Goal: Information Seeking & Learning: Learn about a topic

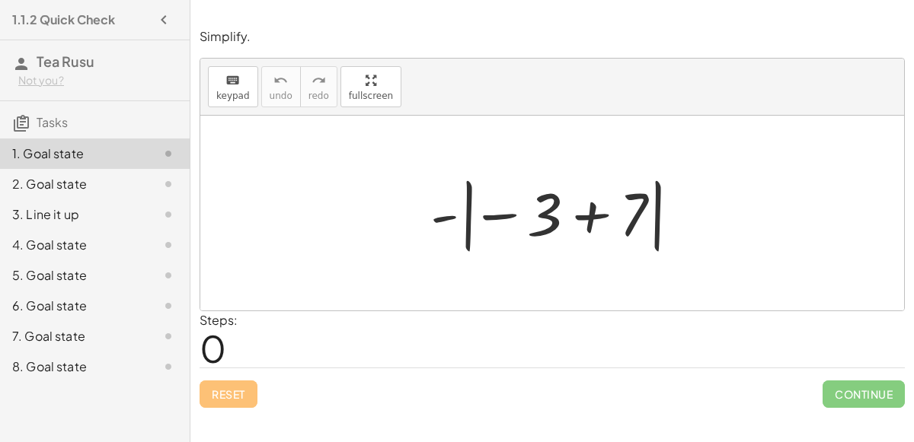
click at [462, 215] on div at bounding box center [558, 213] width 271 height 85
drag, startPoint x: 561, startPoint y: 215, endPoint x: 528, endPoint y: 239, distance: 41.0
click at [528, 239] on div at bounding box center [558, 213] width 271 height 85
click at [507, 221] on div at bounding box center [558, 213] width 271 height 85
click at [514, 219] on div at bounding box center [558, 213] width 271 height 85
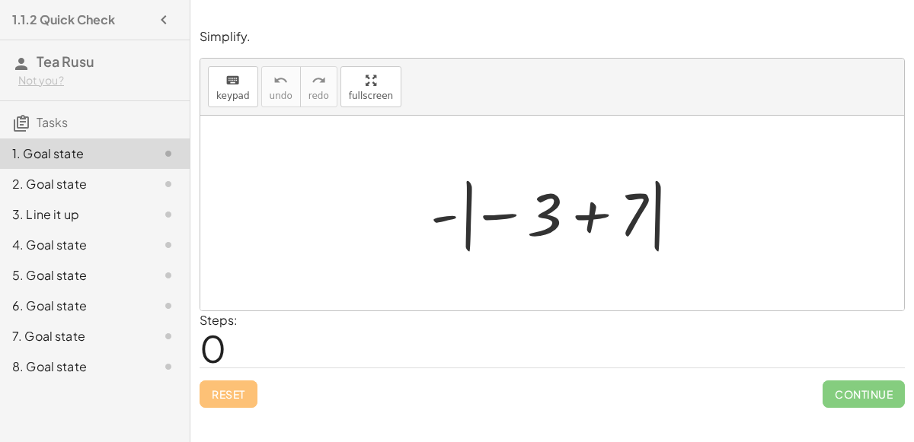
click at [587, 207] on div at bounding box center [558, 213] width 271 height 85
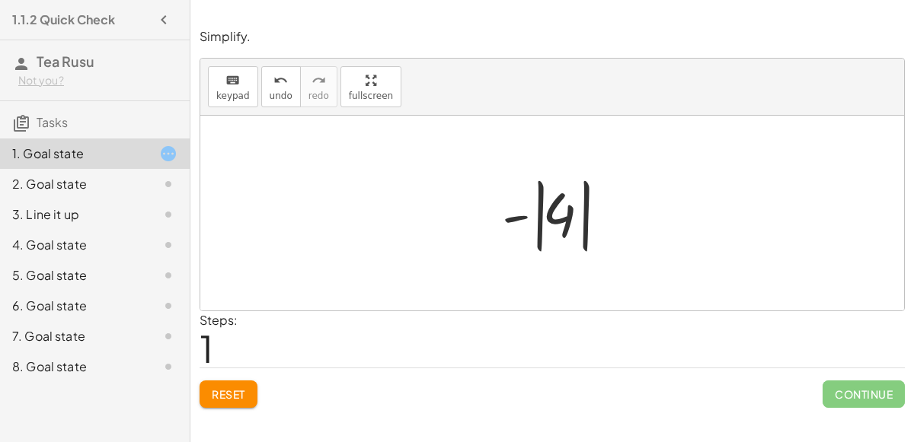
click at [558, 222] on div at bounding box center [558, 213] width 128 height 85
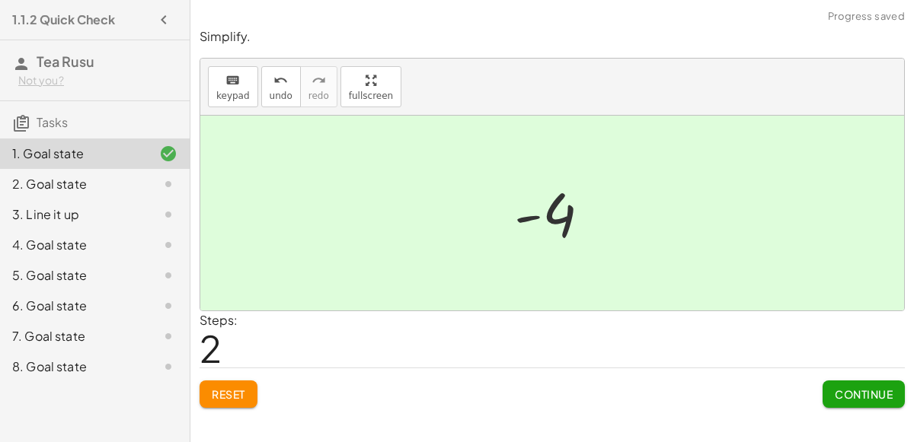
click at [845, 397] on span "Continue" at bounding box center [863, 395] width 58 height 14
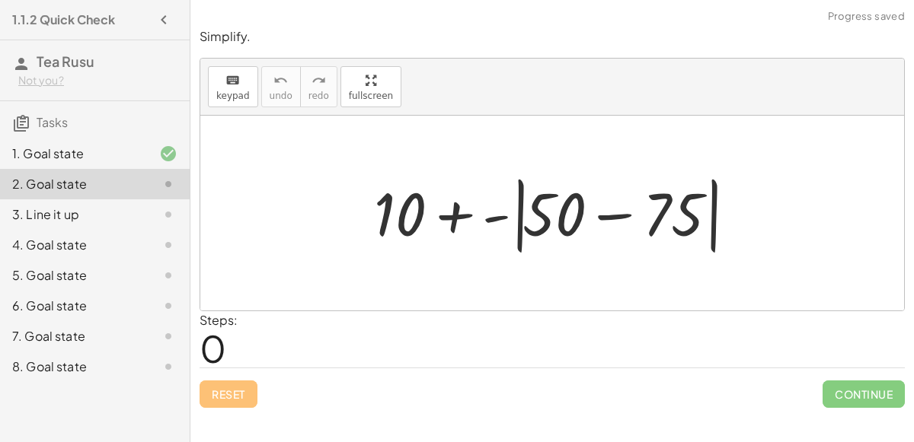
click at [447, 222] on div at bounding box center [558, 214] width 384 height 88
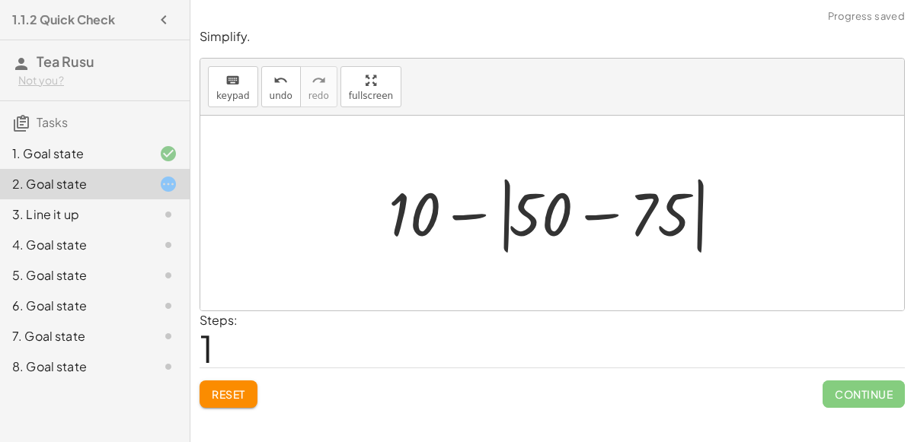
click at [580, 218] on div at bounding box center [559, 214] width 356 height 88
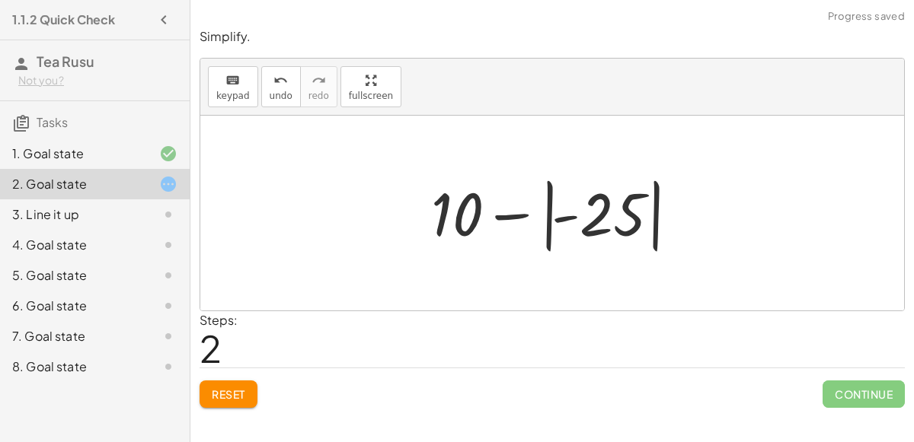
click at [547, 215] on div at bounding box center [557, 213] width 269 height 85
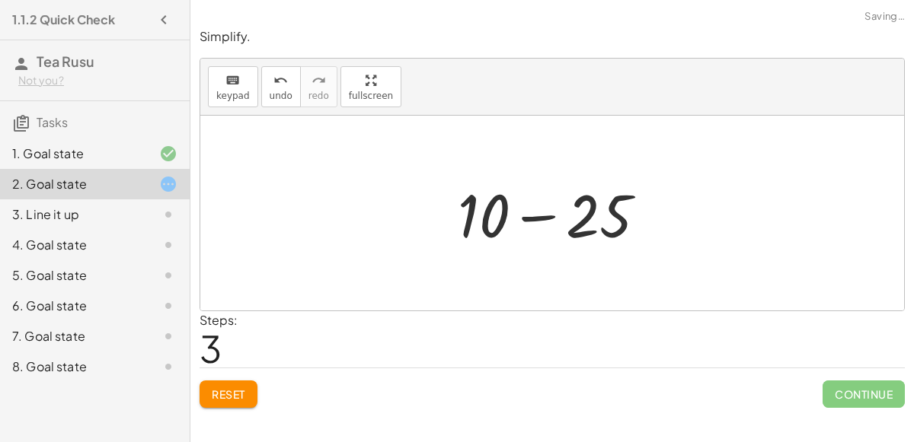
click at [496, 222] on div at bounding box center [558, 213] width 216 height 78
click at [620, 214] on div at bounding box center [558, 213] width 216 height 78
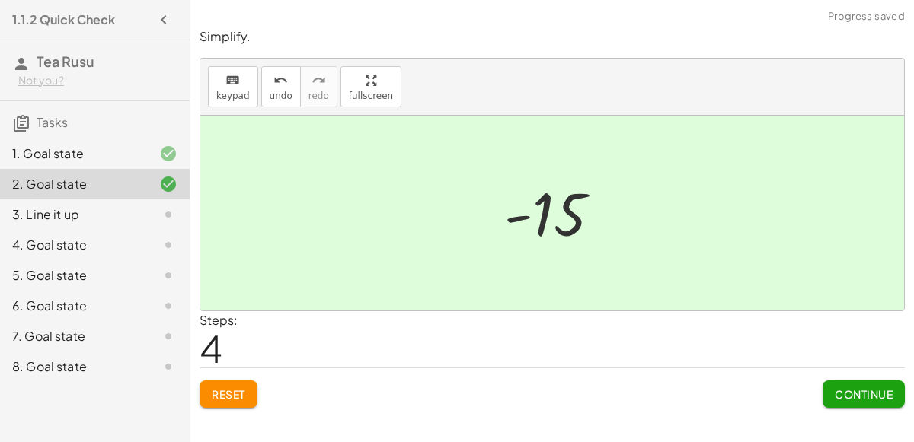
click at [852, 395] on span "Continue" at bounding box center [863, 395] width 58 height 14
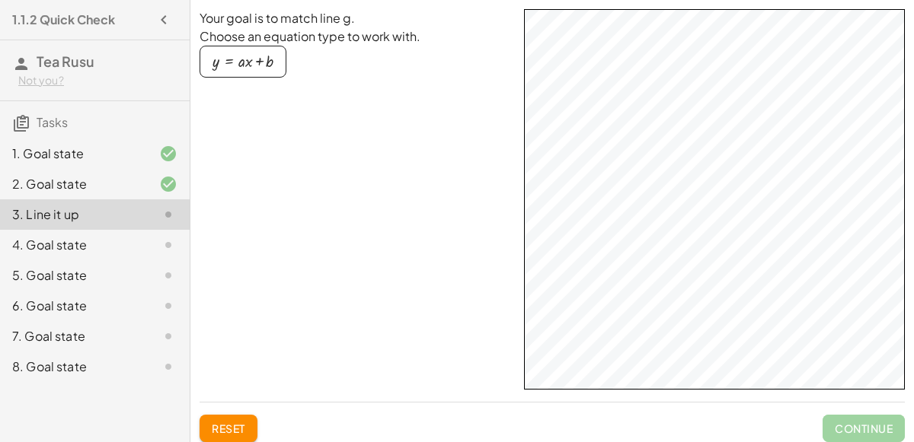
click at [247, 70] on button "y = + · a · x + b" at bounding box center [242, 62] width 87 height 32
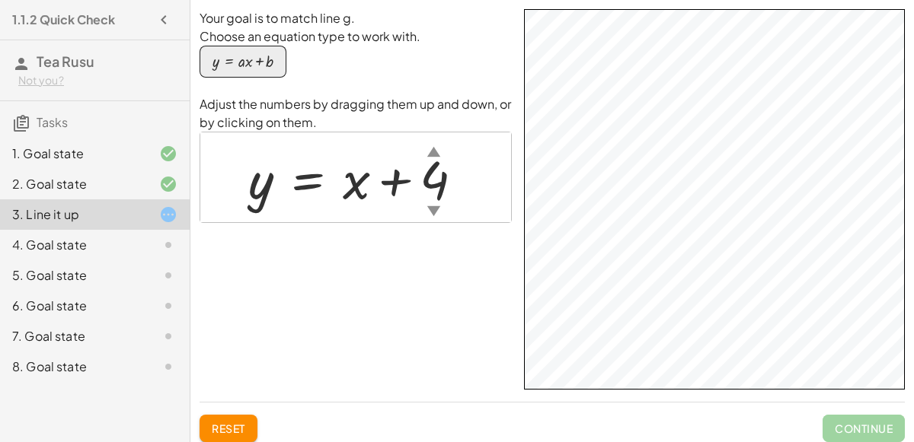
click at [505, 376] on div "Your goal is to match line g. Choose an equation type to work with. y = + · a ·…" at bounding box center [551, 199] width 705 height 381
click at [249, 53] on div "button" at bounding box center [242, 61] width 61 height 17
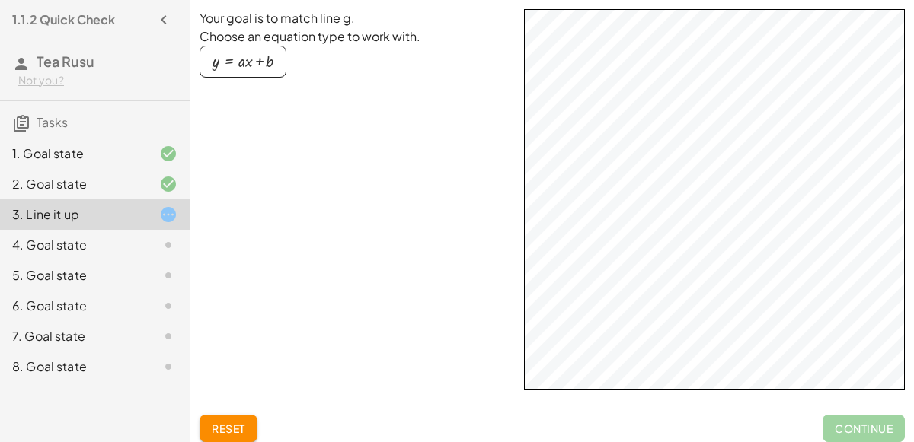
scroll to position [21, 0]
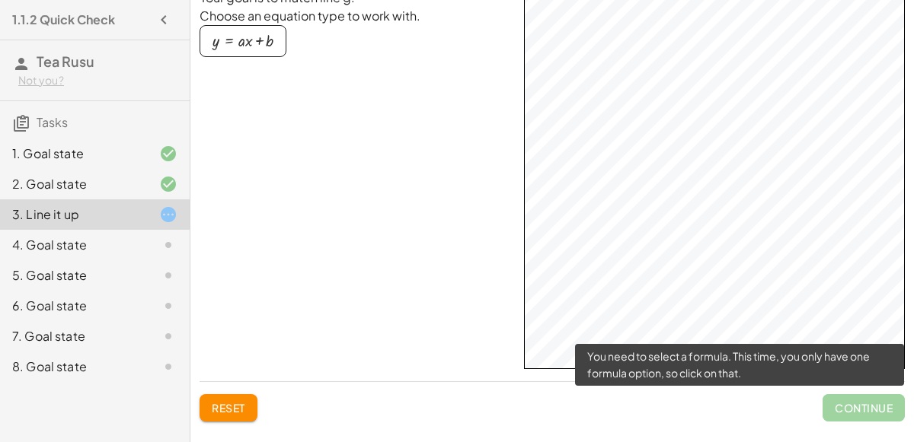
click at [845, 418] on span "Continue" at bounding box center [863, 407] width 82 height 27
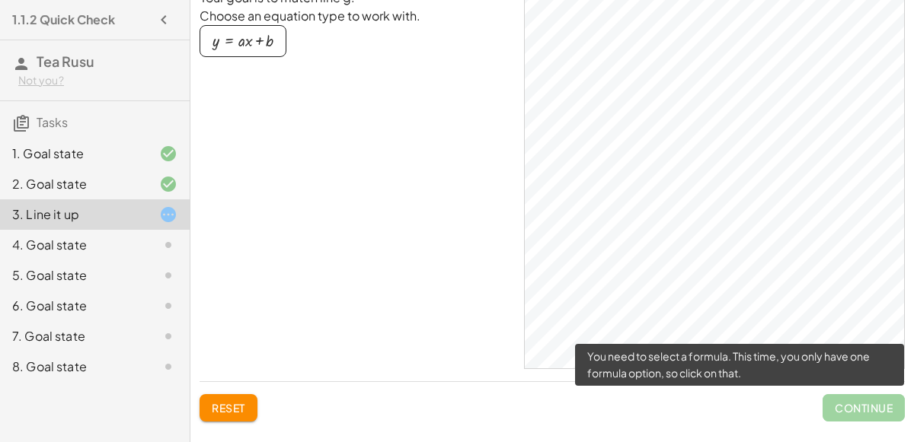
click at [835, 413] on span "Continue" at bounding box center [863, 407] width 82 height 27
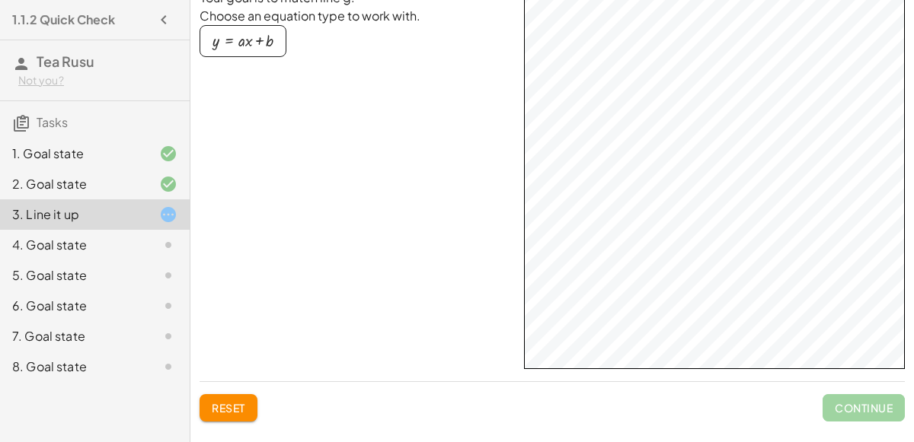
click at [169, 245] on icon at bounding box center [168, 245] width 18 height 18
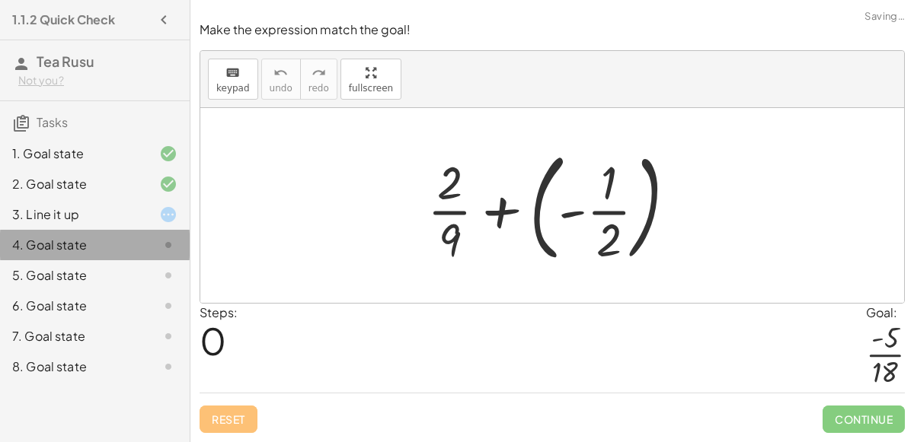
scroll to position [0, 0]
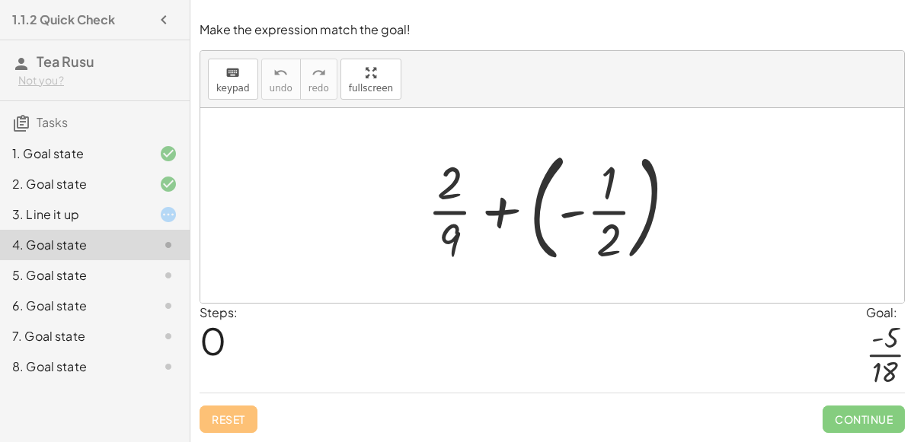
click at [600, 215] on div at bounding box center [557, 205] width 276 height 126
click at [501, 212] on div at bounding box center [557, 205] width 276 height 126
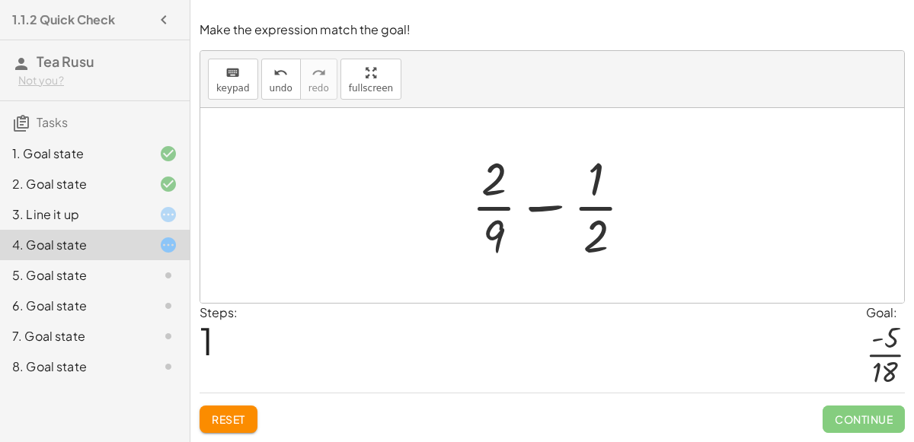
click at [557, 211] on div at bounding box center [558, 205] width 189 height 117
click at [598, 177] on div at bounding box center [558, 205] width 189 height 117
drag, startPoint x: 589, startPoint y: 218, endPoint x: 493, endPoint y: 220, distance: 96.0
click at [493, 220] on div at bounding box center [558, 205] width 189 height 117
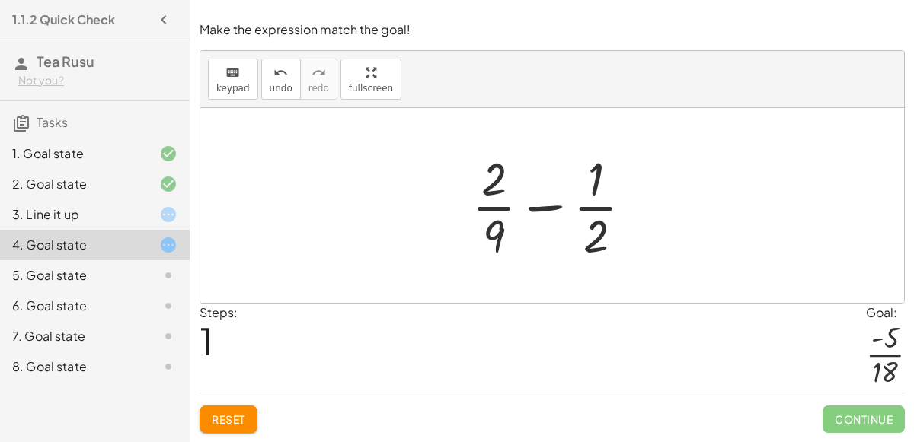
click at [493, 225] on div at bounding box center [558, 205] width 189 height 117
click at [529, 206] on div at bounding box center [558, 205] width 189 height 117
click at [488, 187] on div at bounding box center [558, 205] width 189 height 117
click at [595, 208] on div at bounding box center [558, 205] width 189 height 117
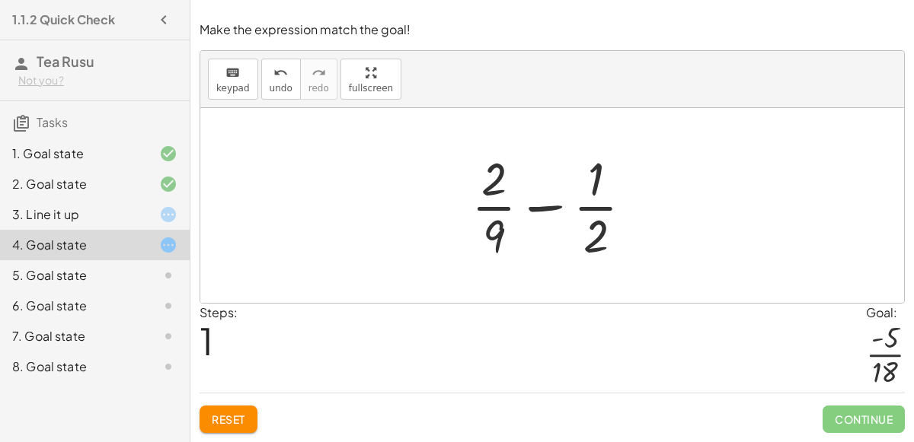
click at [240, 428] on button "Reset" at bounding box center [228, 419] width 58 height 27
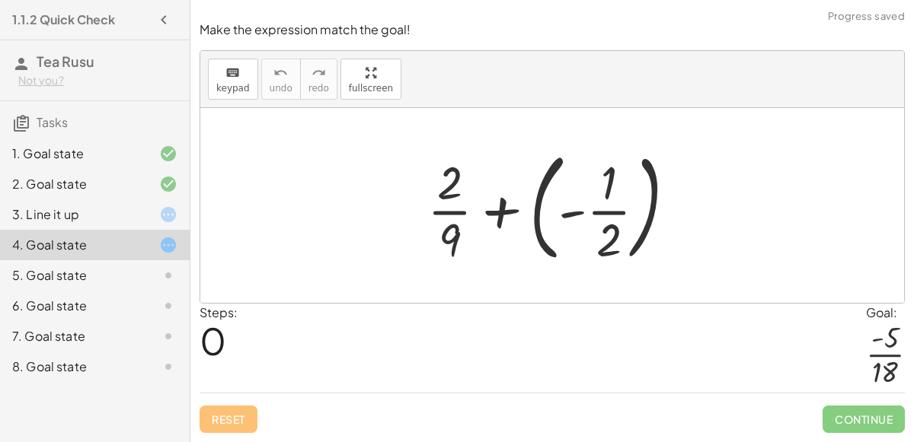
click at [563, 215] on div at bounding box center [557, 205] width 276 height 126
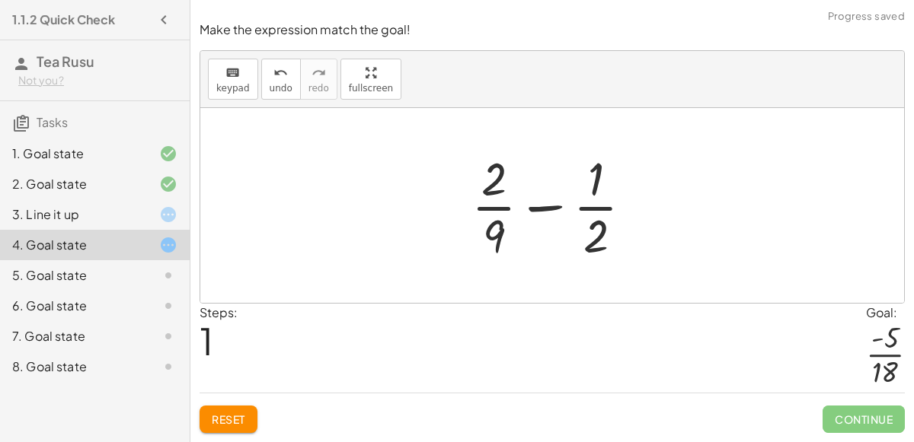
click at [550, 210] on div at bounding box center [558, 205] width 189 height 117
click at [247, 416] on button "Reset" at bounding box center [228, 419] width 58 height 27
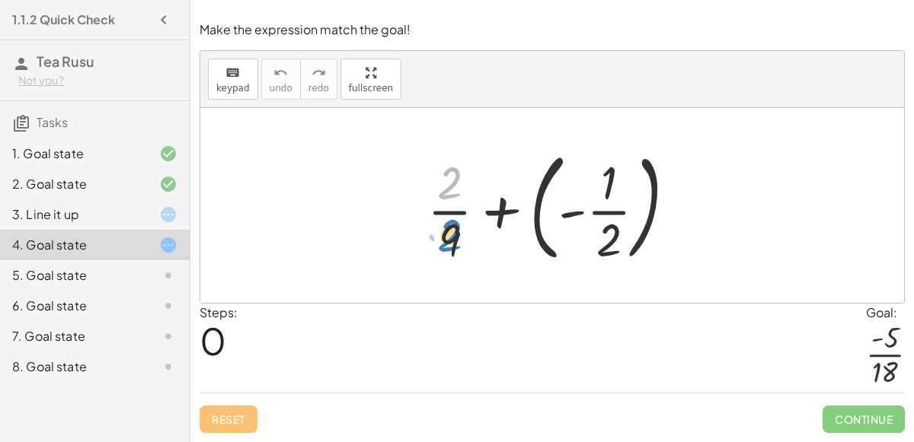
drag, startPoint x: 447, startPoint y: 190, endPoint x: 445, endPoint y: 243, distance: 53.3
click at [445, 243] on div at bounding box center [557, 205] width 276 height 126
drag, startPoint x: 445, startPoint y: 243, endPoint x: 452, endPoint y: 194, distance: 49.2
click at [452, 194] on div at bounding box center [557, 205] width 276 height 126
click at [616, 246] on div at bounding box center [557, 205] width 276 height 126
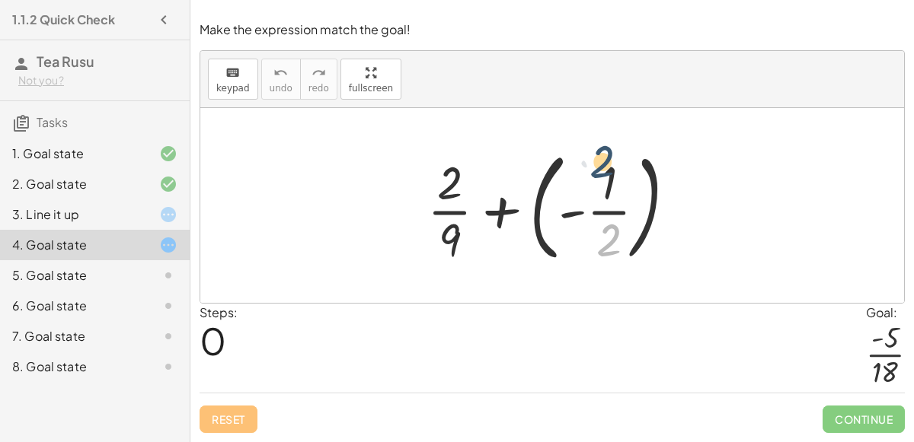
drag, startPoint x: 608, startPoint y: 245, endPoint x: 601, endPoint y: 165, distance: 80.2
click at [601, 165] on div at bounding box center [557, 205] width 276 height 126
click at [563, 212] on div at bounding box center [557, 205] width 276 height 126
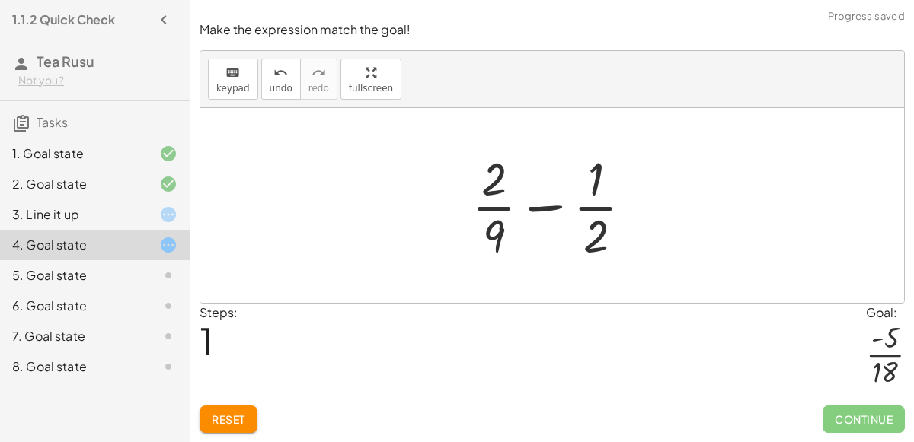
click at [541, 209] on div at bounding box center [558, 205] width 189 height 117
click at [541, 209] on div at bounding box center [557, 205] width 257 height 117
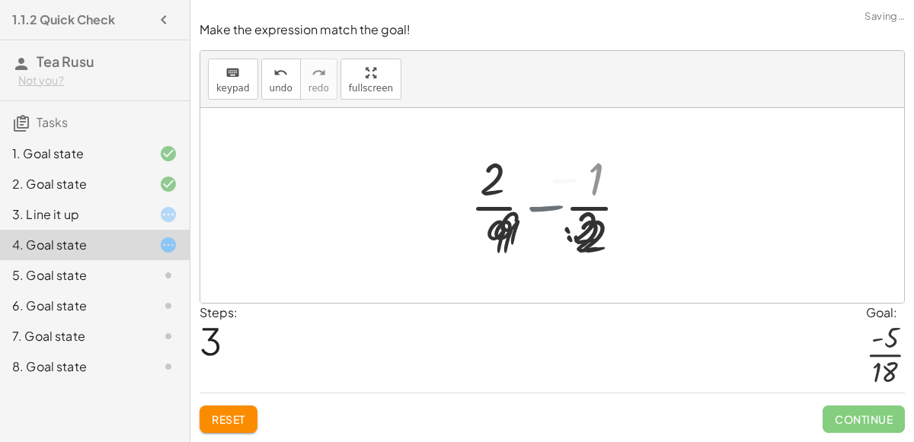
click at [541, 209] on div at bounding box center [557, 205] width 187 height 117
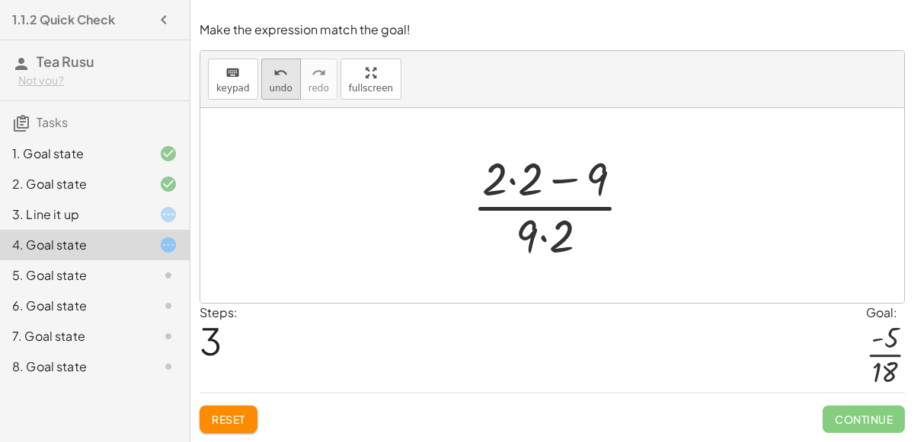
click at [278, 86] on span "undo" at bounding box center [281, 88] width 23 height 11
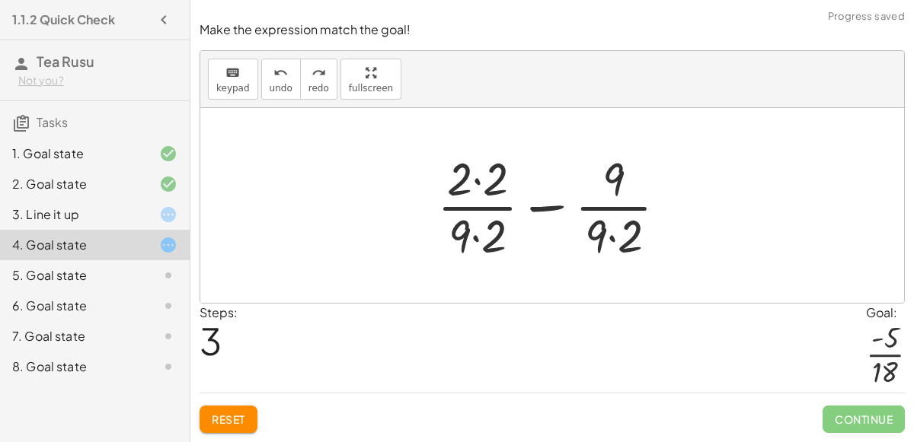
click at [601, 229] on div at bounding box center [557, 205] width 257 height 117
click at [515, 258] on div at bounding box center [557, 205] width 257 height 117
click at [593, 228] on div at bounding box center [557, 205] width 257 height 117
click at [620, 187] on div at bounding box center [557, 205] width 257 height 117
click at [544, 209] on div at bounding box center [557, 205] width 257 height 117
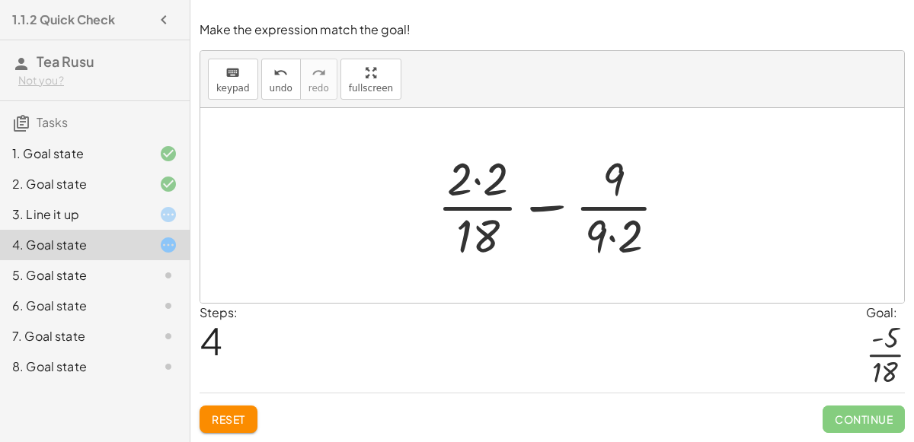
click at [496, 186] on div at bounding box center [557, 205] width 257 height 117
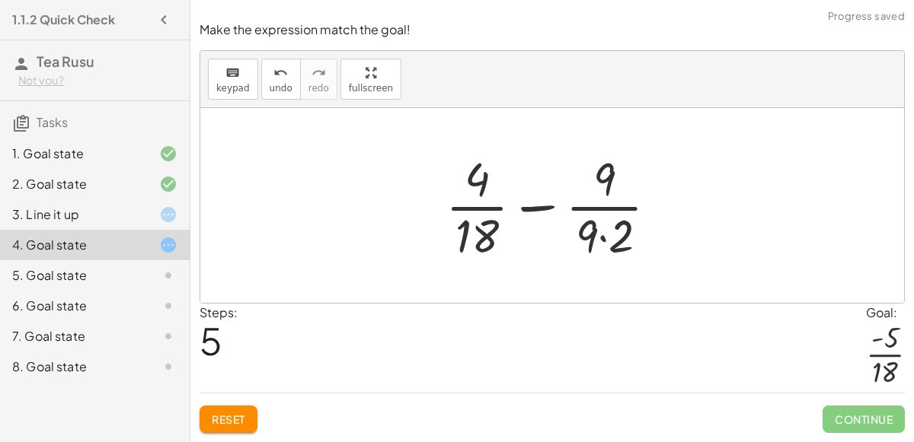
click at [593, 234] on div at bounding box center [558, 205] width 240 height 117
click at [608, 189] on div at bounding box center [558, 205] width 240 height 117
drag, startPoint x: 608, startPoint y: 189, endPoint x: 495, endPoint y: 195, distance: 112.8
click at [495, 195] on div at bounding box center [558, 205] width 240 height 117
click at [532, 207] on div at bounding box center [558, 205] width 240 height 117
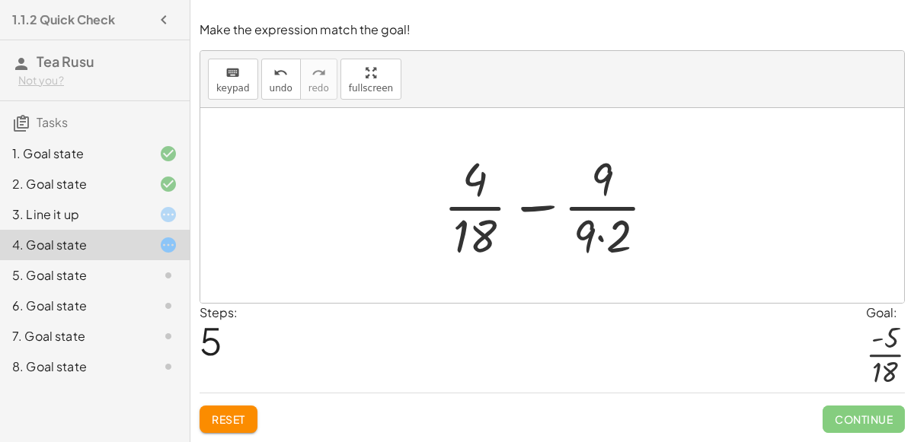
click at [532, 207] on div at bounding box center [558, 205] width 240 height 117
click at [479, 190] on div at bounding box center [558, 205] width 240 height 117
click at [480, 191] on div at bounding box center [558, 205] width 240 height 117
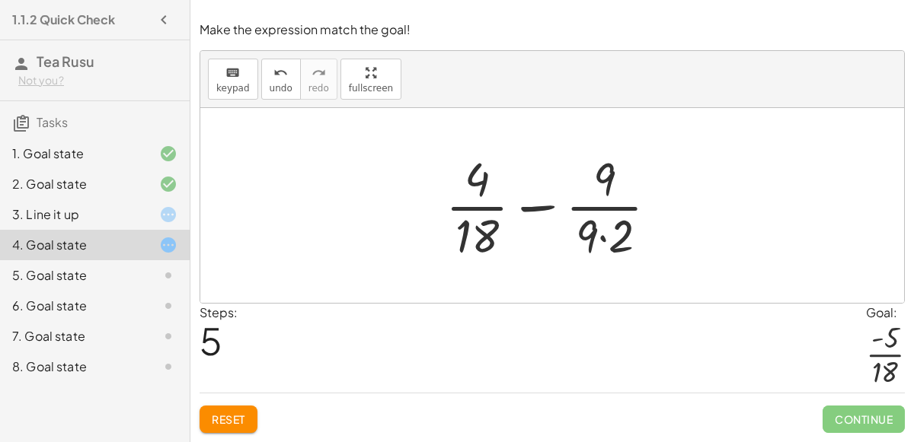
click at [480, 191] on div at bounding box center [558, 205] width 240 height 117
click at [250, 419] on button "Reset" at bounding box center [228, 419] width 58 height 27
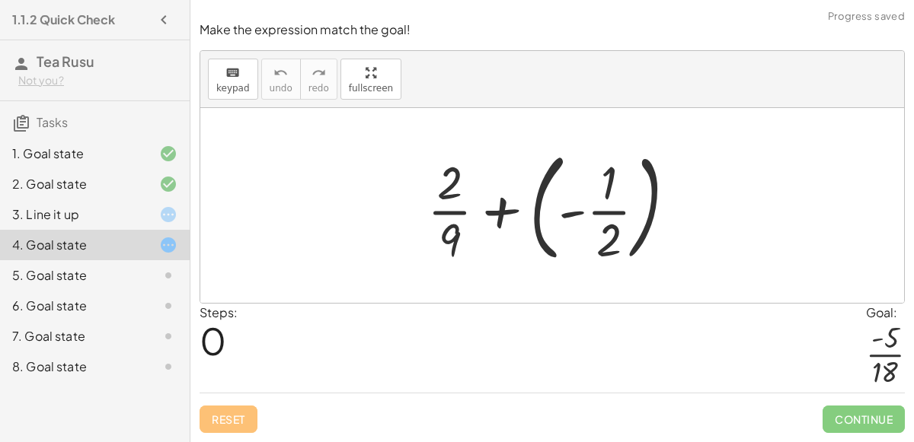
click at [507, 215] on div at bounding box center [557, 205] width 276 height 126
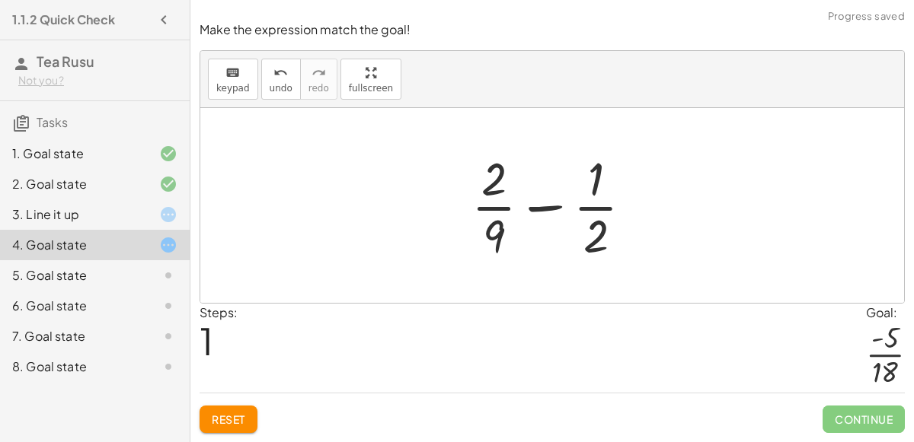
click at [490, 235] on div at bounding box center [558, 205] width 189 height 117
drag, startPoint x: 592, startPoint y: 240, endPoint x: 487, endPoint y: 186, distance: 117.5
click at [487, 186] on div at bounding box center [558, 205] width 189 height 117
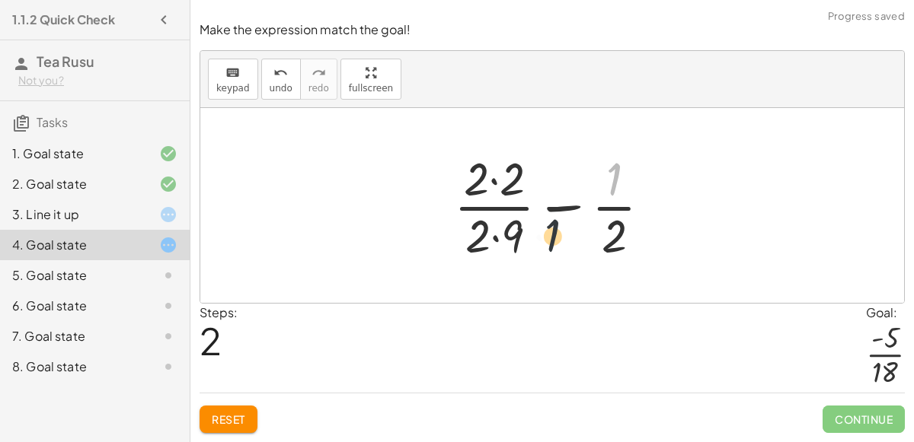
drag, startPoint x: 617, startPoint y: 165, endPoint x: 491, endPoint y: 279, distance: 169.3
click at [491, 279] on div "+ · 2 · 9 + ( - · 1 · 2 ) + · 2 · 9 − · 1 · 2 · 1 + · 2 · 9 · 1 − · 2 · 2 · 2" at bounding box center [551, 205] width 703 height 195
drag, startPoint x: 508, startPoint y: 249, endPoint x: 605, endPoint y: 204, distance: 107.3
click at [605, 204] on div at bounding box center [558, 205] width 225 height 117
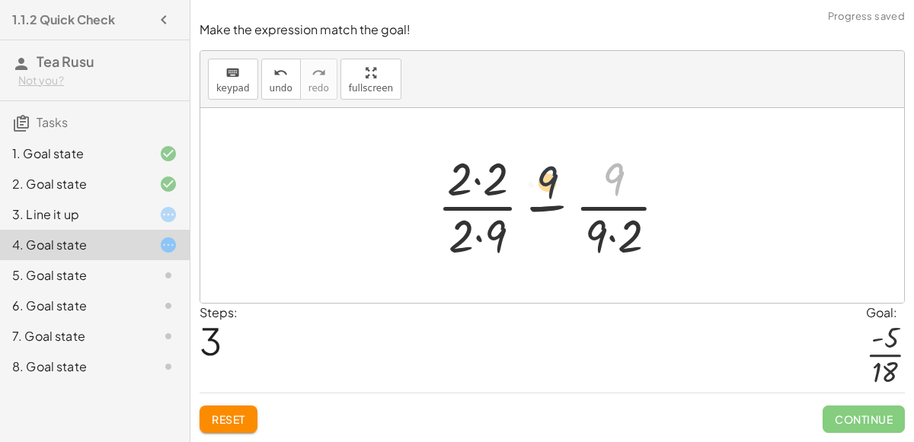
drag, startPoint x: 617, startPoint y: 189, endPoint x: 512, endPoint y: 193, distance: 105.2
click at [512, 193] on div at bounding box center [557, 205] width 257 height 117
click at [487, 191] on div at bounding box center [557, 205] width 257 height 117
click at [617, 180] on div at bounding box center [558, 205] width 255 height 117
drag, startPoint x: 617, startPoint y: 180, endPoint x: 479, endPoint y: 238, distance: 149.2
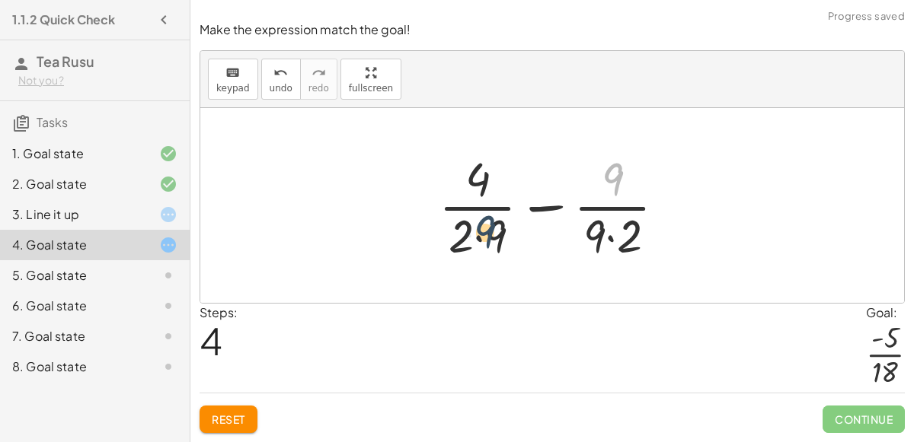
click at [479, 238] on div at bounding box center [558, 205] width 255 height 117
click at [483, 242] on div at bounding box center [558, 205] width 255 height 117
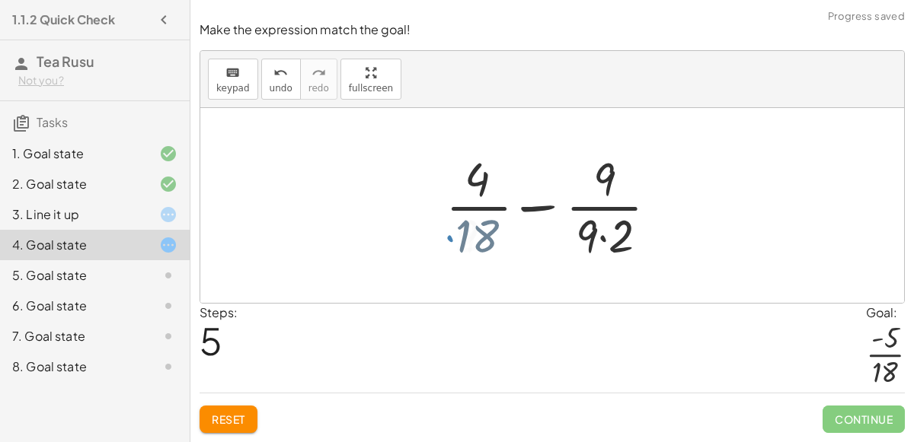
click at [483, 242] on div at bounding box center [558, 205] width 240 height 117
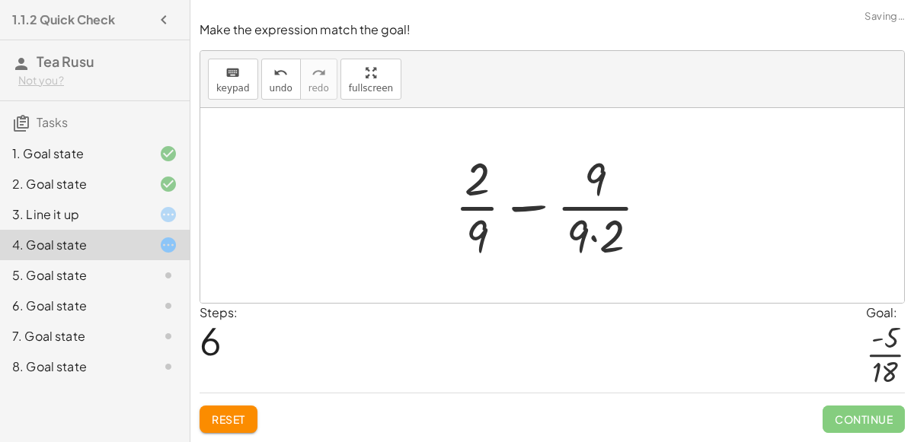
click at [603, 246] on div at bounding box center [558, 205] width 222 height 117
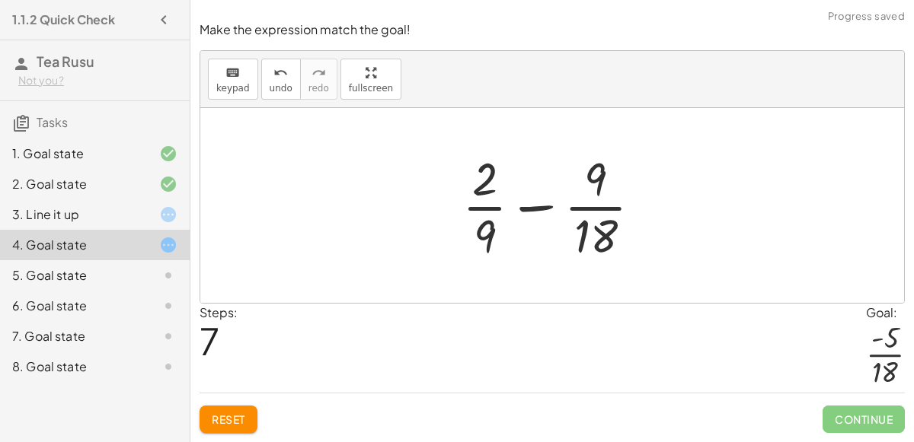
click at [599, 185] on div at bounding box center [558, 205] width 207 height 117
click at [587, 187] on div at bounding box center [558, 205] width 207 height 117
drag, startPoint x: 594, startPoint y: 181, endPoint x: 486, endPoint y: 241, distance: 123.7
click at [486, 241] on div at bounding box center [558, 205] width 207 height 117
drag, startPoint x: 485, startPoint y: 188, endPoint x: 617, endPoint y: 183, distance: 131.8
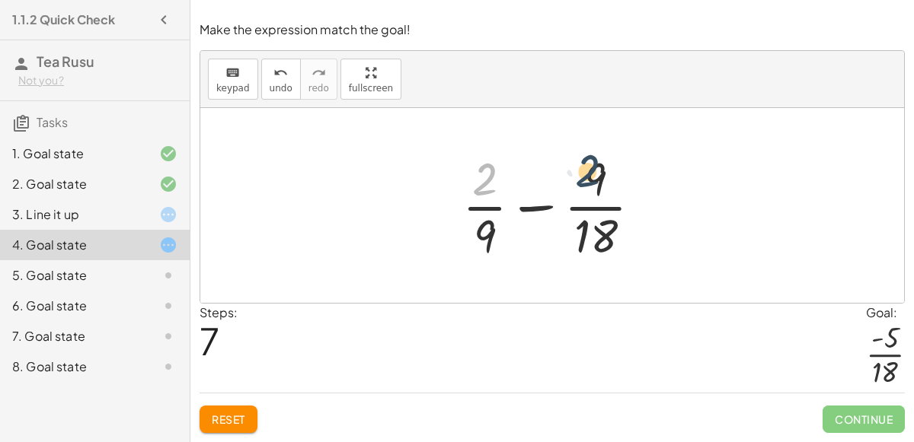
click at [617, 183] on div at bounding box center [558, 205] width 207 height 117
click at [598, 183] on div at bounding box center [558, 205] width 207 height 117
click at [531, 212] on div at bounding box center [558, 205] width 207 height 117
drag, startPoint x: 598, startPoint y: 178, endPoint x: 463, endPoint y: 190, distance: 135.2
click at [463, 190] on div at bounding box center [558, 205] width 207 height 117
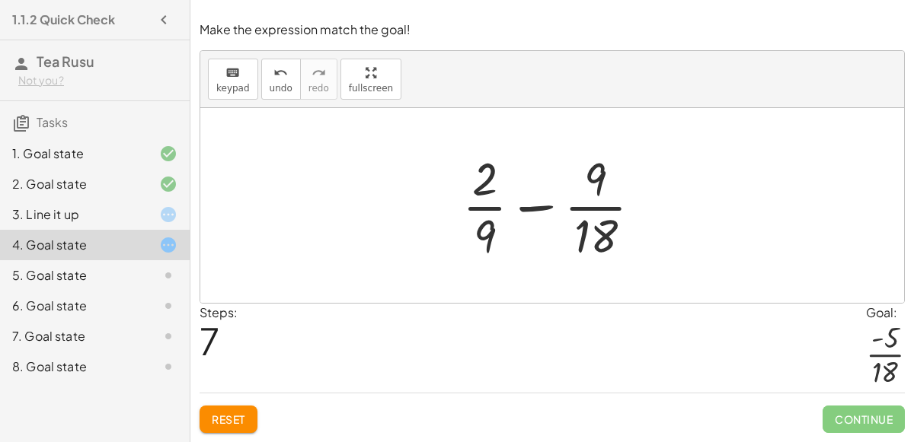
click at [485, 247] on div at bounding box center [558, 205] width 207 height 117
drag, startPoint x: 581, startPoint y: 229, endPoint x: 456, endPoint y: 181, distance: 133.8
click at [456, 181] on div at bounding box center [558, 205] width 207 height 117
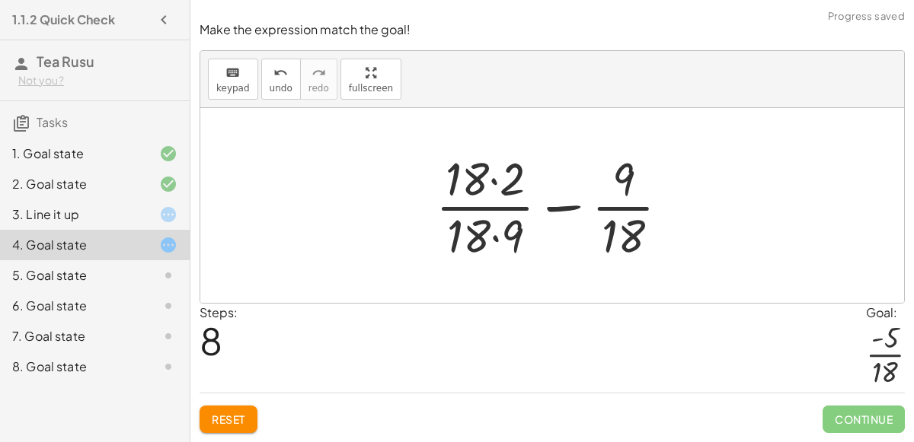
click at [456, 181] on div at bounding box center [558, 205] width 261 height 117
drag, startPoint x: 456, startPoint y: 181, endPoint x: 693, endPoint y: 261, distance: 249.9
click at [250, 407] on button "Reset" at bounding box center [228, 419] width 58 height 27
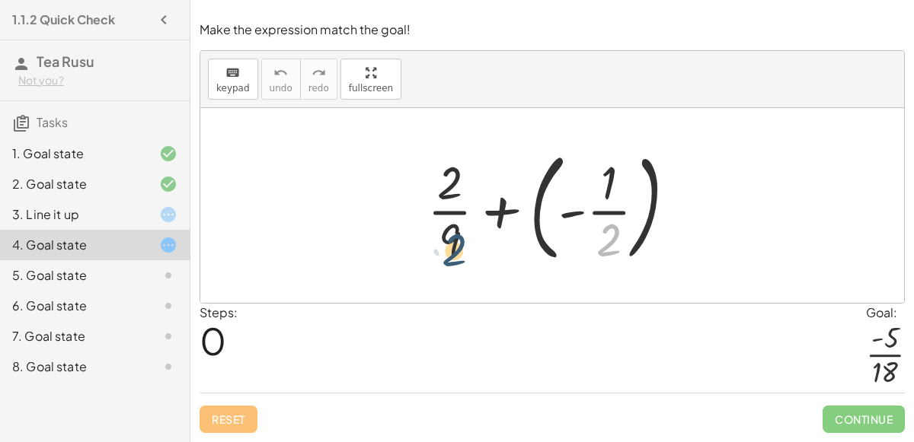
drag, startPoint x: 607, startPoint y: 231, endPoint x: 451, endPoint y: 241, distance: 156.4
click at [451, 241] on div at bounding box center [557, 205] width 276 height 126
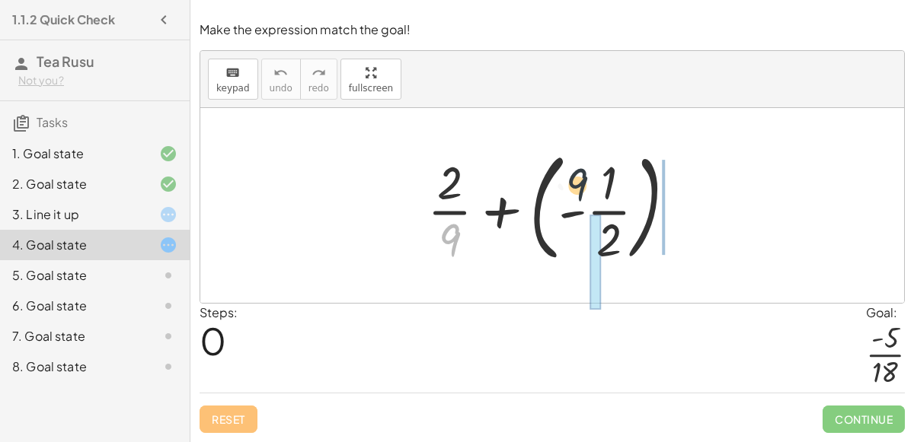
drag, startPoint x: 450, startPoint y: 242, endPoint x: 621, endPoint y: 177, distance: 183.4
click at [621, 177] on div at bounding box center [557, 205] width 276 height 126
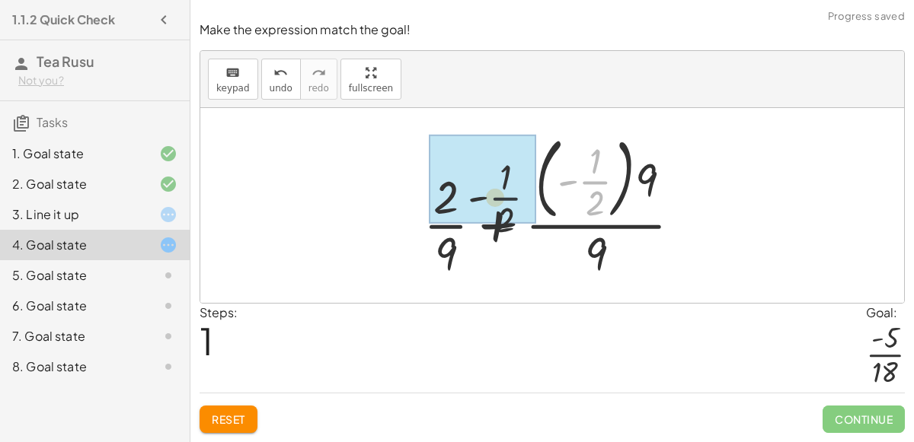
drag, startPoint x: 605, startPoint y: 178, endPoint x: 449, endPoint y: 202, distance: 157.1
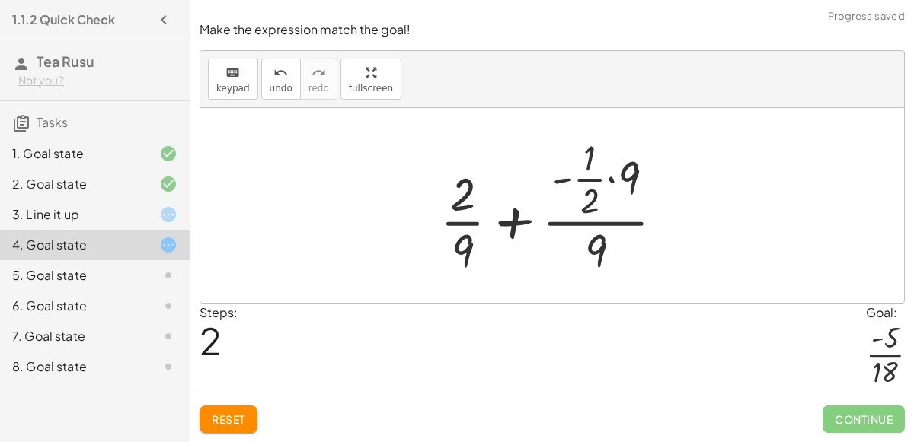
click at [506, 215] on div at bounding box center [557, 205] width 251 height 147
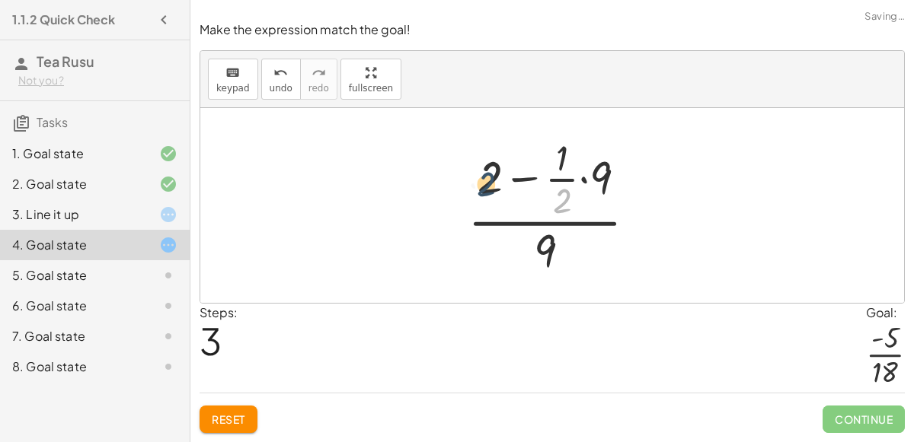
drag, startPoint x: 561, startPoint y: 196, endPoint x: 481, endPoint y: 179, distance: 81.8
click at [481, 179] on div at bounding box center [558, 205] width 196 height 147
click at [203, 426] on button "Reset" at bounding box center [228, 419] width 58 height 27
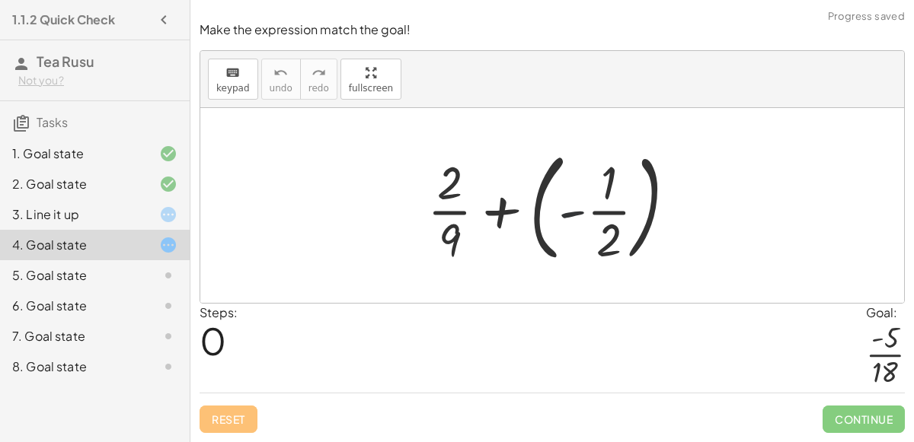
click at [575, 214] on div at bounding box center [557, 205] width 276 height 126
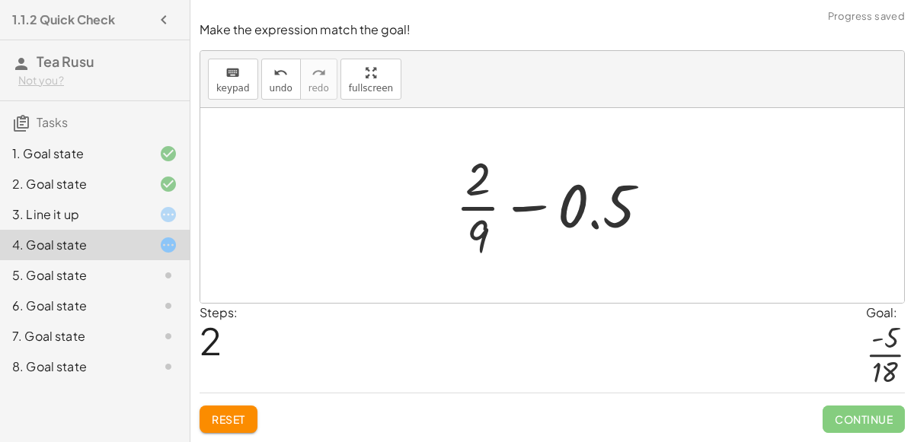
click at [523, 211] on div at bounding box center [559, 205] width 222 height 117
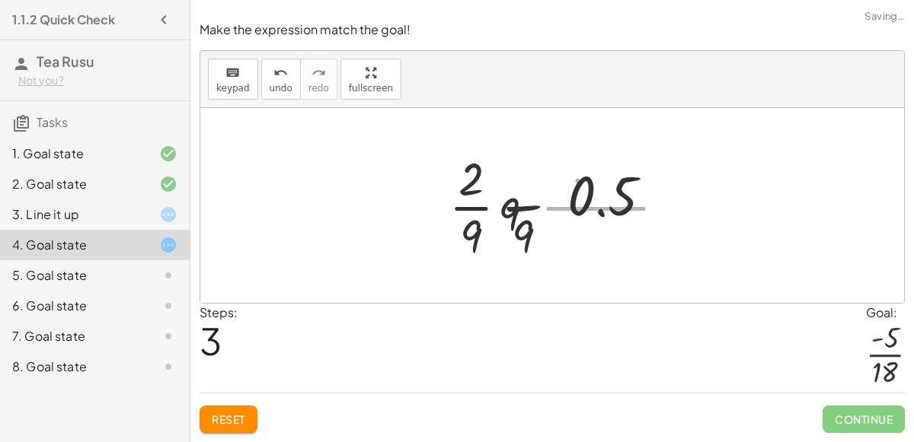
click at [0, 70] on h3 "Tea Rusu Not you?" at bounding box center [95, 70] width 190 height 60
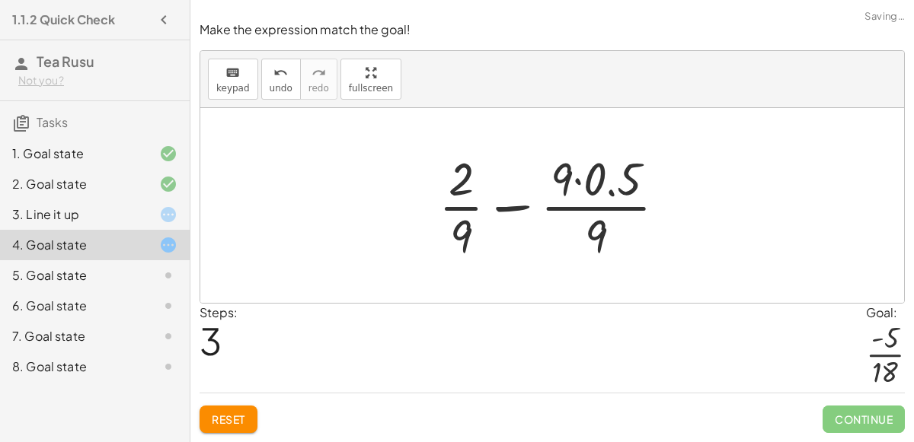
click at [605, 196] on div at bounding box center [558, 205] width 255 height 117
click at [579, 180] on div at bounding box center [558, 205] width 255 height 117
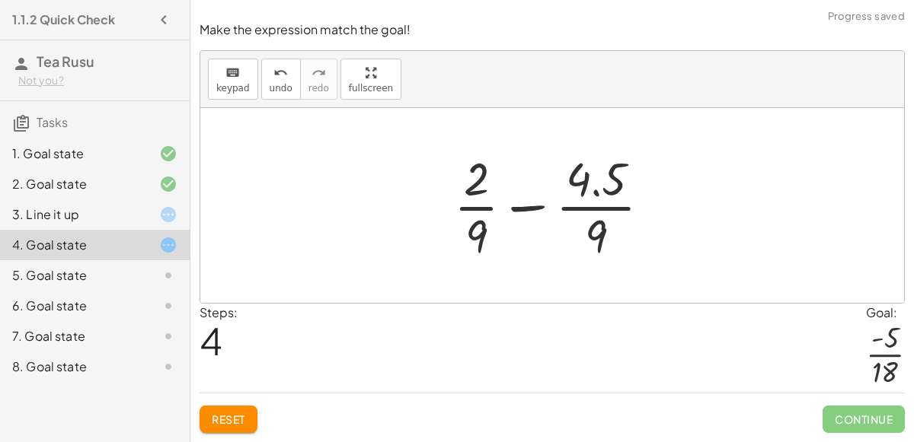
click at [538, 206] on div at bounding box center [558, 205] width 224 height 117
click at [538, 206] on div at bounding box center [558, 205] width 150 height 117
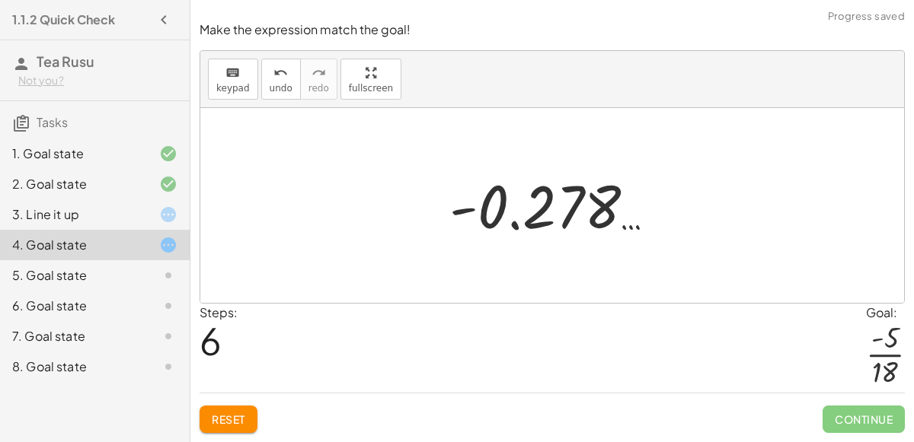
click at [214, 409] on button "Reset" at bounding box center [228, 419] width 58 height 27
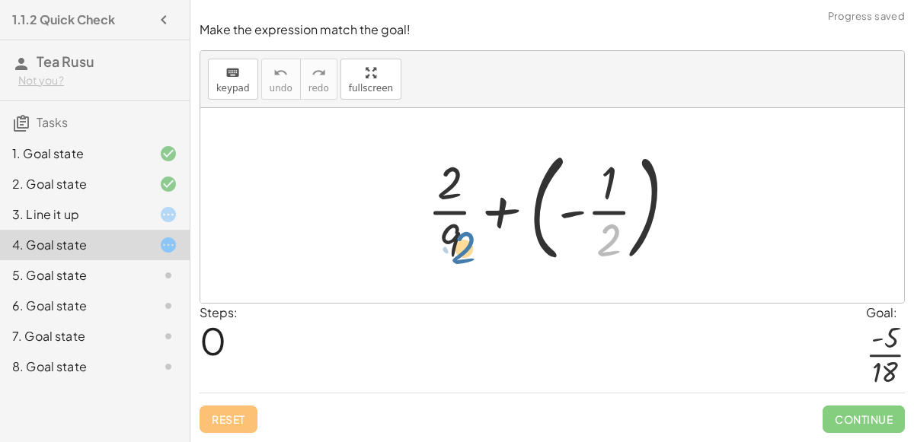
drag, startPoint x: 604, startPoint y: 238, endPoint x: 452, endPoint y: 244, distance: 151.6
click at [452, 244] on div at bounding box center [557, 205] width 276 height 126
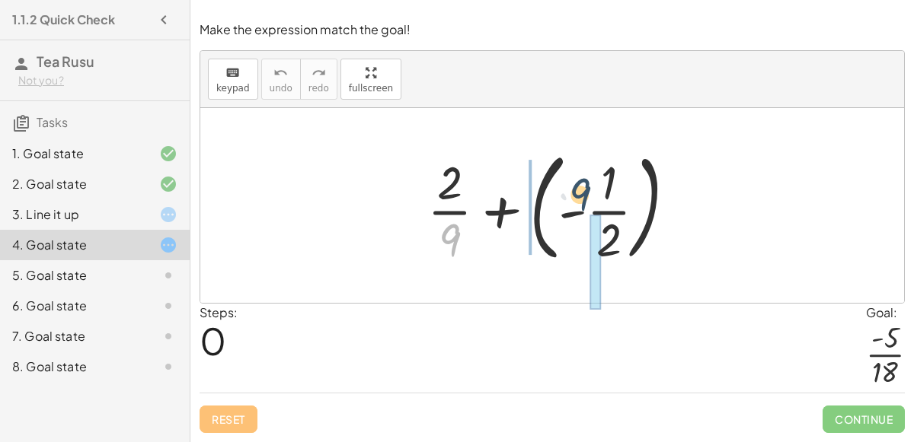
drag, startPoint x: 456, startPoint y: 241, endPoint x: 619, endPoint y: 190, distance: 170.7
click at [619, 190] on div at bounding box center [557, 205] width 276 height 126
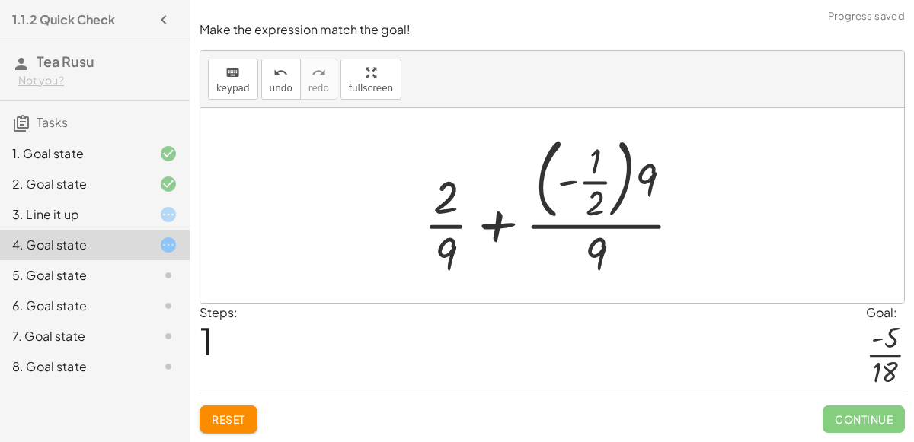
click at [611, 189] on div at bounding box center [559, 206] width 286 height 154
click at [497, 226] on div at bounding box center [559, 206] width 286 height 154
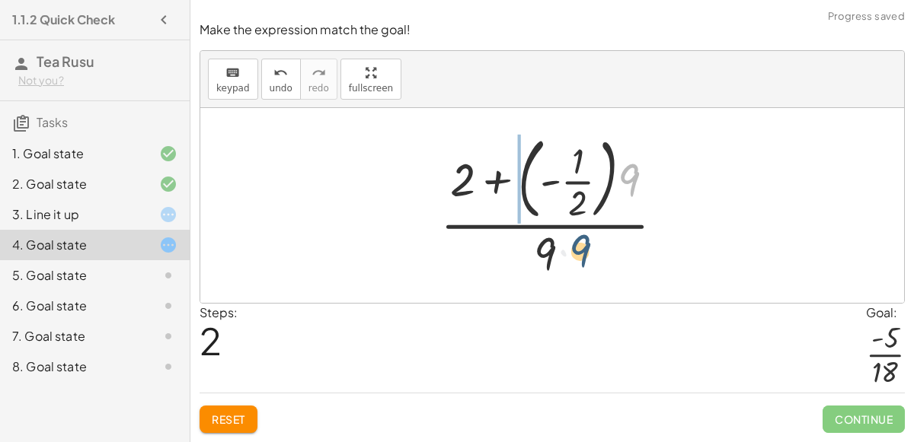
drag, startPoint x: 624, startPoint y: 190, endPoint x: 566, endPoint y: 272, distance: 100.4
click at [566, 272] on div at bounding box center [557, 206] width 251 height 154
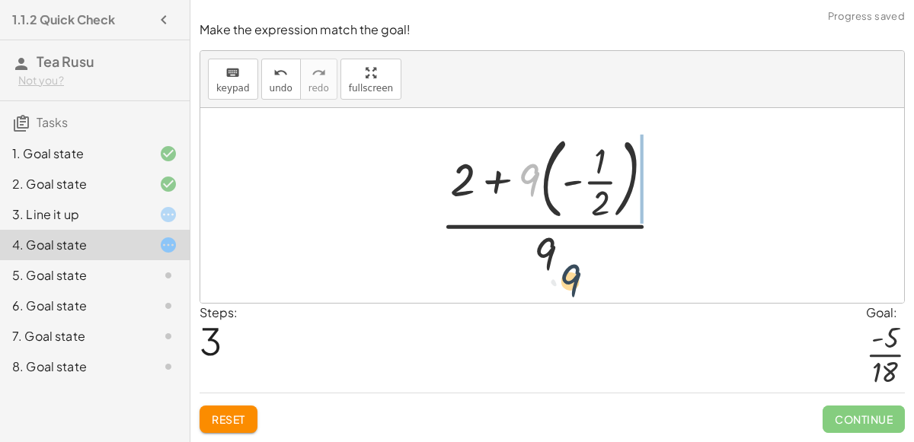
drag, startPoint x: 525, startPoint y: 189, endPoint x: 565, endPoint y: 291, distance: 109.4
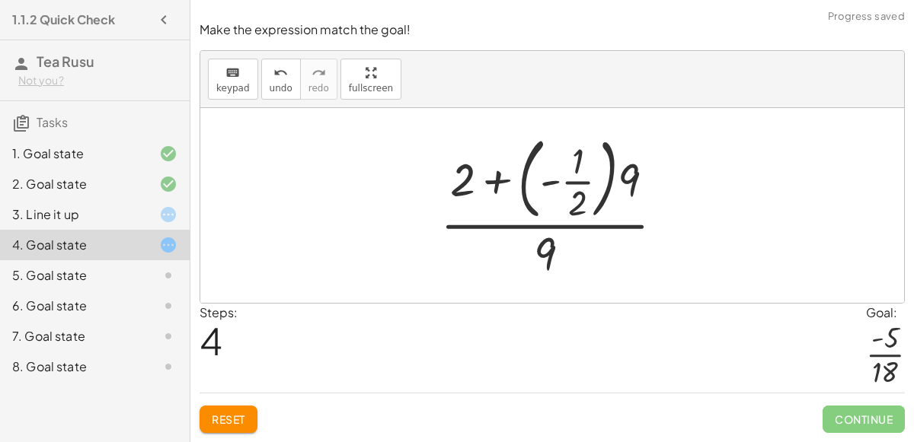
click at [492, 193] on div at bounding box center [557, 206] width 251 height 154
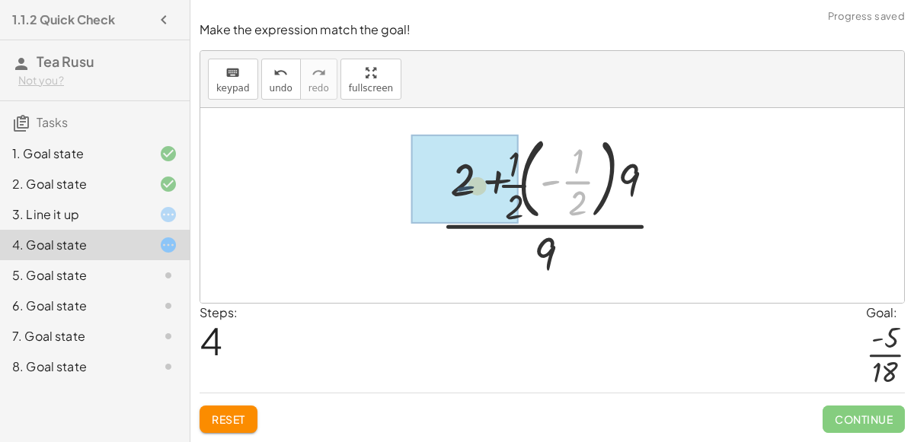
drag, startPoint x: 557, startPoint y: 184, endPoint x: 455, endPoint y: 188, distance: 102.1
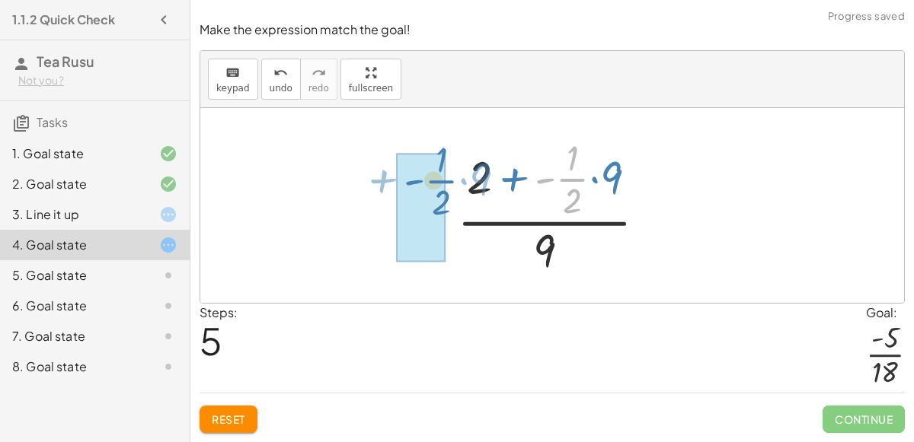
drag, startPoint x: 581, startPoint y: 183, endPoint x: 443, endPoint y: 183, distance: 137.8
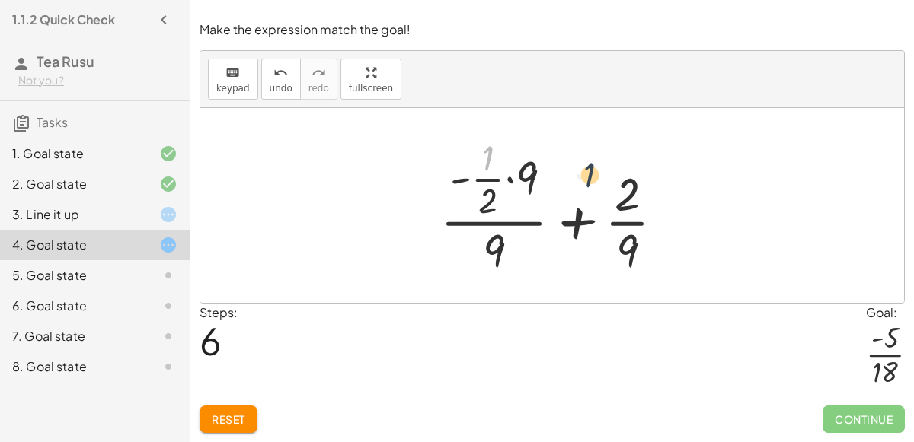
drag, startPoint x: 481, startPoint y: 155, endPoint x: 636, endPoint y: 180, distance: 157.3
click at [636, 180] on div at bounding box center [557, 205] width 251 height 147
drag, startPoint x: 494, startPoint y: 191, endPoint x: 642, endPoint y: 262, distance: 163.8
click at [642, 262] on div at bounding box center [557, 205] width 251 height 147
click at [530, 199] on div at bounding box center [557, 205] width 251 height 147
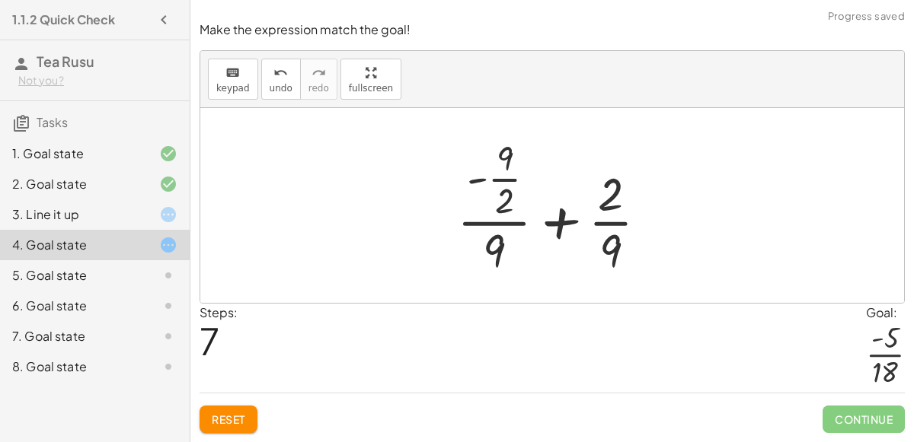
click at [507, 198] on div at bounding box center [558, 205] width 218 height 147
click at [566, 233] on div at bounding box center [558, 205] width 218 height 147
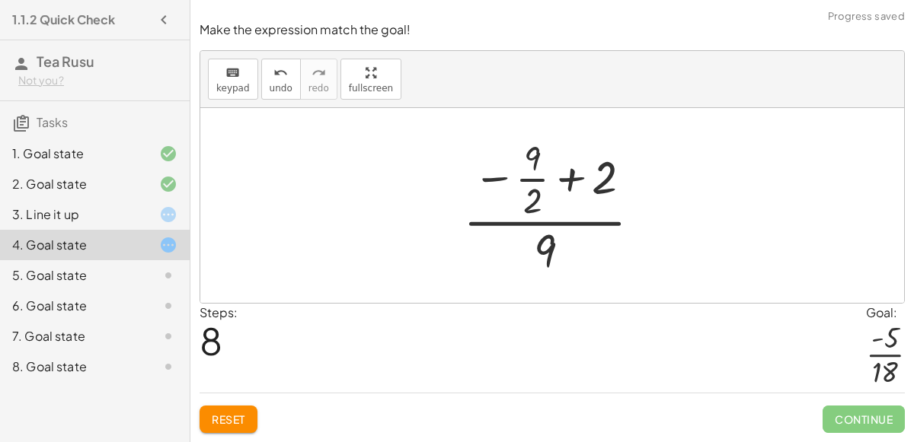
click at [524, 189] on div at bounding box center [558, 205] width 206 height 147
drag, startPoint x: 588, startPoint y: 179, endPoint x: 550, endPoint y: 253, distance: 82.7
click at [550, 253] on div at bounding box center [558, 205] width 206 height 147
click at [560, 189] on div at bounding box center [558, 205] width 206 height 147
click at [487, 185] on div at bounding box center [558, 205] width 206 height 147
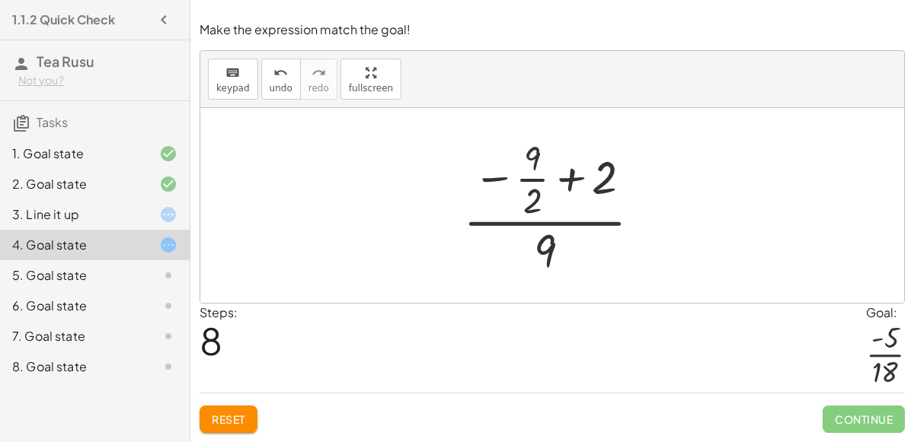
click at [487, 185] on div at bounding box center [558, 205] width 206 height 147
click at [570, 196] on div at bounding box center [558, 205] width 206 height 147
click at [570, 196] on div at bounding box center [558, 205] width 241 height 147
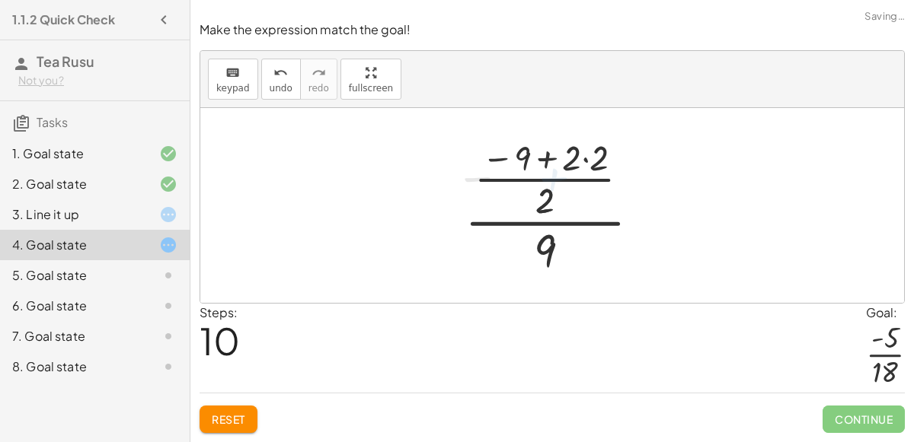
click at [561, 180] on div at bounding box center [558, 205] width 203 height 147
click at [544, 163] on div at bounding box center [558, 205] width 203 height 147
click at [242, 414] on span "Reset" at bounding box center [228, 420] width 33 height 14
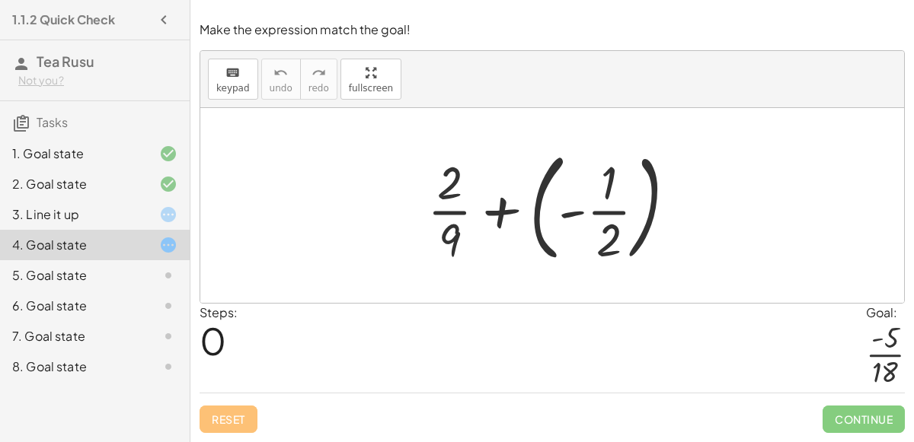
click at [464, 201] on div at bounding box center [557, 205] width 276 height 126
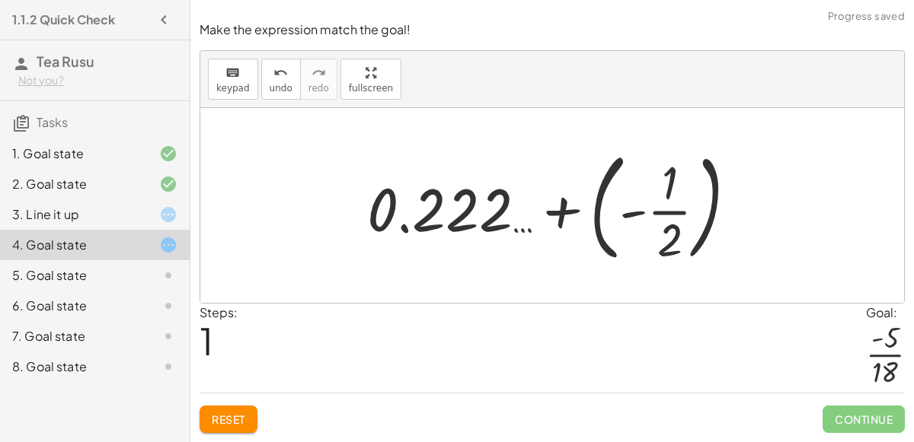
click at [225, 426] on button "Reset" at bounding box center [228, 419] width 58 height 27
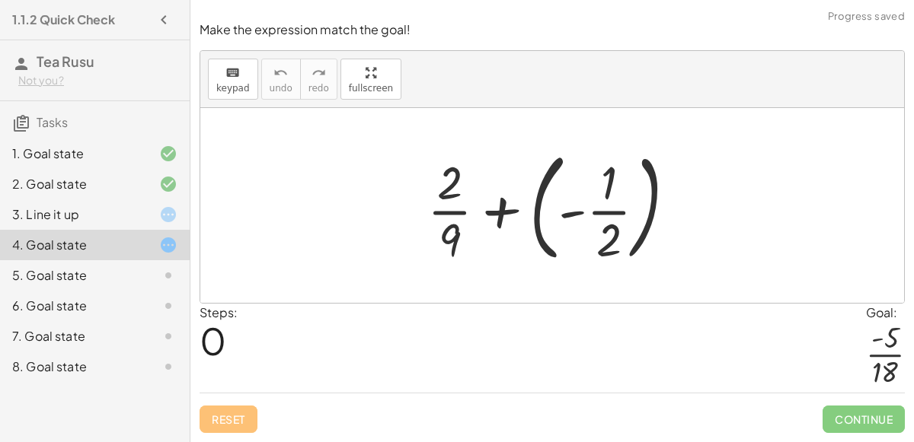
click at [601, 215] on div at bounding box center [557, 205] width 276 height 126
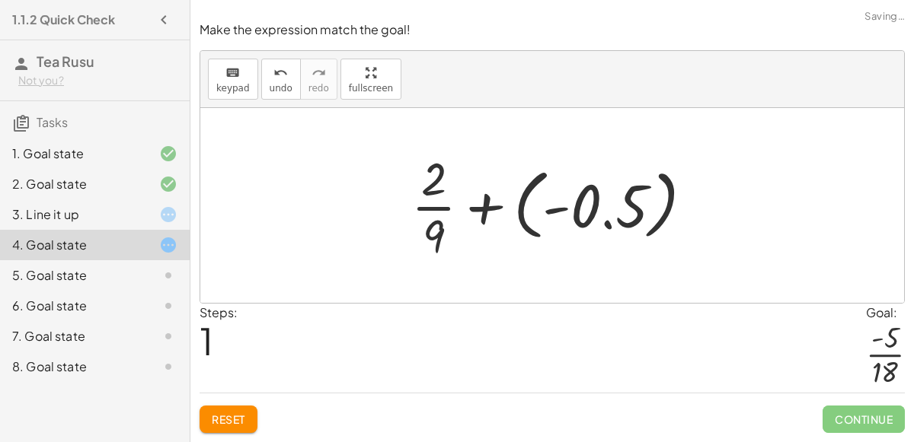
click at [490, 203] on div at bounding box center [558, 205] width 309 height 117
click at [490, 203] on div at bounding box center [559, 205] width 222 height 117
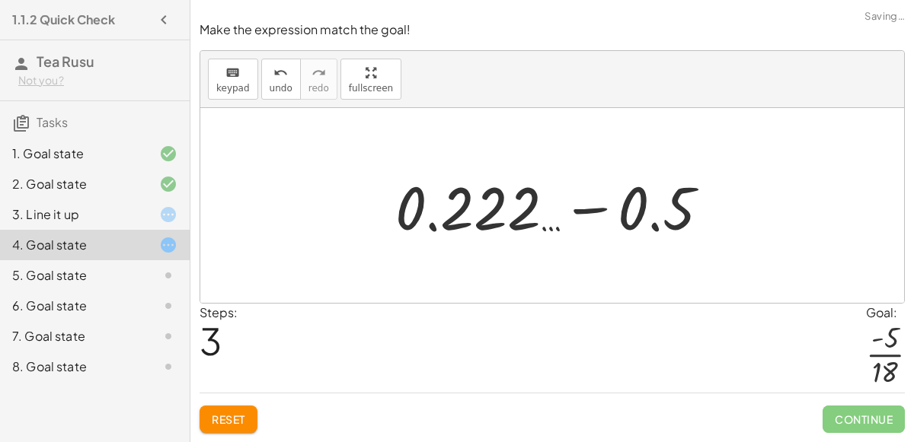
click at [589, 205] on div at bounding box center [559, 206] width 342 height 78
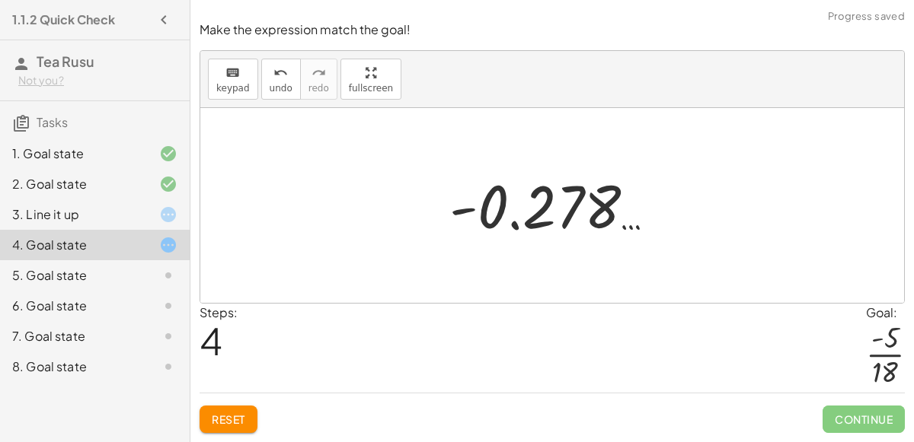
click at [503, 206] on div at bounding box center [558, 205] width 233 height 75
click at [463, 214] on div at bounding box center [558, 205] width 233 height 75
click at [225, 412] on button "Reset" at bounding box center [228, 419] width 58 height 27
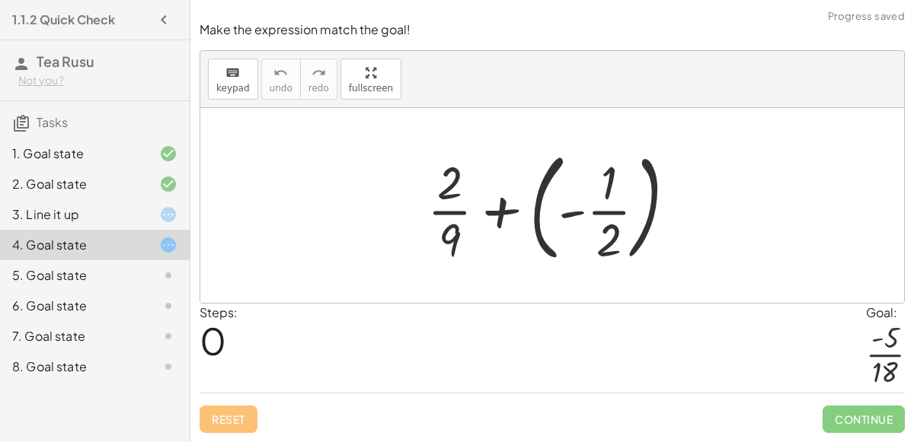
click at [602, 211] on div at bounding box center [557, 205] width 276 height 126
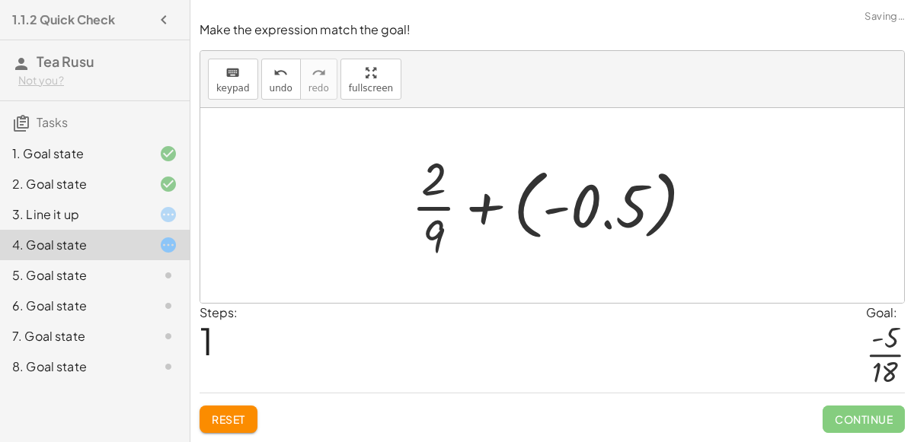
click at [479, 207] on div at bounding box center [558, 205] width 309 height 117
click at [479, 207] on div at bounding box center [559, 205] width 222 height 117
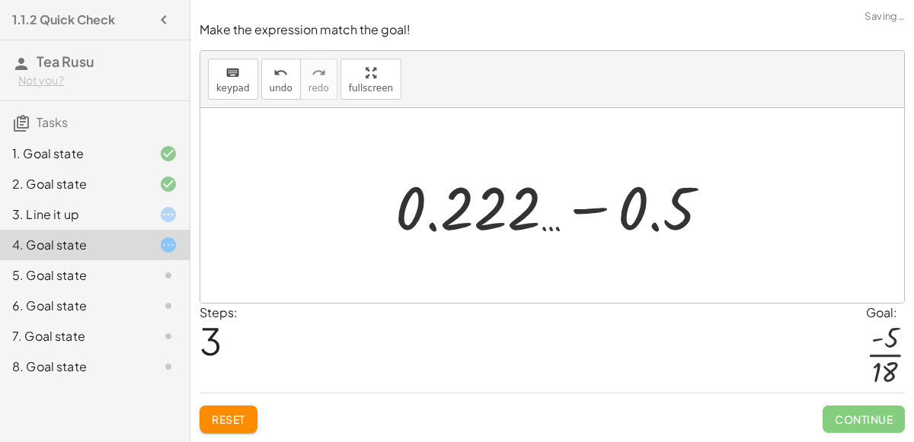
click at [212, 431] on button "Reset" at bounding box center [228, 419] width 58 height 27
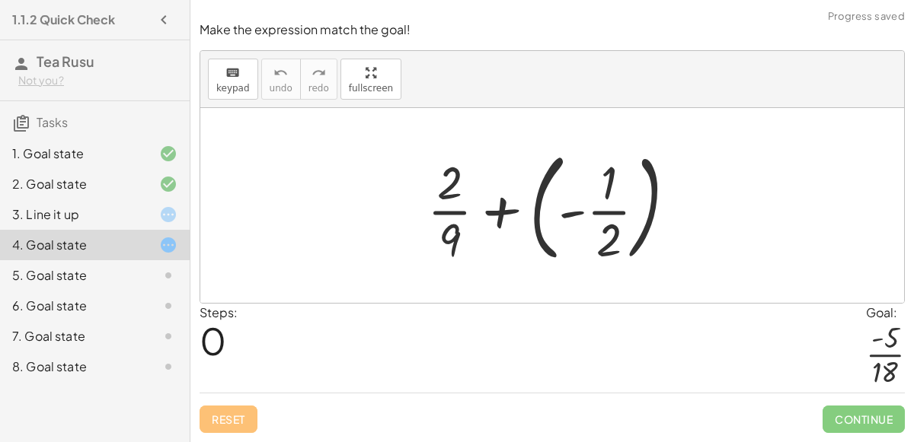
click at [448, 214] on div at bounding box center [557, 205] width 276 height 126
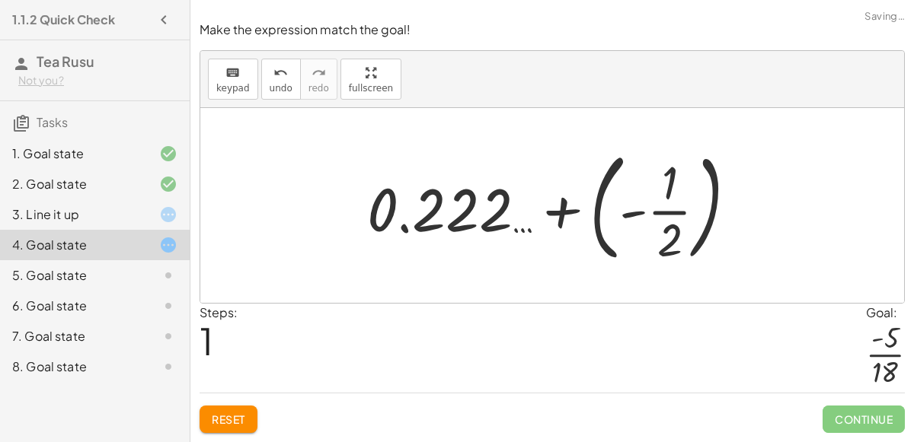
click at [209, 416] on button "Reset" at bounding box center [228, 419] width 58 height 27
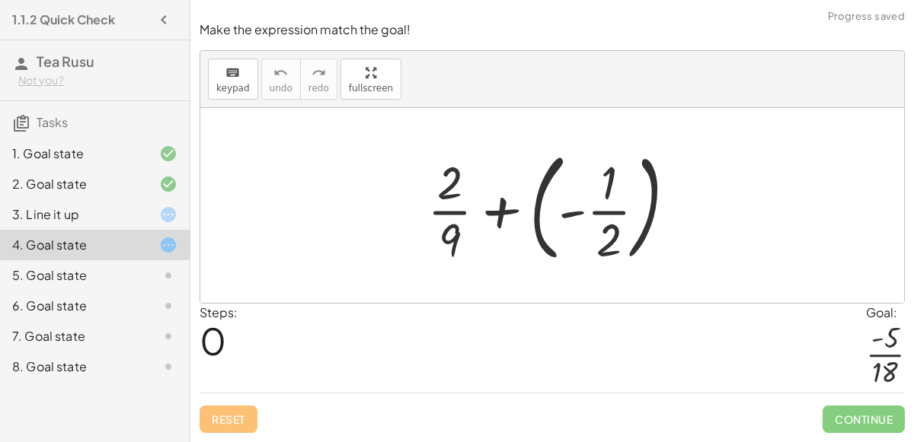
click at [600, 212] on div at bounding box center [557, 205] width 276 height 126
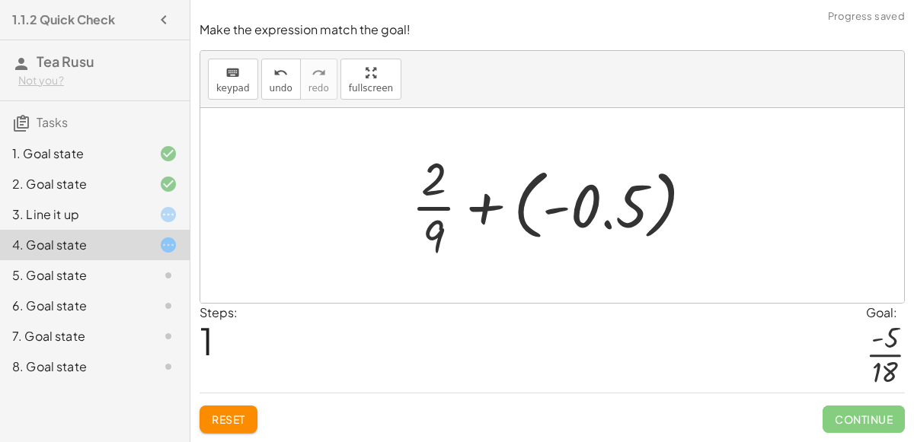
click at [554, 207] on div at bounding box center [558, 205] width 309 height 117
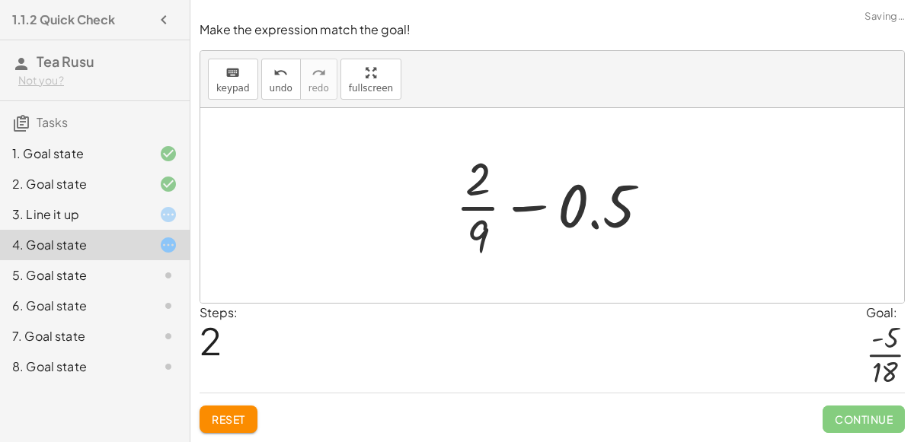
click at [522, 209] on div at bounding box center [559, 205] width 222 height 117
click at [474, 203] on div at bounding box center [559, 205] width 222 height 117
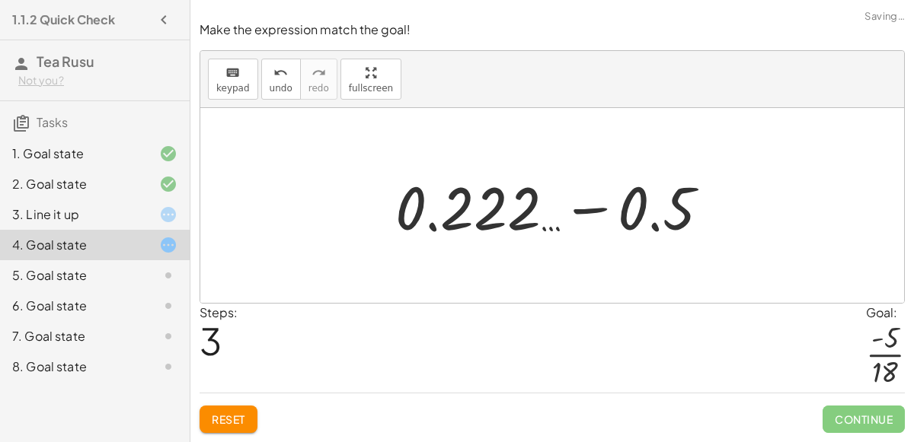
click at [225, 416] on span "Reset" at bounding box center [228, 420] width 33 height 14
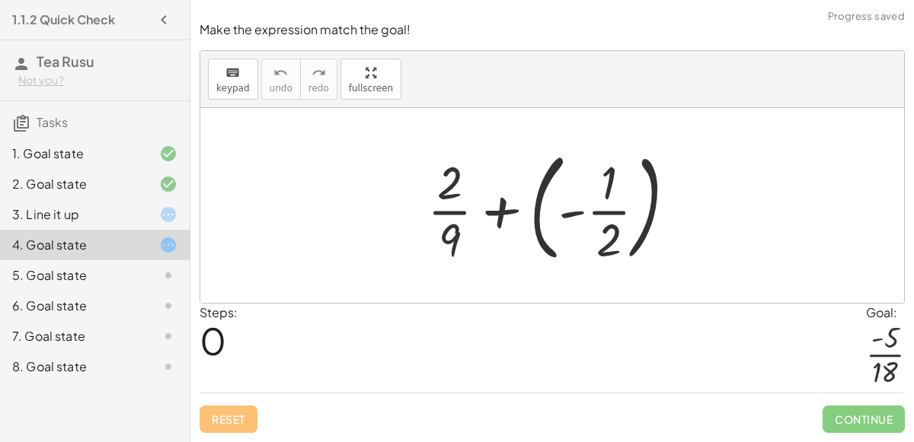
click at [603, 211] on div at bounding box center [557, 205] width 276 height 126
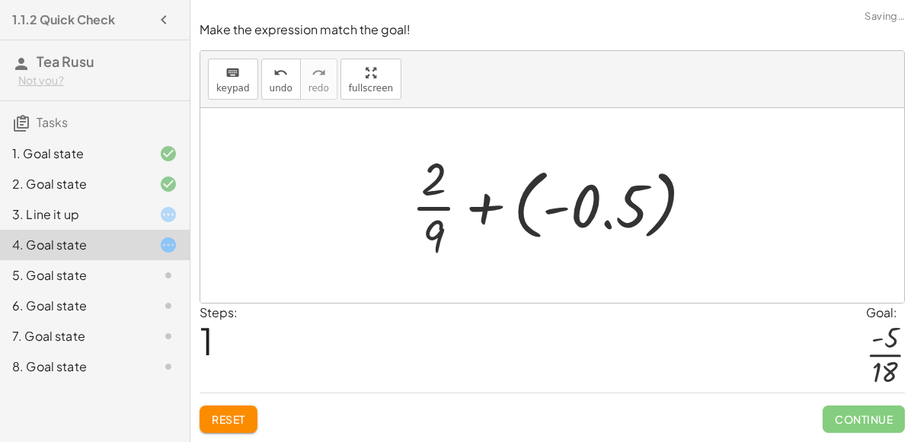
click at [543, 209] on div at bounding box center [558, 205] width 309 height 117
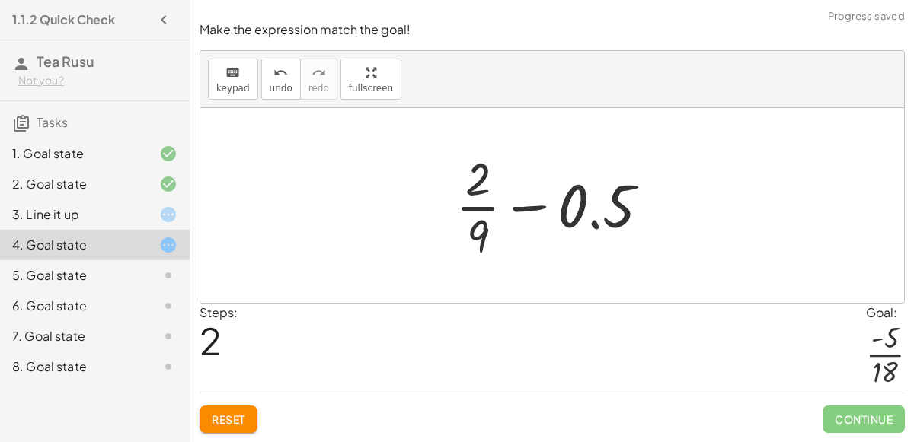
click at [522, 211] on div at bounding box center [559, 205] width 222 height 117
click at [509, 206] on div at bounding box center [559, 205] width 222 height 117
click at [484, 190] on div at bounding box center [559, 205] width 222 height 117
click at [622, 211] on div at bounding box center [559, 205] width 222 height 117
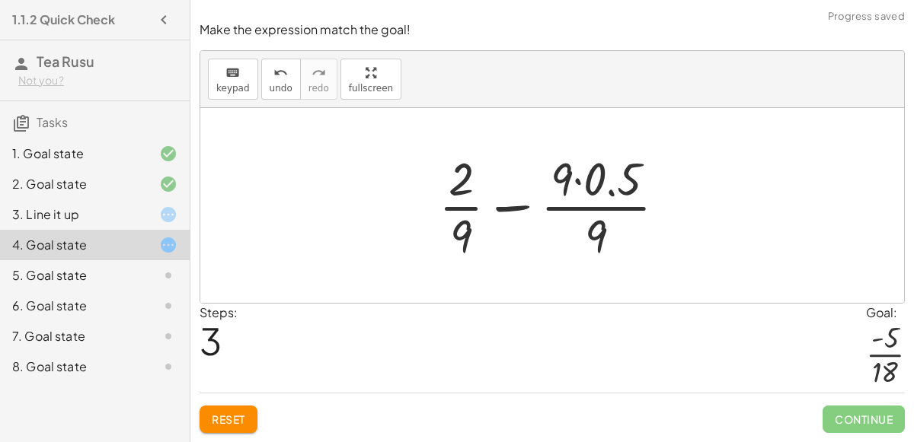
click at [512, 206] on div at bounding box center [558, 205] width 255 height 117
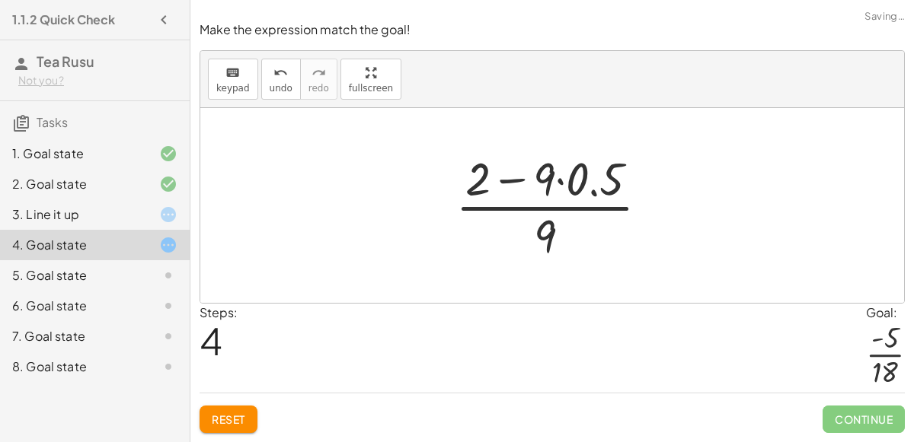
click at [517, 176] on div at bounding box center [558, 205] width 221 height 117
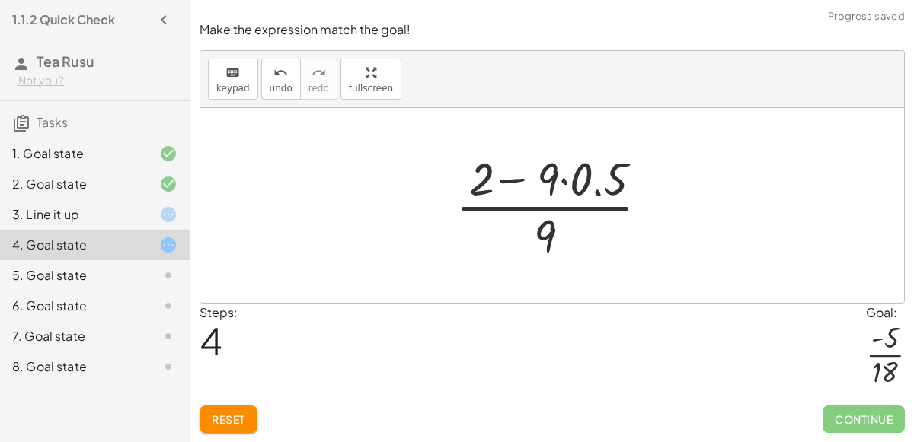
click at [517, 176] on div at bounding box center [558, 205] width 221 height 117
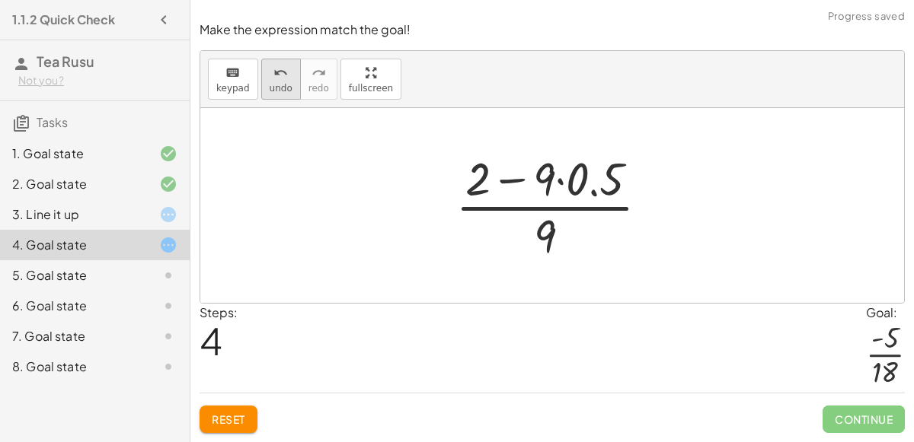
click at [276, 79] on icon "undo" at bounding box center [280, 73] width 14 height 18
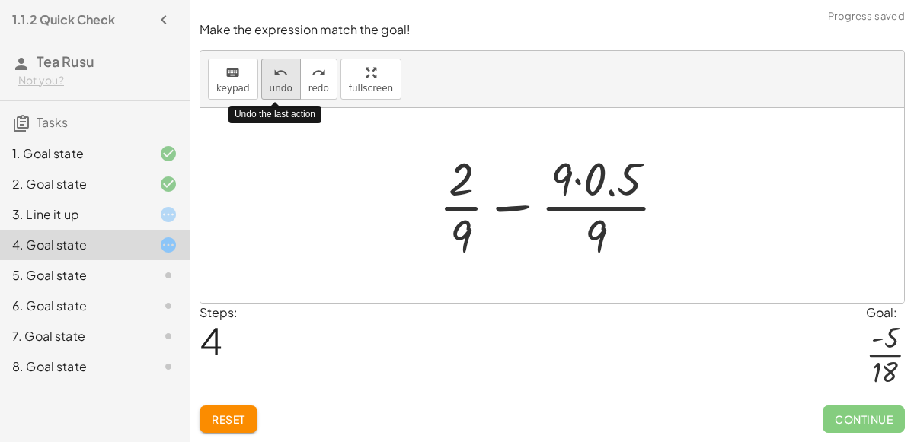
click at [276, 79] on icon "undo" at bounding box center [280, 73] width 14 height 18
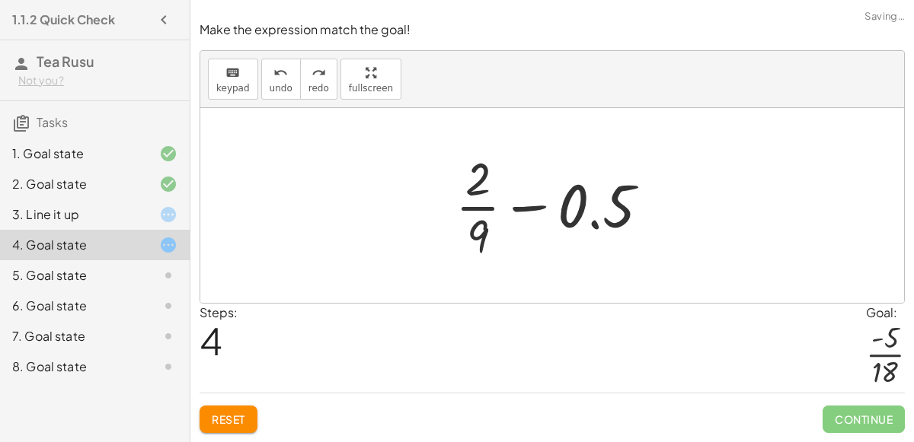
click at [574, 212] on div at bounding box center [559, 205] width 222 height 117
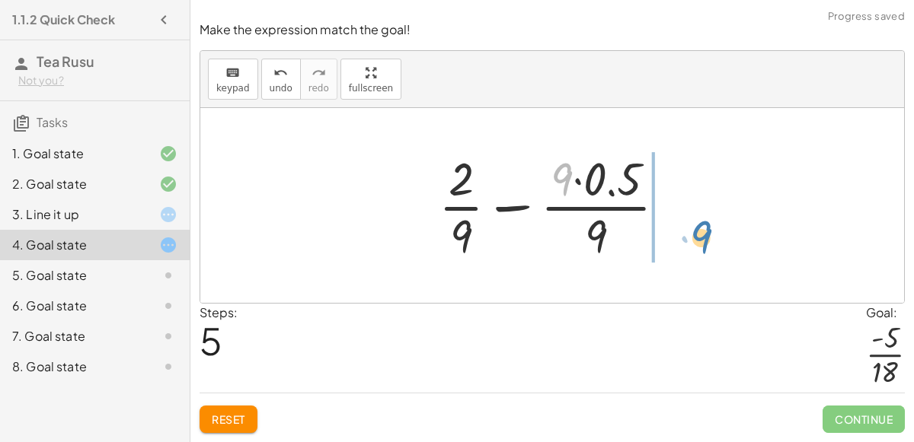
drag, startPoint x: 569, startPoint y: 177, endPoint x: 706, endPoint y: 231, distance: 147.6
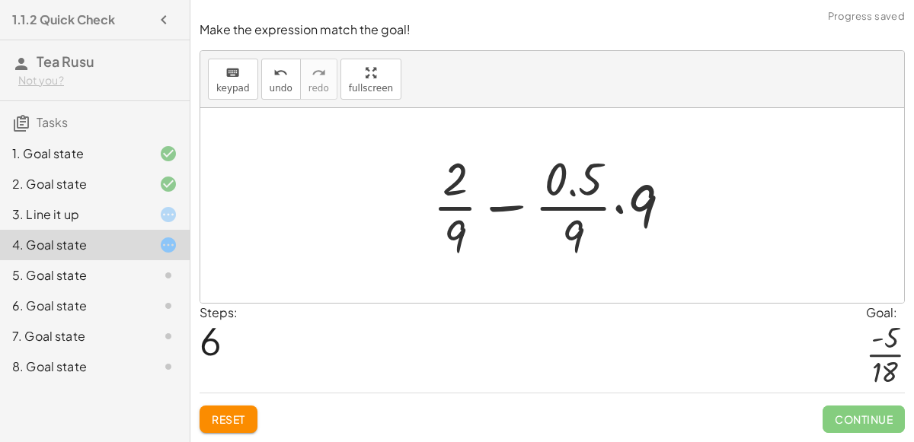
click at [507, 206] on div at bounding box center [558, 205] width 266 height 117
click at [529, 212] on div at bounding box center [558, 205] width 266 height 117
click at [580, 186] on div at bounding box center [558, 205] width 266 height 117
click at [0, 346] on div "7. Goal state" at bounding box center [95, 336] width 190 height 30
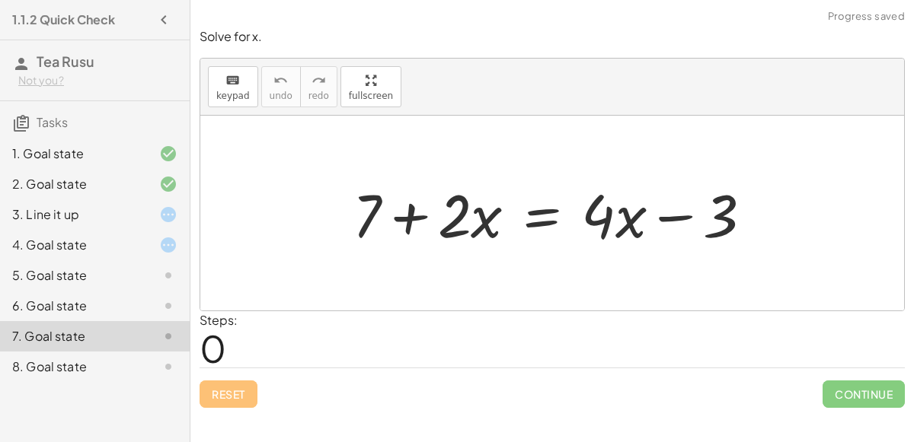
click at [117, 251] on div "4. Goal state" at bounding box center [73, 245] width 123 height 18
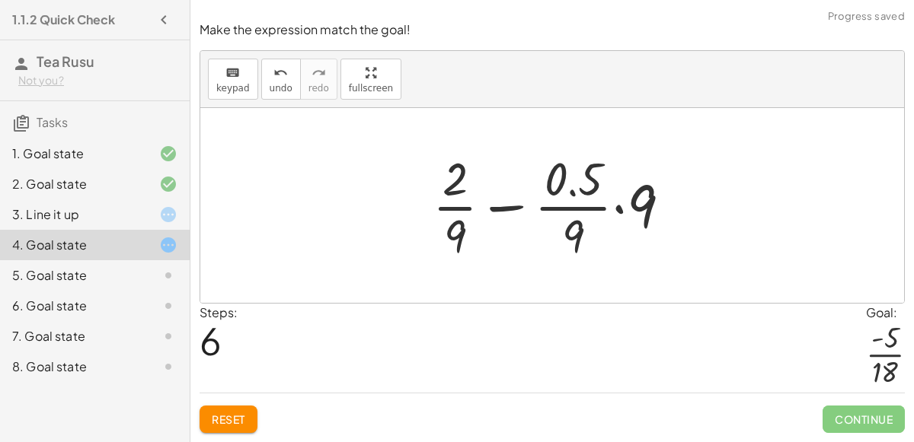
click at [220, 416] on span "Reset" at bounding box center [228, 420] width 33 height 14
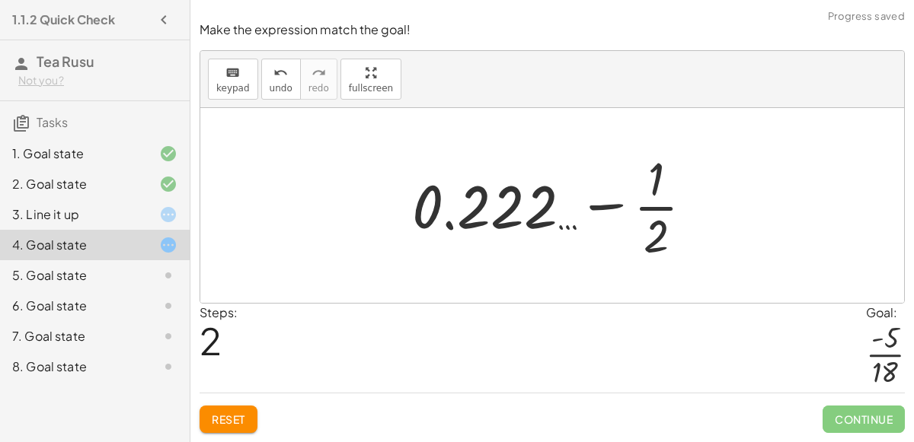
click at [223, 421] on span "Reset" at bounding box center [228, 420] width 33 height 14
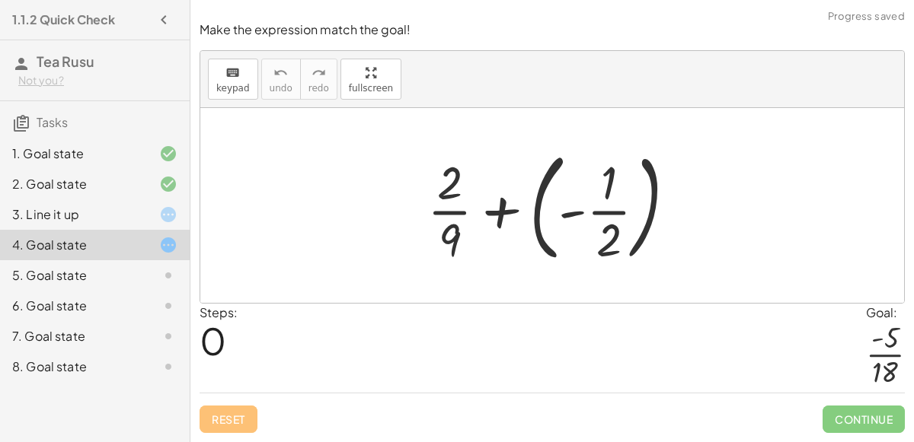
click at [534, 210] on div at bounding box center [557, 205] width 276 height 126
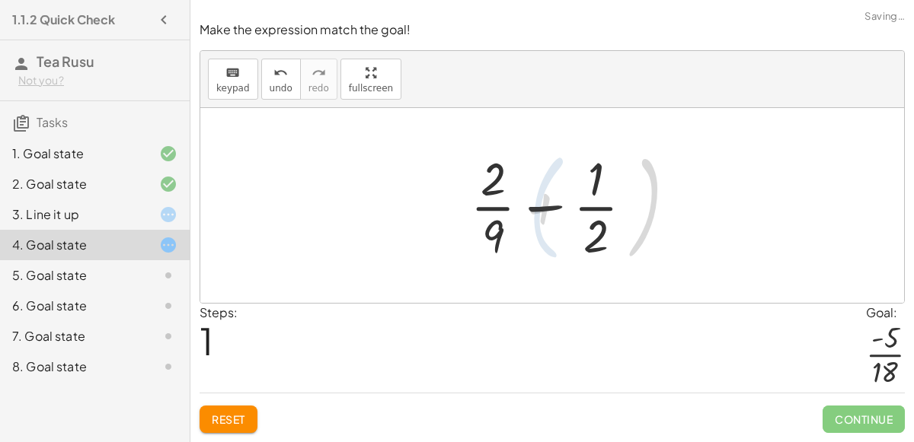
click at [515, 212] on div at bounding box center [558, 205] width 189 height 117
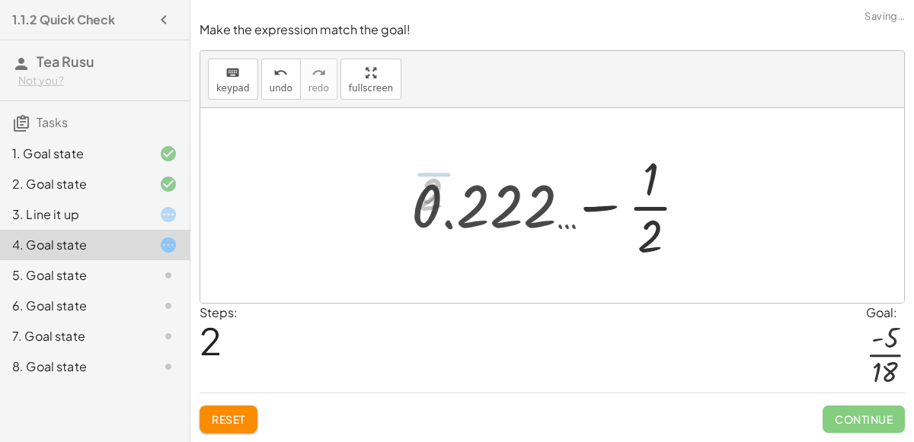
click at [545, 209] on div at bounding box center [558, 205] width 309 height 117
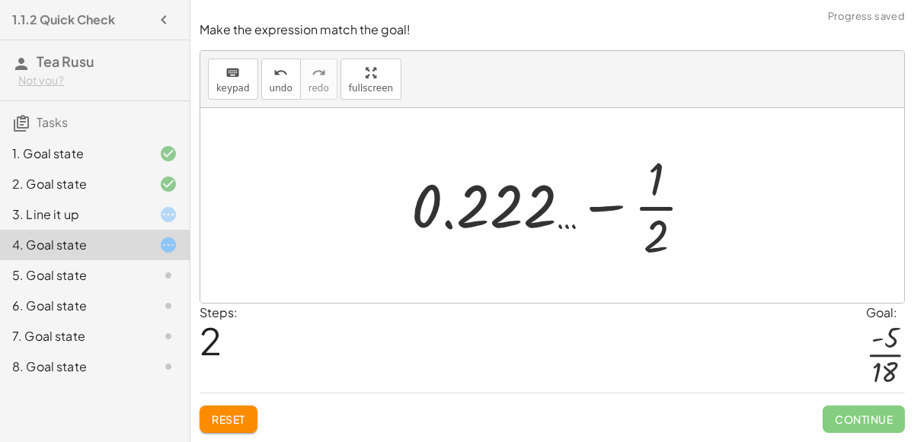
click at [602, 210] on div at bounding box center [558, 205] width 309 height 117
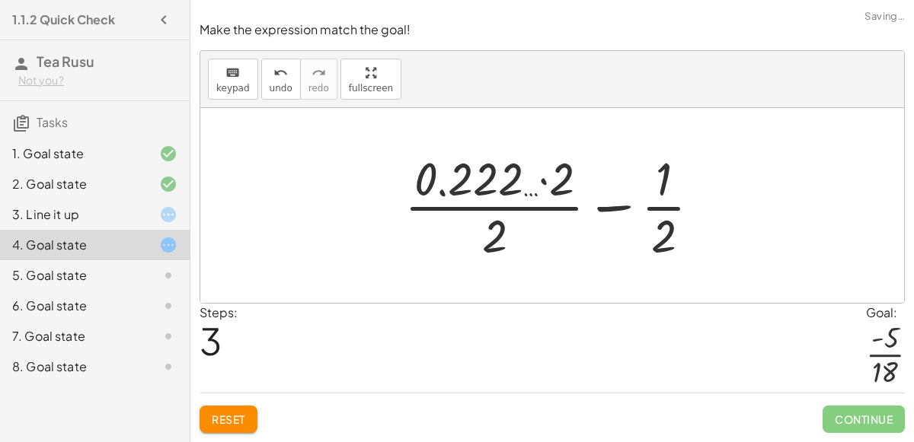
click at [597, 208] on div at bounding box center [559, 205] width 324 height 117
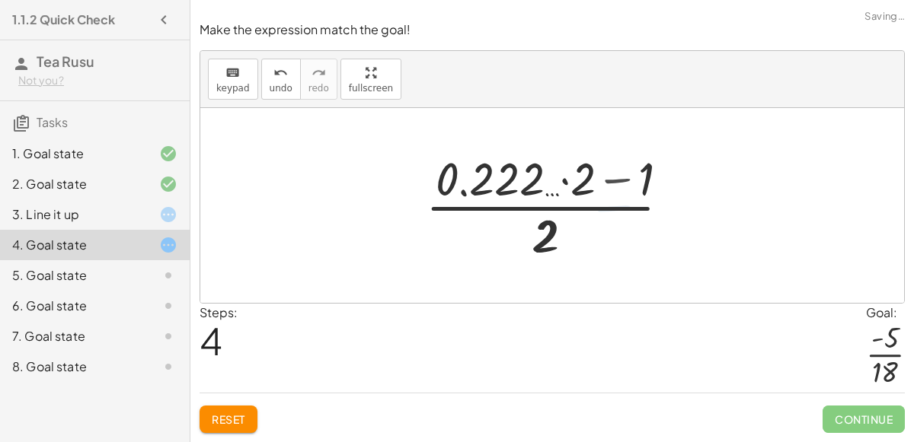
click at [538, 208] on div at bounding box center [558, 205] width 280 height 117
click at [608, 178] on div at bounding box center [558, 205] width 280 height 117
click at [233, 406] on button "Reset" at bounding box center [228, 419] width 58 height 27
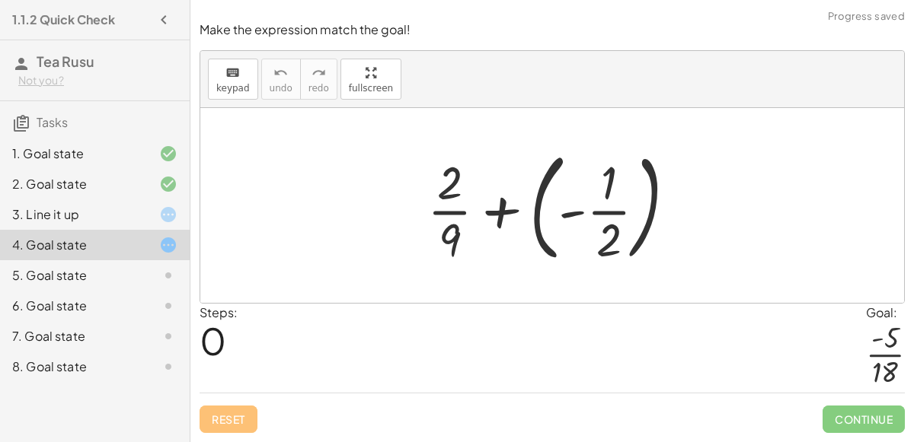
click at [72, 275] on div "5. Goal state" at bounding box center [73, 275] width 123 height 18
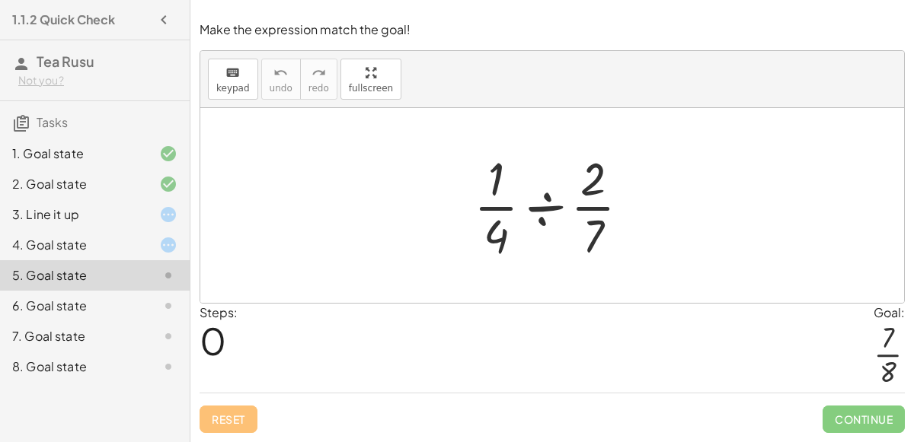
click at [585, 233] on div at bounding box center [557, 205] width 183 height 117
drag, startPoint x: 595, startPoint y: 234, endPoint x: 493, endPoint y: 187, distance: 113.4
click at [493, 187] on div at bounding box center [557, 205] width 183 height 117
click at [173, 260] on div "5. Goal state" at bounding box center [95, 275] width 190 height 30
click at [171, 241] on icon at bounding box center [168, 245] width 18 height 18
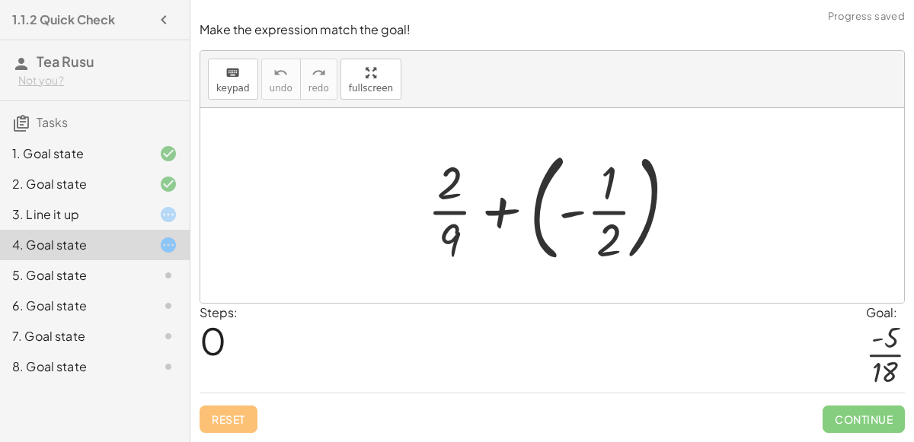
click at [542, 212] on div at bounding box center [557, 205] width 276 height 126
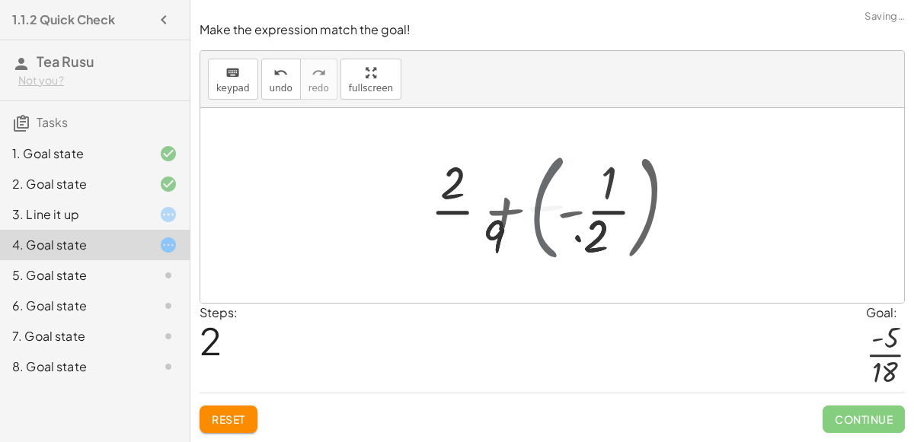
click at [542, 212] on div at bounding box center [557, 205] width 257 height 117
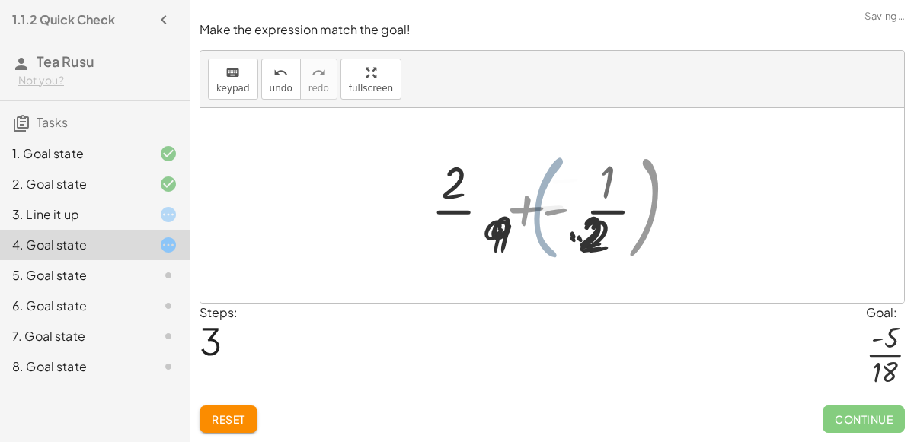
click at [542, 212] on div at bounding box center [557, 205] width 187 height 117
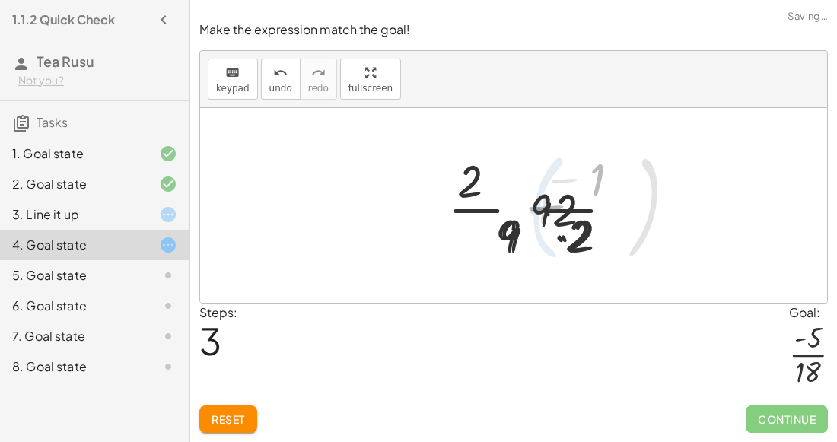
click at [466, 212] on div at bounding box center [557, 205] width 187 height 117
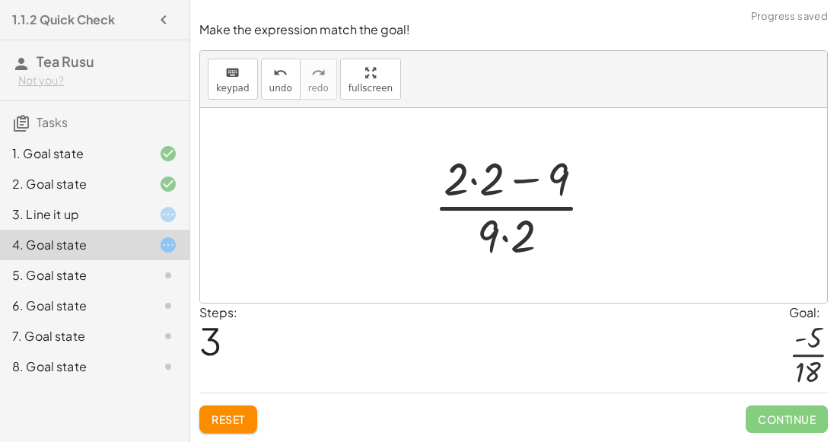
click at [229, 422] on span "Reset" at bounding box center [228, 420] width 33 height 14
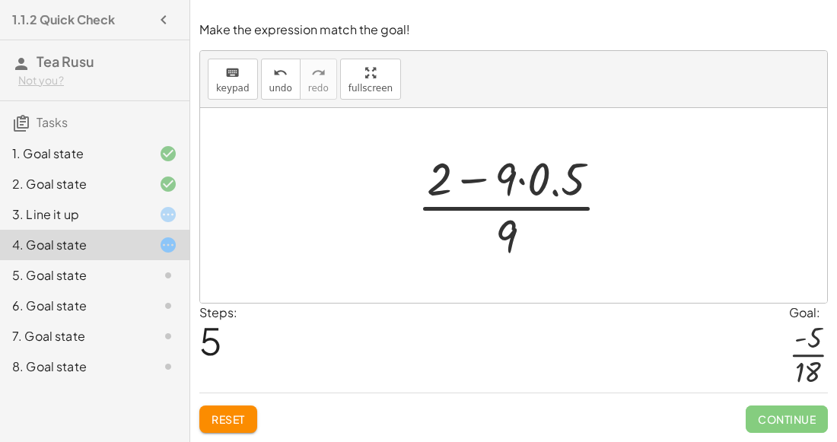
click at [228, 409] on button "Reset" at bounding box center [228, 419] width 58 height 27
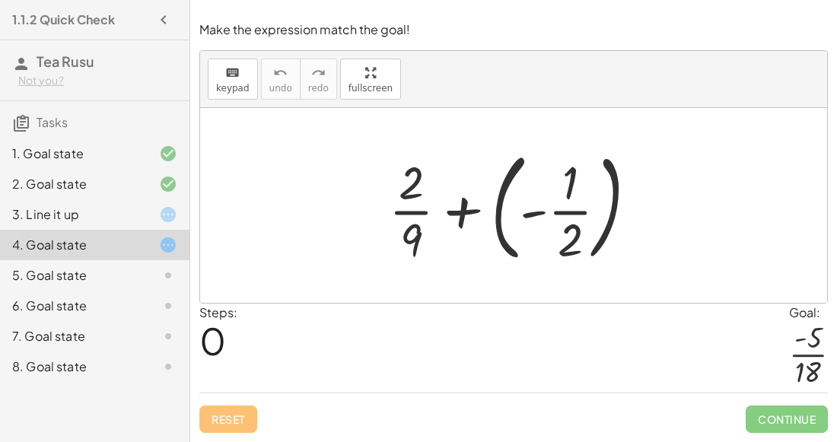
click at [467, 208] on div at bounding box center [519, 205] width 276 height 126
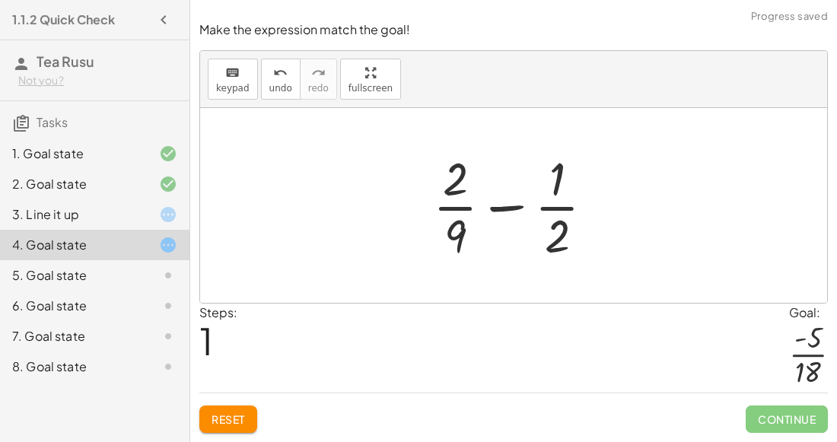
click at [543, 209] on div at bounding box center [520, 205] width 189 height 117
click at [498, 206] on div at bounding box center [520, 205] width 189 height 117
click at [557, 221] on div at bounding box center [520, 205] width 189 height 117
drag, startPoint x: 454, startPoint y: 238, endPoint x: 573, endPoint y: 245, distance: 119.0
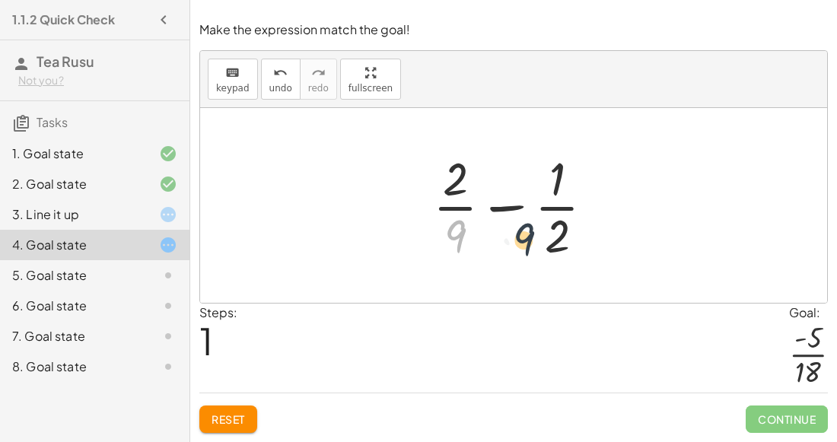
click at [573, 245] on div at bounding box center [520, 205] width 189 height 117
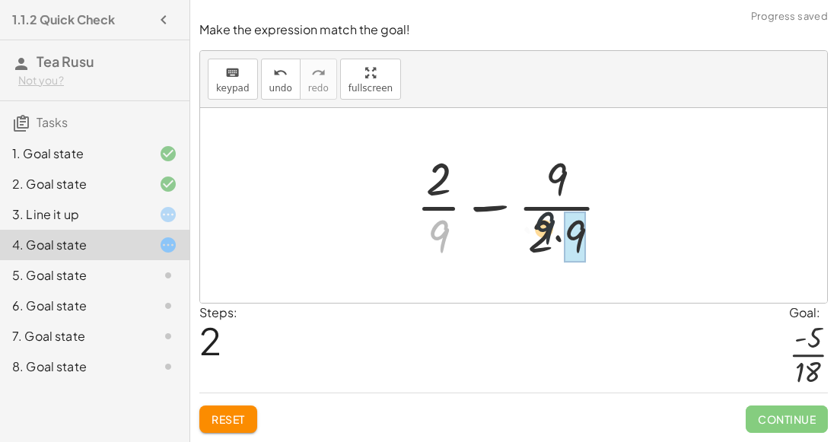
drag, startPoint x: 443, startPoint y: 241, endPoint x: 576, endPoint y: 231, distance: 133.6
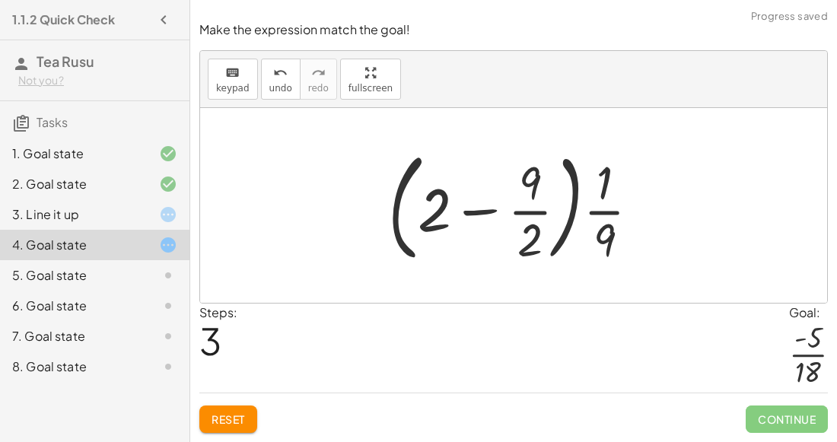
click at [535, 206] on div at bounding box center [520, 205] width 279 height 126
click at [483, 213] on div at bounding box center [520, 205] width 279 height 126
click at [483, 213] on div at bounding box center [519, 205] width 327 height 126
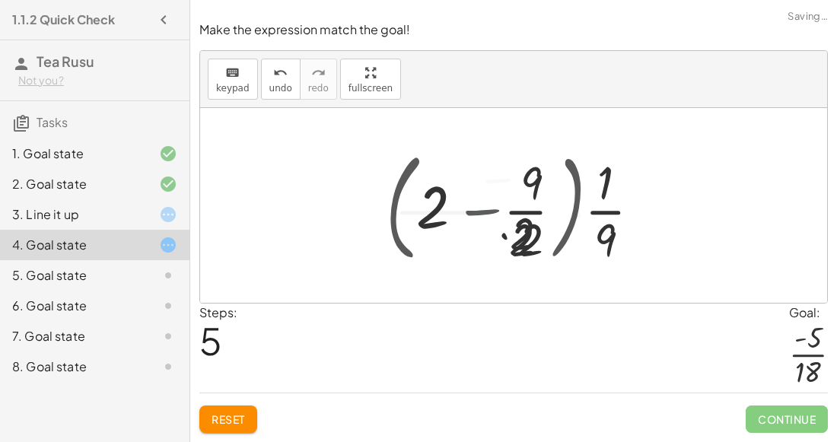
click at [483, 213] on div at bounding box center [520, 205] width 244 height 117
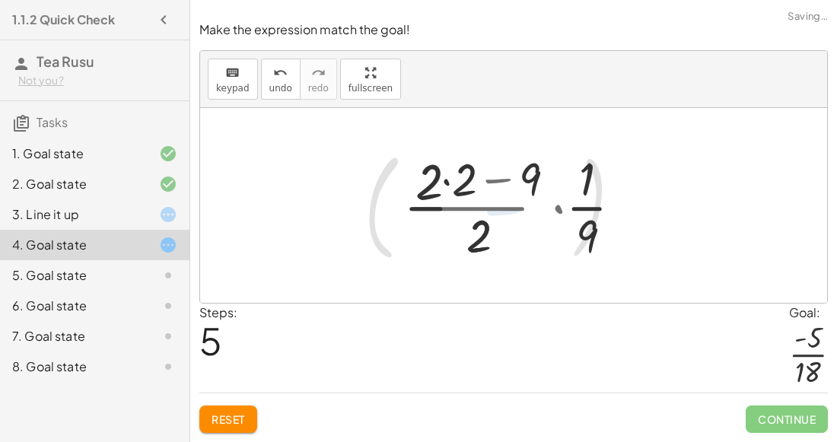
click at [483, 213] on div at bounding box center [520, 205] width 244 height 117
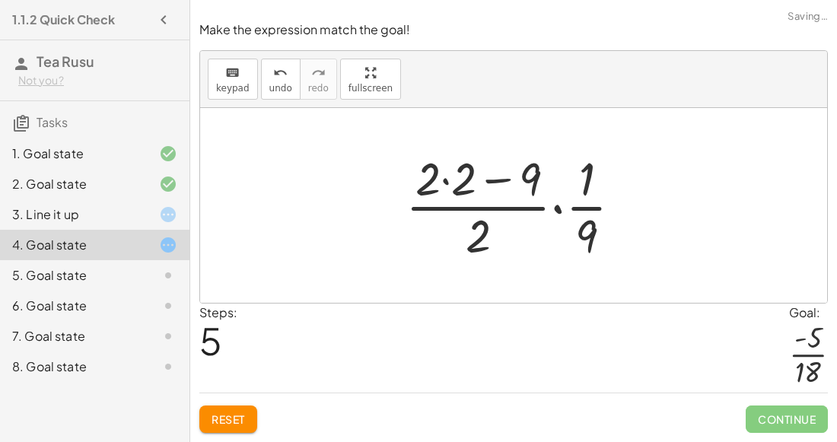
click at [507, 190] on div at bounding box center [520, 205] width 244 height 117
click at [560, 214] on div at bounding box center [520, 205] width 244 height 117
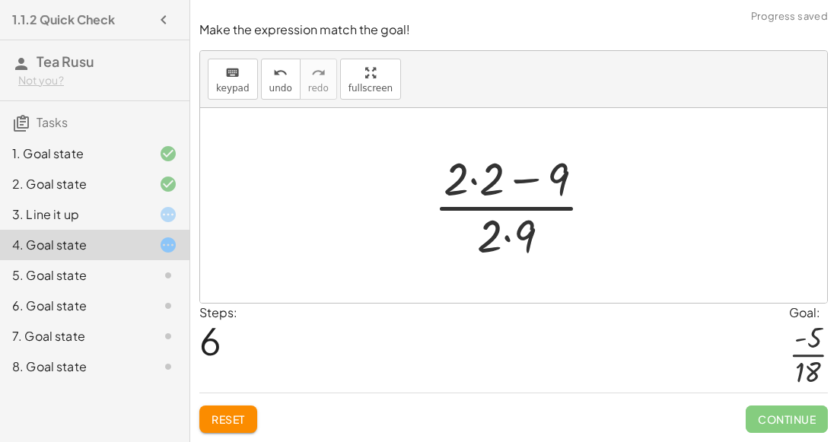
click at [513, 184] on div at bounding box center [519, 205] width 187 height 117
click at [480, 182] on div at bounding box center [519, 205] width 187 height 117
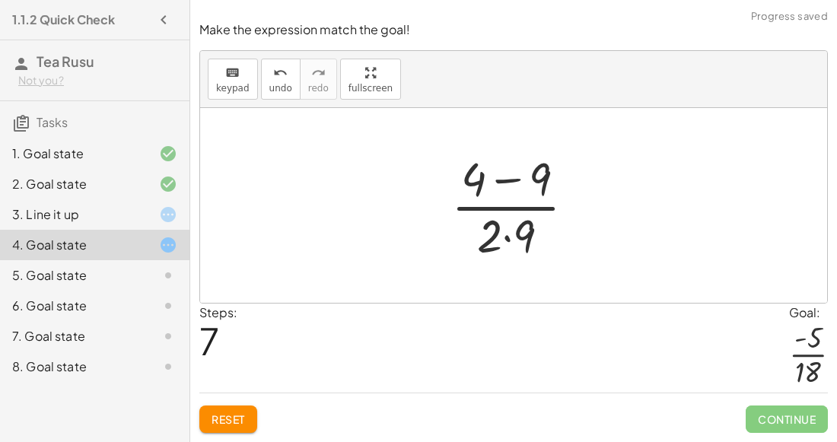
click at [512, 183] on div at bounding box center [520, 205] width 152 height 117
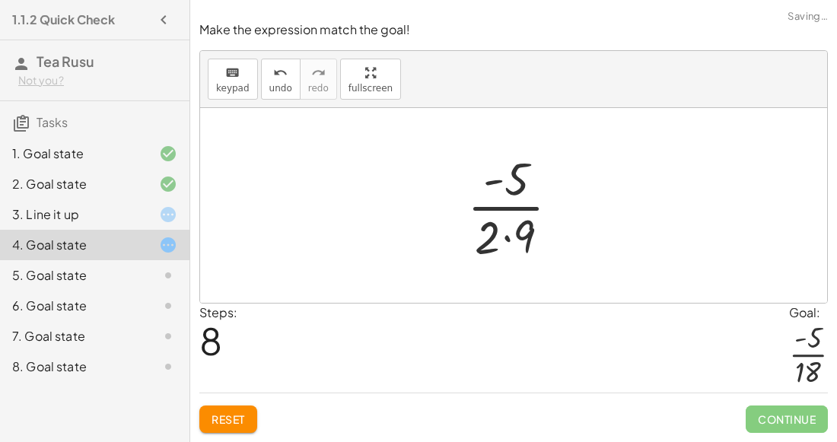
click at [504, 239] on div at bounding box center [520, 205] width 120 height 117
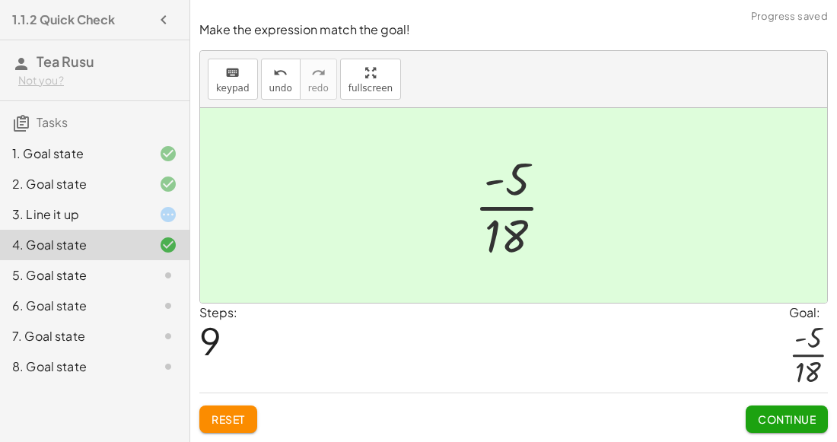
click at [768, 409] on button "Continue" at bounding box center [787, 419] width 82 height 27
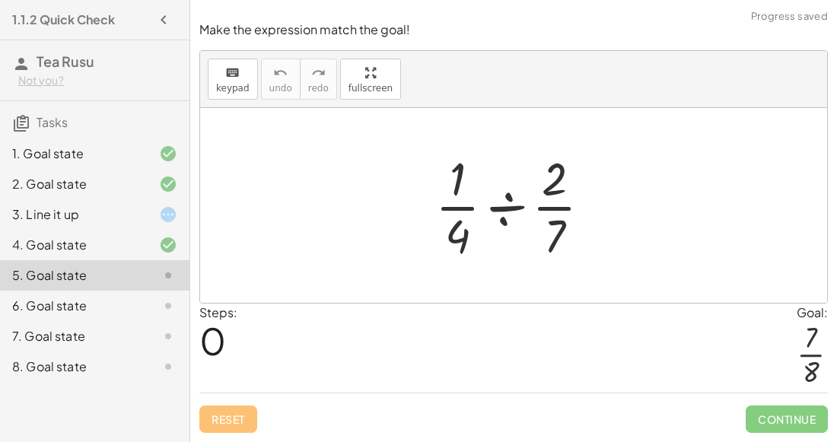
click at [465, 238] on div at bounding box center [519, 205] width 183 height 117
drag, startPoint x: 563, startPoint y: 177, endPoint x: 448, endPoint y: 244, distance: 132.7
click at [448, 244] on div at bounding box center [519, 205] width 183 height 117
drag, startPoint x: 449, startPoint y: 243, endPoint x: 545, endPoint y: 246, distance: 96.0
click at [545, 246] on div at bounding box center [519, 205] width 183 height 117
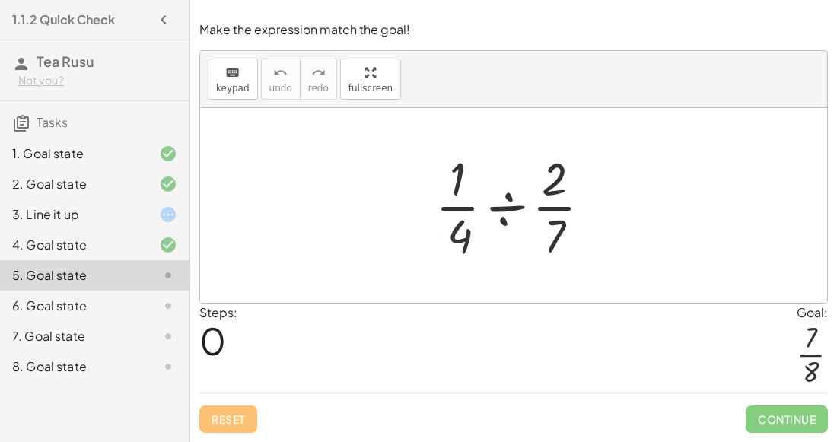
click at [550, 243] on div at bounding box center [519, 205] width 183 height 117
click at [509, 210] on div at bounding box center [519, 205] width 183 height 117
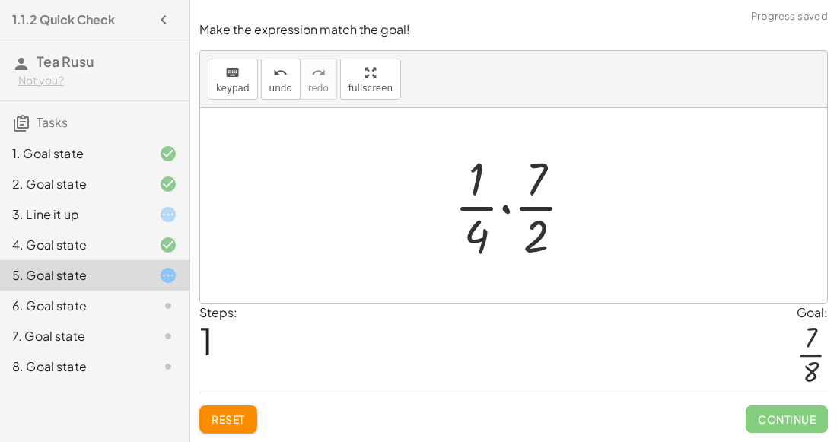
click at [507, 207] on div at bounding box center [520, 205] width 146 height 117
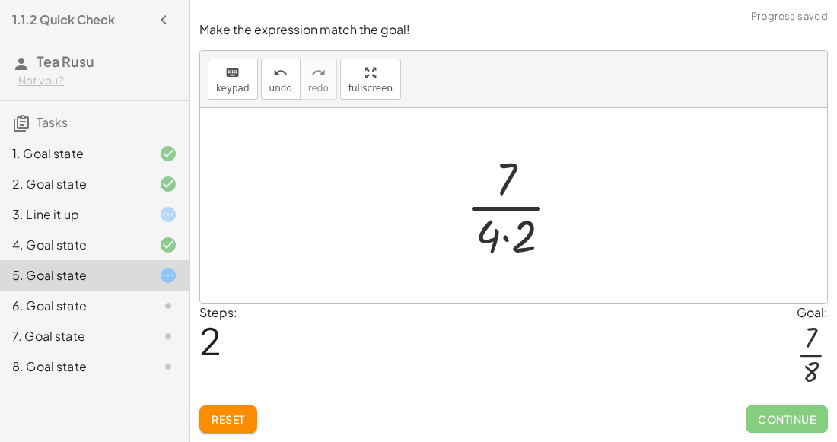
click at [500, 238] on div at bounding box center [519, 205] width 123 height 117
click at [508, 239] on div at bounding box center [519, 205] width 123 height 117
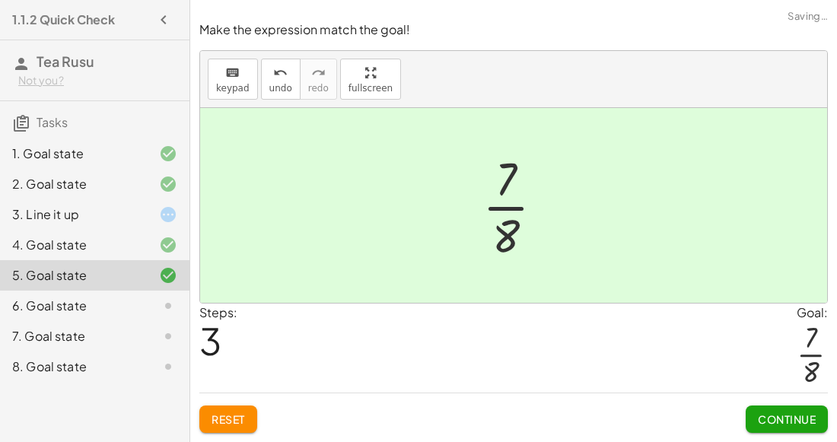
click at [798, 410] on button "Continue" at bounding box center [787, 419] width 82 height 27
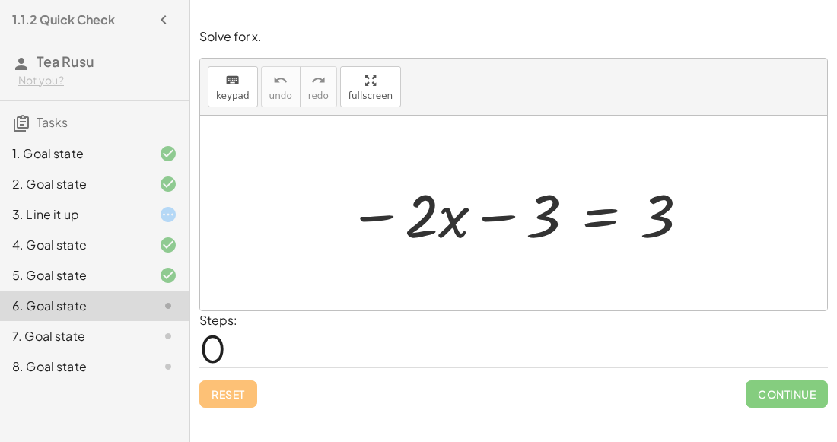
click at [480, 217] on div at bounding box center [519, 213] width 359 height 78
click at [366, 215] on div at bounding box center [519, 213] width 359 height 78
click at [415, 223] on div at bounding box center [519, 213] width 359 height 78
click at [580, 219] on div at bounding box center [519, 213] width 359 height 78
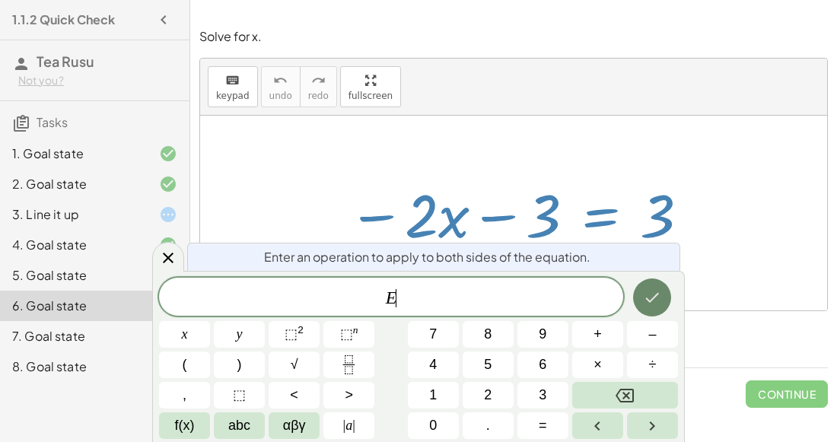
click at [654, 285] on button "Done" at bounding box center [652, 298] width 38 height 38
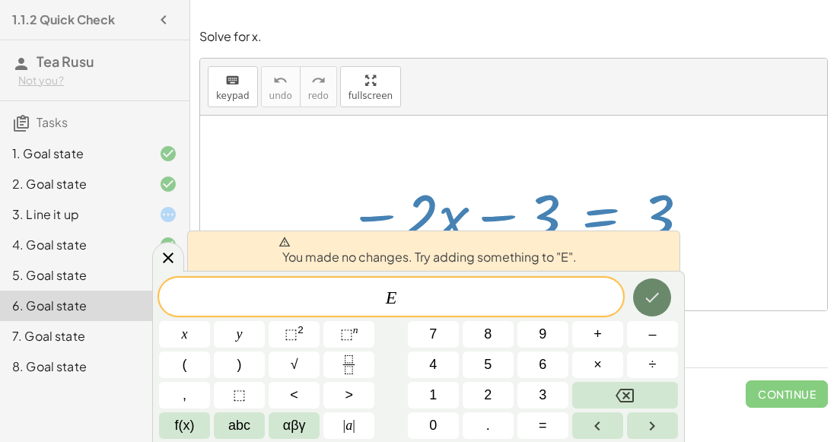
click at [662, 296] on button "Done" at bounding box center [652, 298] width 38 height 38
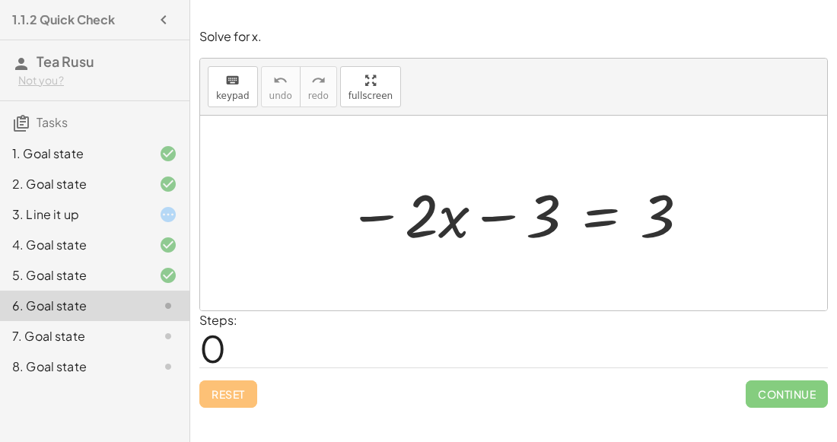
click at [501, 215] on div at bounding box center [519, 213] width 359 height 78
drag, startPoint x: 669, startPoint y: 221, endPoint x: 550, endPoint y: 221, distance: 118.8
click at [550, 221] on div at bounding box center [519, 213] width 359 height 78
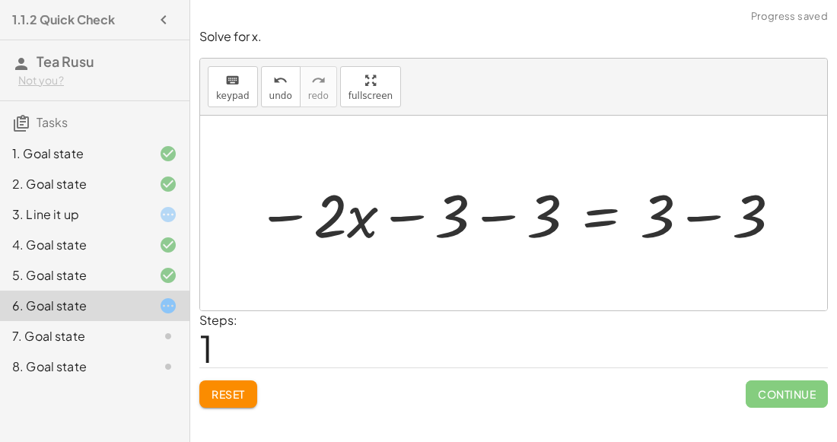
click at [405, 218] on div at bounding box center [520, 213] width 542 height 78
click at [480, 225] on div at bounding box center [520, 213] width 542 height 78
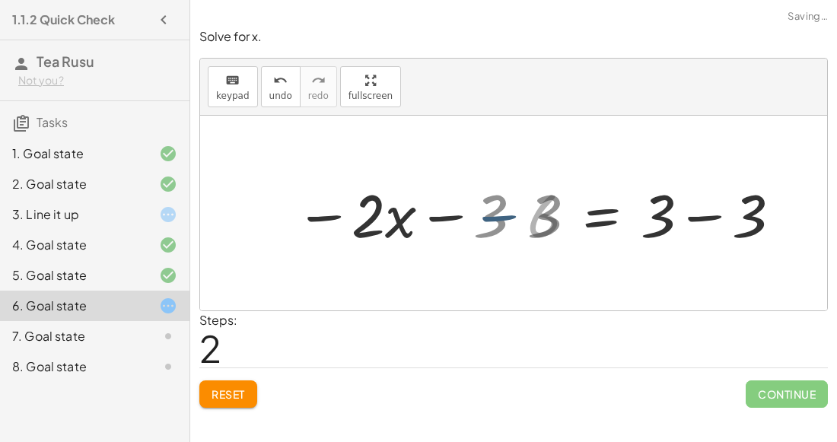
click at [497, 219] on div at bounding box center [566, 213] width 449 height 78
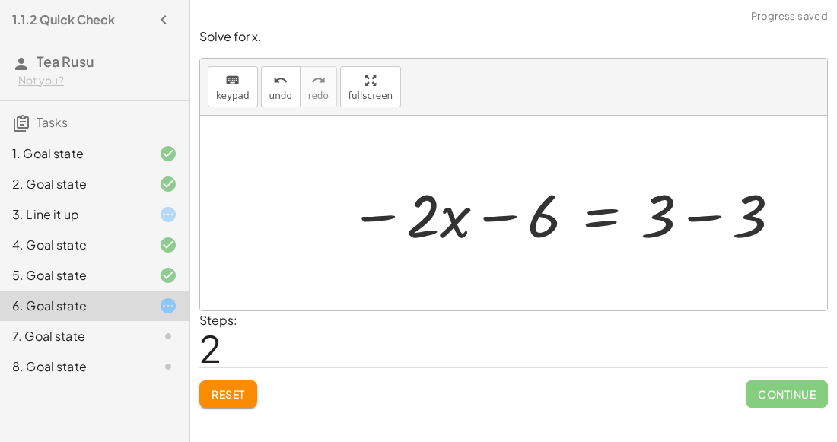
click at [701, 213] on div at bounding box center [566, 213] width 449 height 78
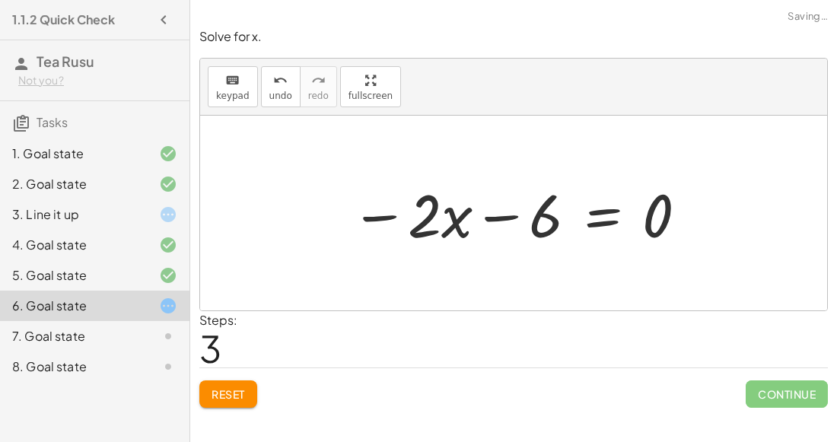
click at [507, 216] on div at bounding box center [519, 213] width 353 height 78
drag, startPoint x: 535, startPoint y: 222, endPoint x: 436, endPoint y: 216, distance: 99.1
click at [436, 216] on div at bounding box center [519, 213] width 353 height 78
drag, startPoint x: 656, startPoint y: 214, endPoint x: 525, endPoint y: 221, distance: 131.1
click at [525, 221] on div at bounding box center [519, 213] width 353 height 78
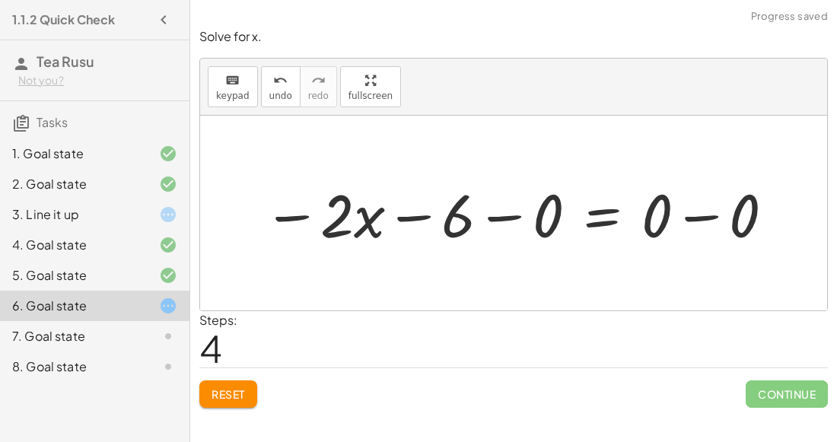
click at [492, 219] on div at bounding box center [520, 213] width 528 height 78
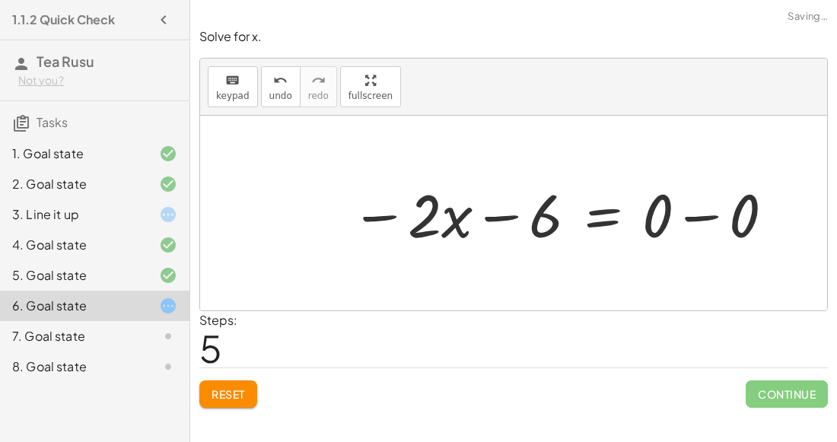
click at [707, 215] on div at bounding box center [563, 213] width 441 height 78
click at [506, 215] on div at bounding box center [519, 213] width 353 height 78
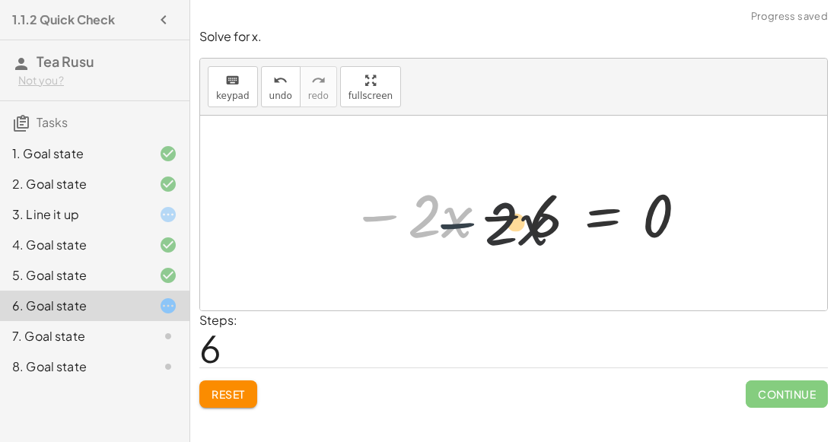
drag, startPoint x: 372, startPoint y: 220, endPoint x: 490, endPoint y: 224, distance: 117.3
click at [490, 224] on div at bounding box center [519, 213] width 353 height 78
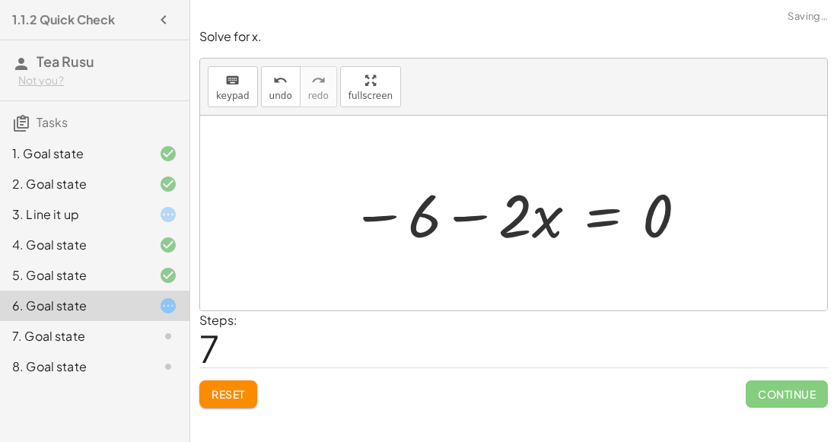
click at [456, 212] on div at bounding box center [519, 213] width 353 height 78
click at [370, 215] on div at bounding box center [519, 213] width 353 height 78
drag, startPoint x: 661, startPoint y: 221, endPoint x: 340, endPoint y: 221, distance: 320.5
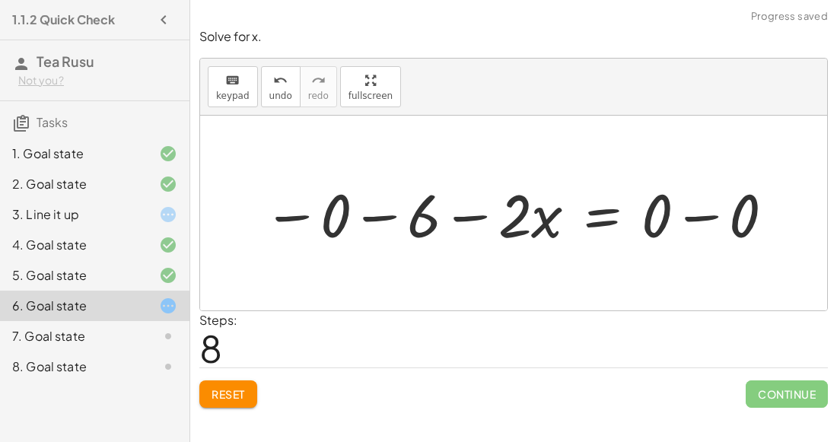
click at [375, 214] on div at bounding box center [520, 213] width 528 height 78
click at [460, 214] on div at bounding box center [563, 213] width 441 height 78
click at [217, 398] on span "Reset" at bounding box center [228, 395] width 33 height 14
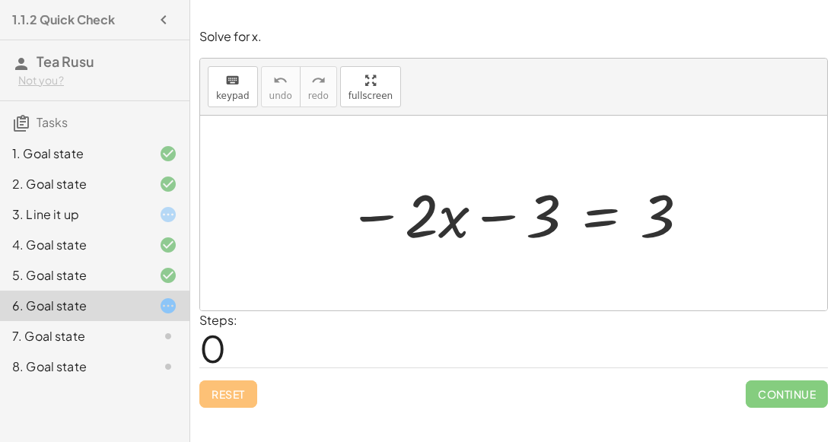
click at [136, 332] on div at bounding box center [156, 336] width 43 height 18
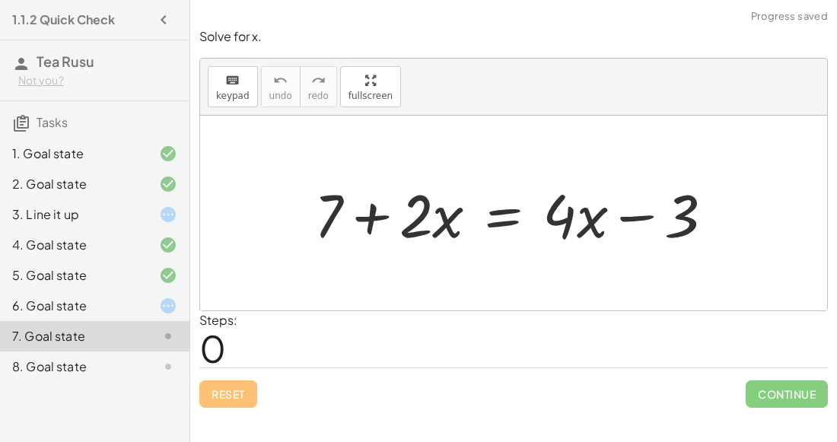
click at [375, 220] on div at bounding box center [520, 213] width 427 height 78
click at [75, 312] on div "6. Goal state" at bounding box center [73, 306] width 123 height 18
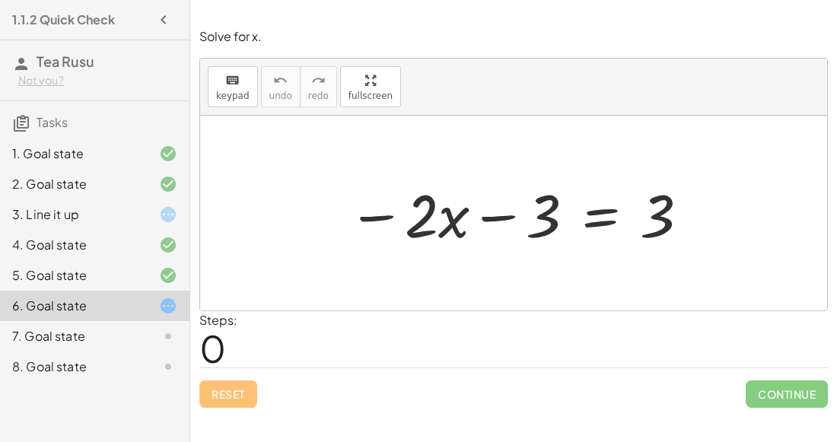
click at [486, 219] on div at bounding box center [519, 213] width 359 height 78
click at [58, 346] on div "7. Goal state" at bounding box center [95, 336] width 190 height 30
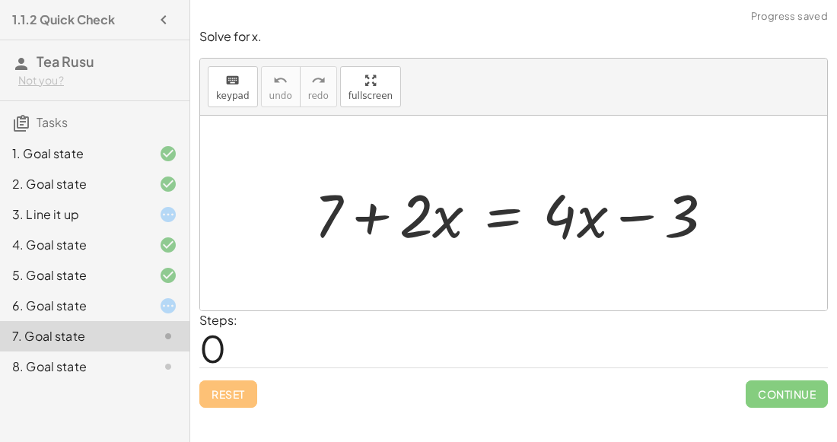
click at [365, 216] on div at bounding box center [520, 213] width 427 height 78
click at [585, 206] on div at bounding box center [520, 213] width 427 height 78
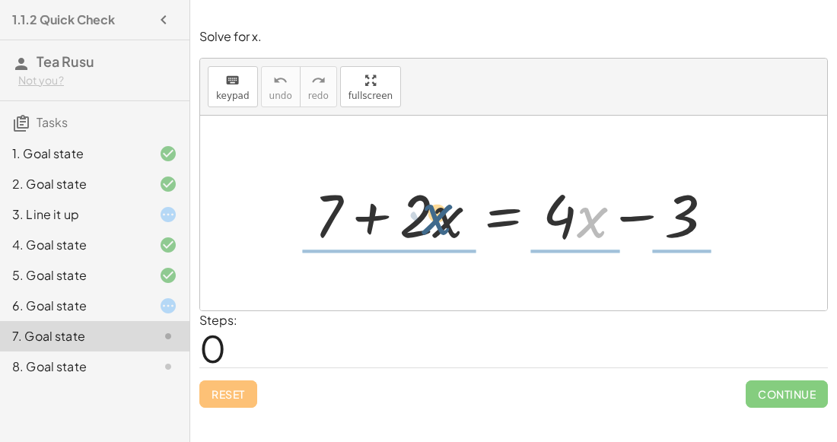
drag, startPoint x: 581, startPoint y: 208, endPoint x: 413, endPoint y: 203, distance: 168.3
click at [413, 203] on div at bounding box center [520, 213] width 427 height 78
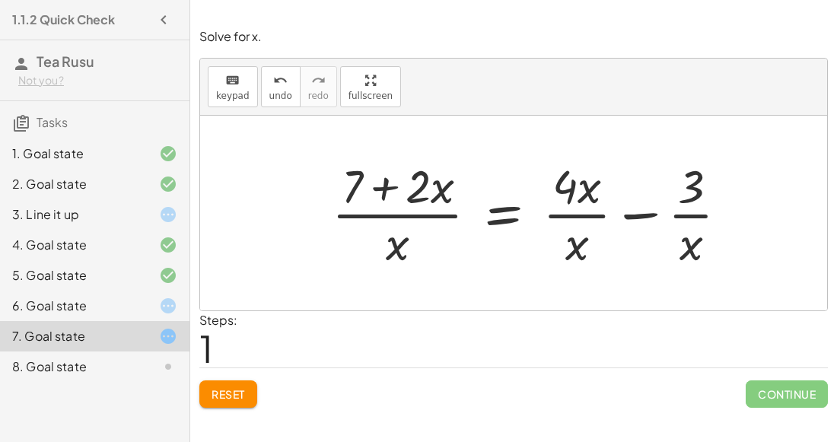
click at [228, 388] on span "Reset" at bounding box center [228, 395] width 33 height 14
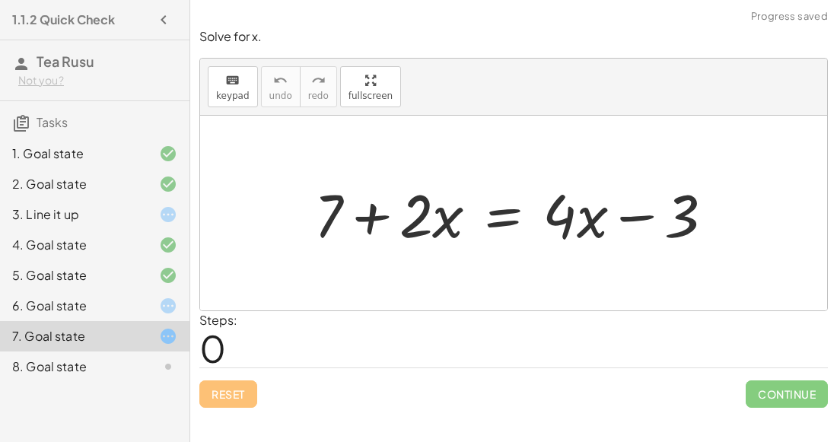
click at [633, 209] on div at bounding box center [520, 213] width 427 height 78
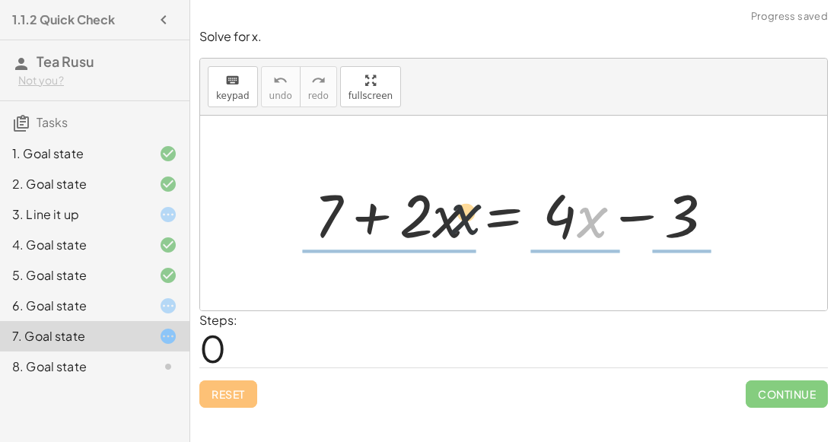
drag, startPoint x: 592, startPoint y: 222, endPoint x: 416, endPoint y: 214, distance: 176.8
click at [416, 214] on div at bounding box center [520, 213] width 427 height 78
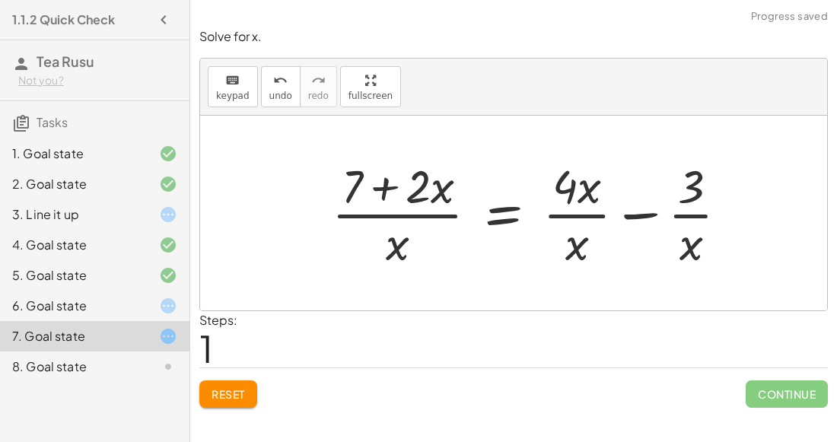
click at [377, 189] on div at bounding box center [536, 213] width 424 height 117
click at [383, 191] on div at bounding box center [536, 213] width 424 height 117
drag, startPoint x: 442, startPoint y: 190, endPoint x: 381, endPoint y: 276, distance: 105.4
click at [400, 191] on div at bounding box center [536, 213] width 424 height 117
click at [590, 195] on div at bounding box center [536, 213] width 424 height 117
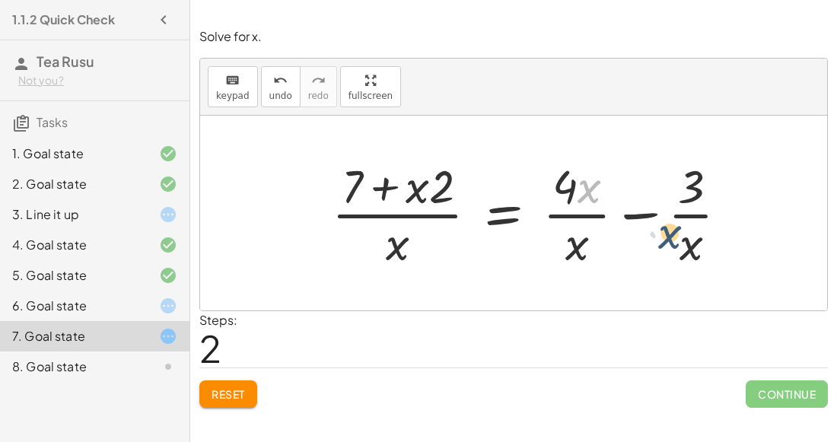
drag, startPoint x: 590, startPoint y: 195, endPoint x: 692, endPoint y: 250, distance: 116.2
click at [692, 250] on div at bounding box center [536, 213] width 424 height 117
click at [218, 388] on span "Reset" at bounding box center [228, 395] width 33 height 14
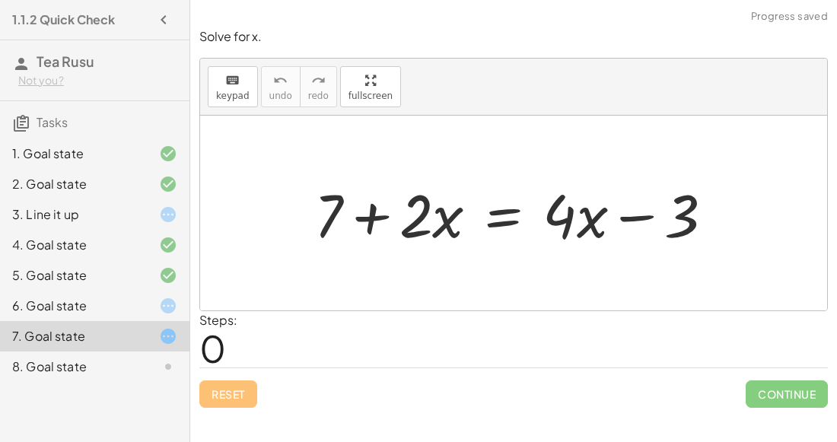
click at [620, 203] on div at bounding box center [520, 213] width 427 height 78
click at [624, 219] on div at bounding box center [520, 213] width 427 height 78
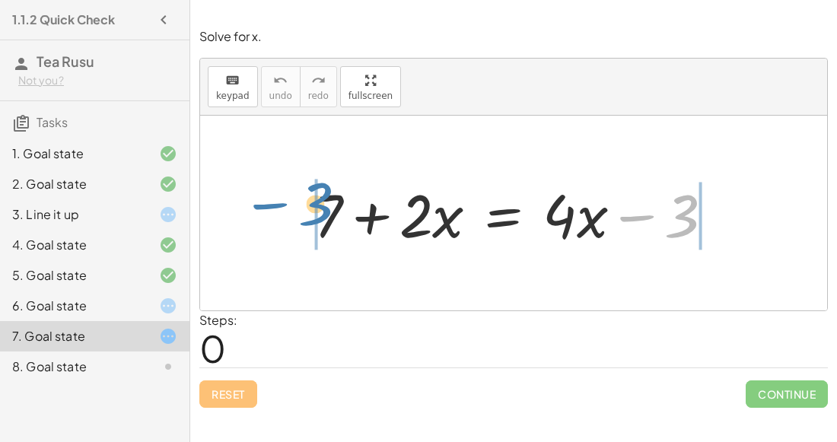
drag, startPoint x: 678, startPoint y: 219, endPoint x: 309, endPoint y: 207, distance: 368.7
click at [309, 207] on div at bounding box center [520, 213] width 427 height 78
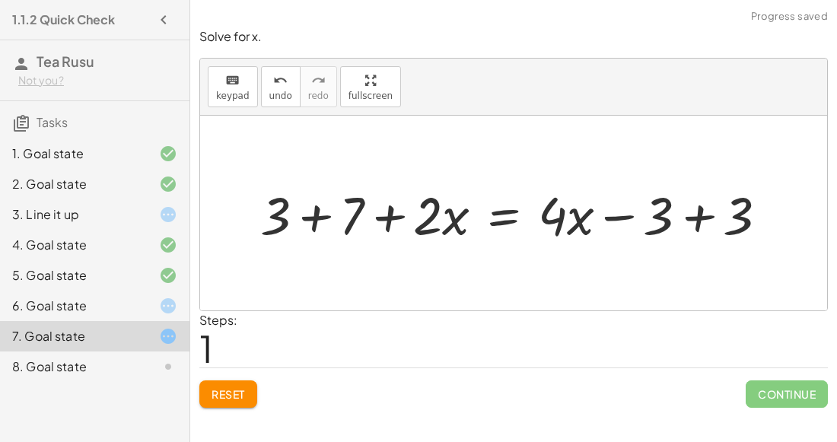
click at [291, 211] on div at bounding box center [520, 213] width 521 height 67
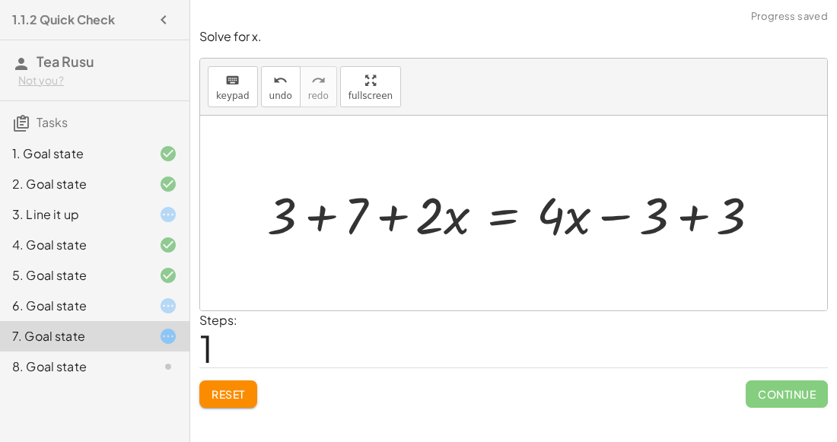
click at [306, 213] on div at bounding box center [520, 213] width 521 height 67
click at [381, 215] on div at bounding box center [548, 213] width 463 height 67
click at [691, 209] on div at bounding box center [548, 213] width 463 height 67
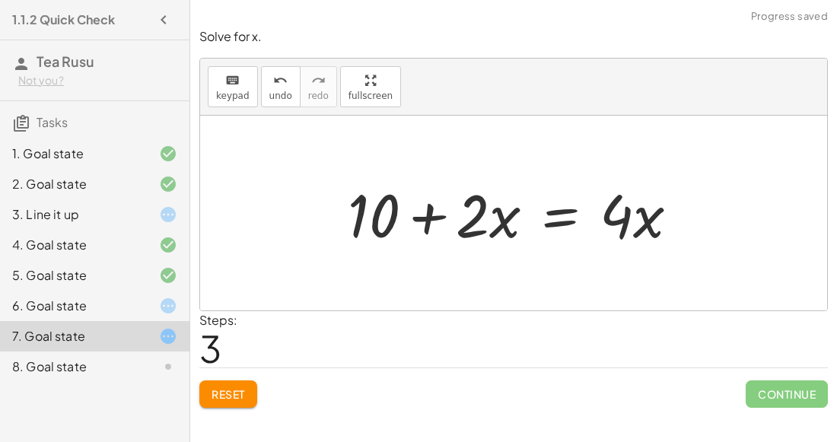
click at [419, 208] on div at bounding box center [519, 213] width 359 height 78
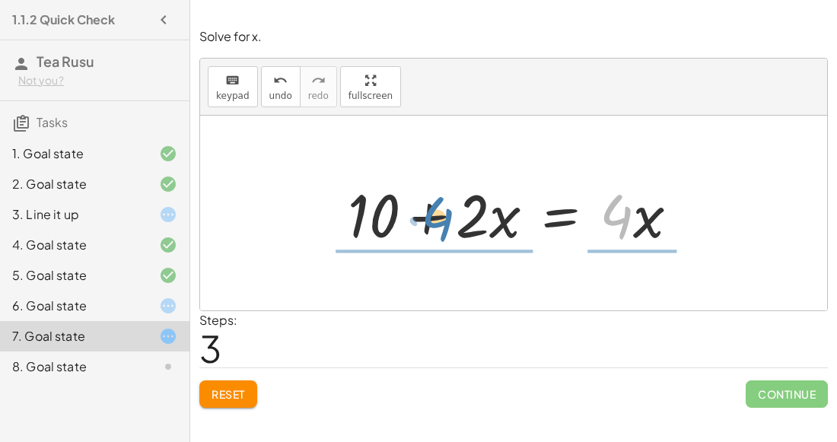
drag, startPoint x: 629, startPoint y: 215, endPoint x: 448, endPoint y: 218, distance: 181.2
click at [448, 218] on div at bounding box center [519, 213] width 359 height 78
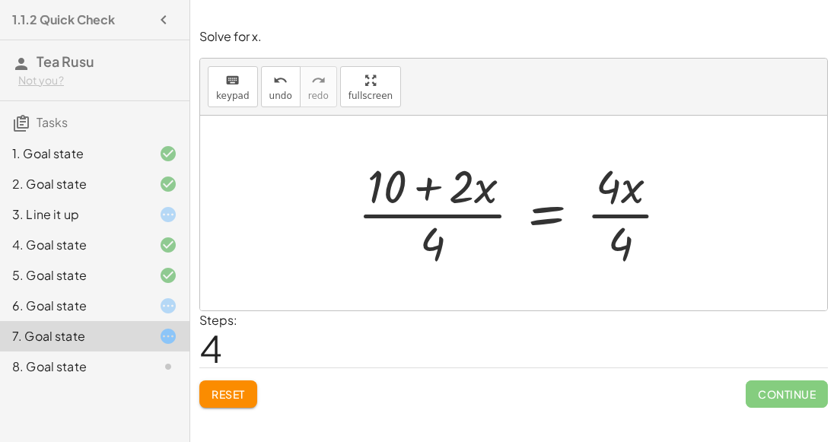
click at [427, 178] on div at bounding box center [519, 213] width 339 height 117
drag, startPoint x: 427, startPoint y: 241, endPoint x: 437, endPoint y: 220, distance: 23.5
click at [437, 220] on div at bounding box center [519, 213] width 339 height 117
click at [279, 94] on span "undo" at bounding box center [281, 96] width 23 height 11
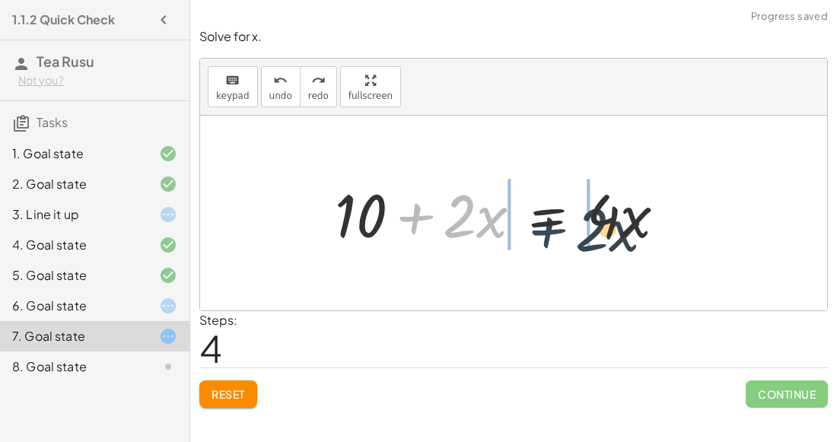
drag, startPoint x: 409, startPoint y: 214, endPoint x: 543, endPoint y: 222, distance: 134.3
click at [543, 222] on div at bounding box center [506, 213] width 359 height 78
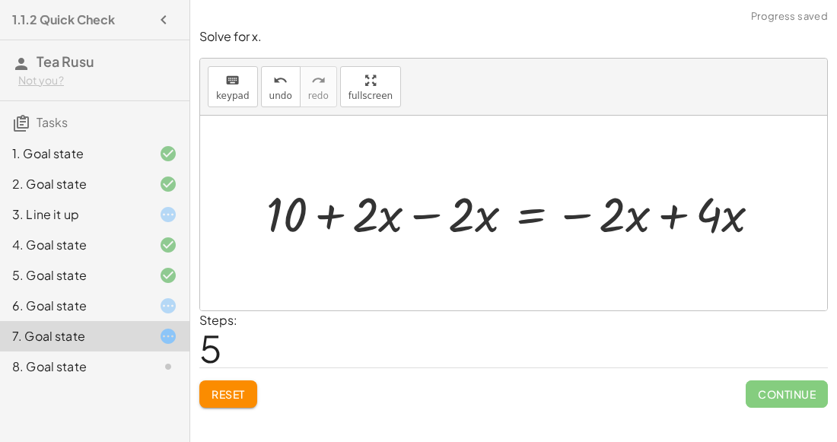
click at [675, 218] on div at bounding box center [520, 212] width 522 height 63
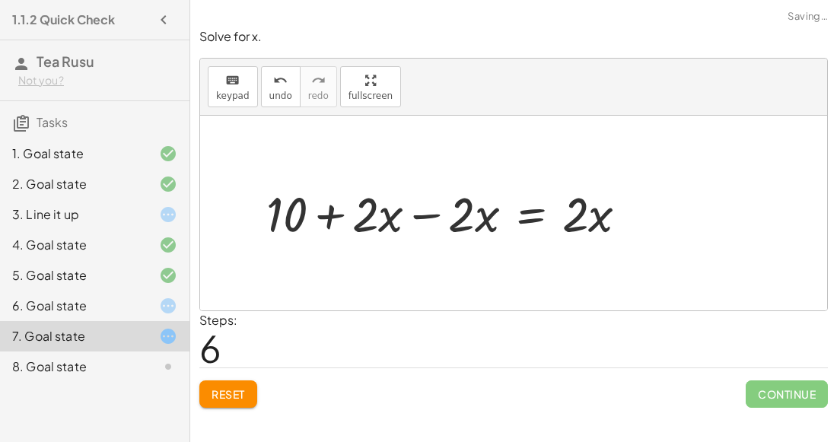
click at [430, 216] on div at bounding box center [453, 212] width 389 height 63
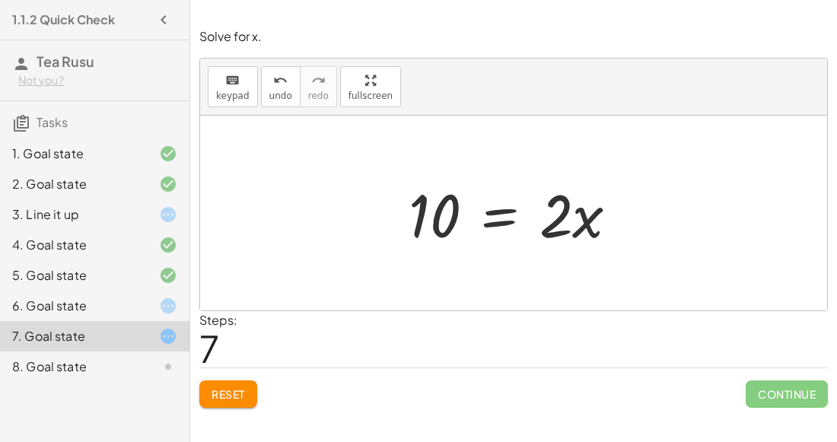
click at [509, 216] on div at bounding box center [520, 213] width 238 height 78
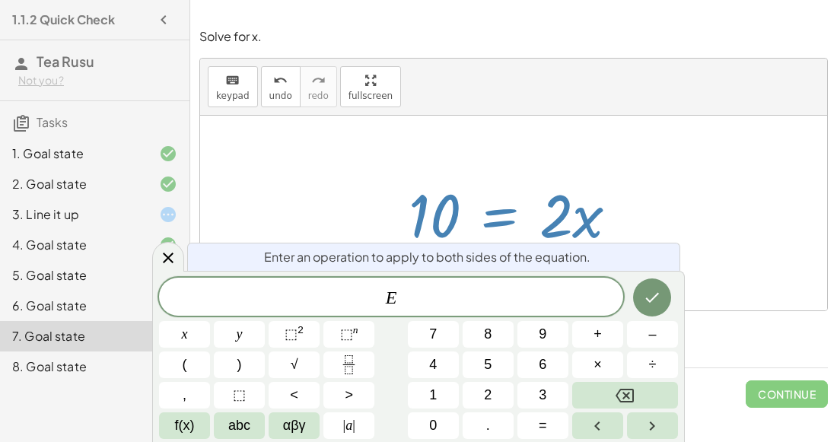
click at [210, 321] on div at bounding box center [184, 334] width 51 height 27
click at [651, 296] on icon "Done" at bounding box center [652, 298] width 18 height 18
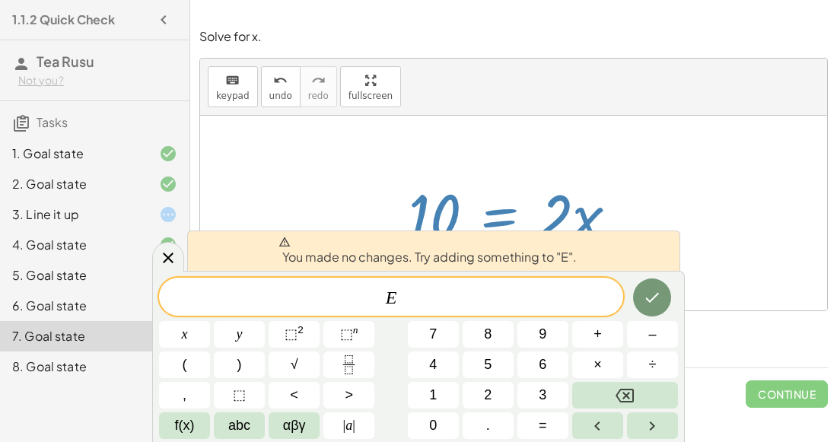
click at [729, 225] on div at bounding box center [513, 213] width 627 height 195
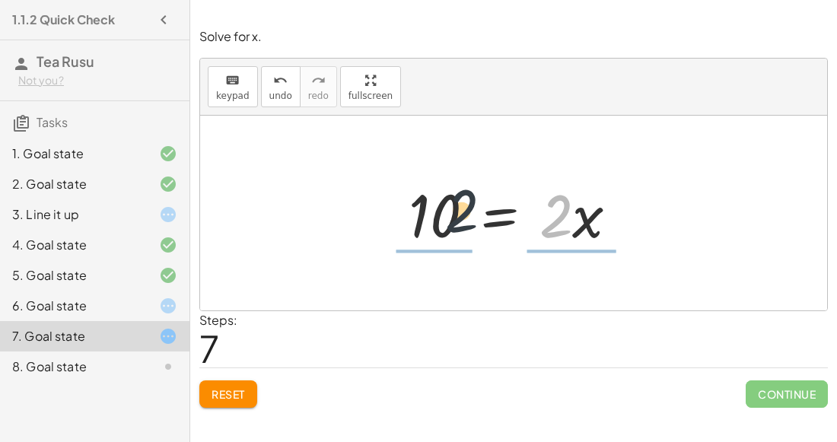
drag, startPoint x: 559, startPoint y: 215, endPoint x: 429, endPoint y: 212, distance: 129.5
click at [429, 212] on div at bounding box center [520, 213] width 238 height 78
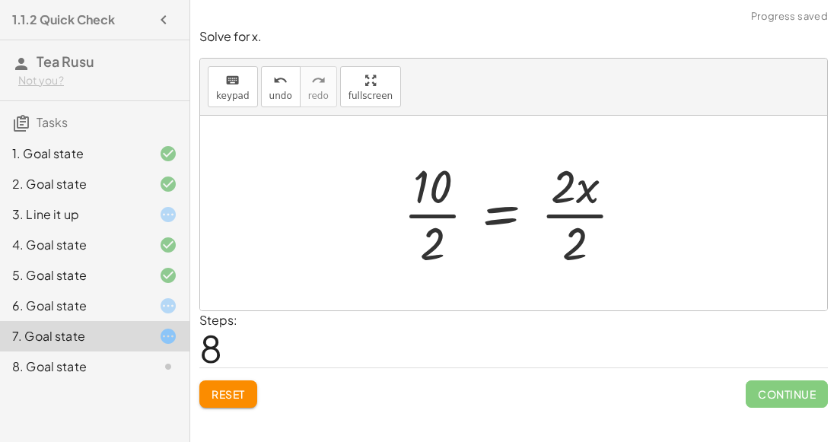
click at [562, 181] on div at bounding box center [519, 213] width 247 height 117
drag, startPoint x: 428, startPoint y: 232, endPoint x: 603, endPoint y: 182, distance: 182.2
click at [603, 182] on div at bounding box center [519, 213] width 247 height 117
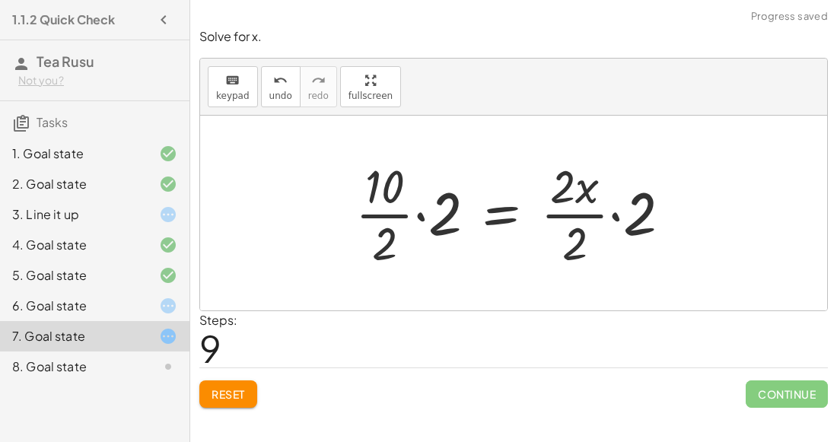
click at [435, 219] on div at bounding box center [519, 213] width 343 height 117
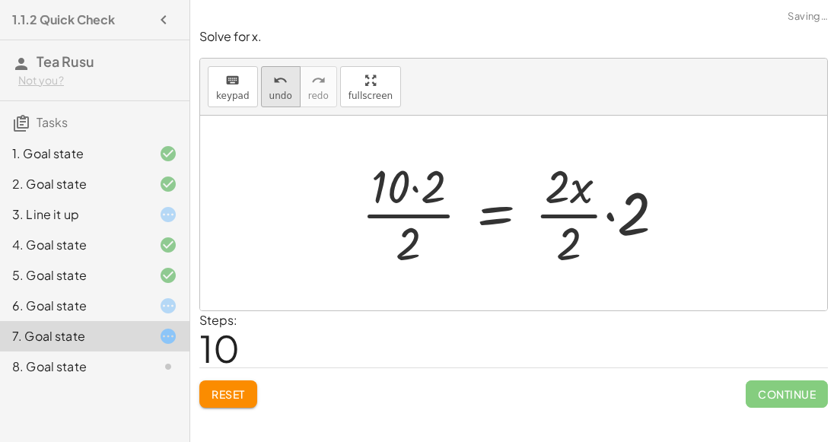
click at [270, 100] on span "undo" at bounding box center [281, 96] width 23 height 11
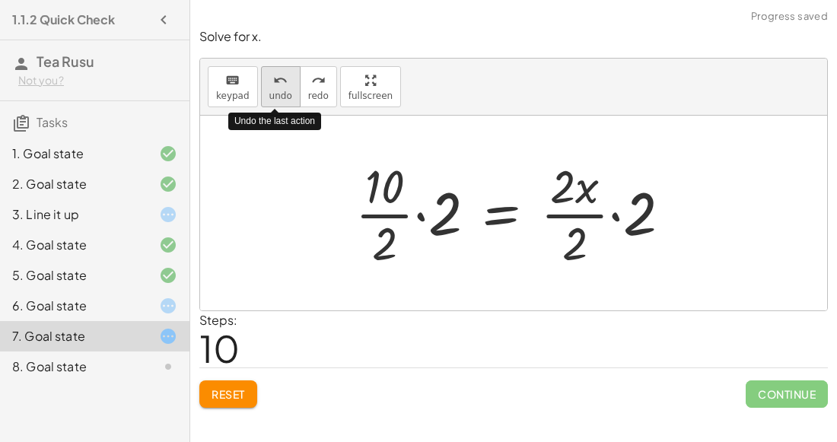
click at [270, 100] on span "undo" at bounding box center [281, 96] width 23 height 11
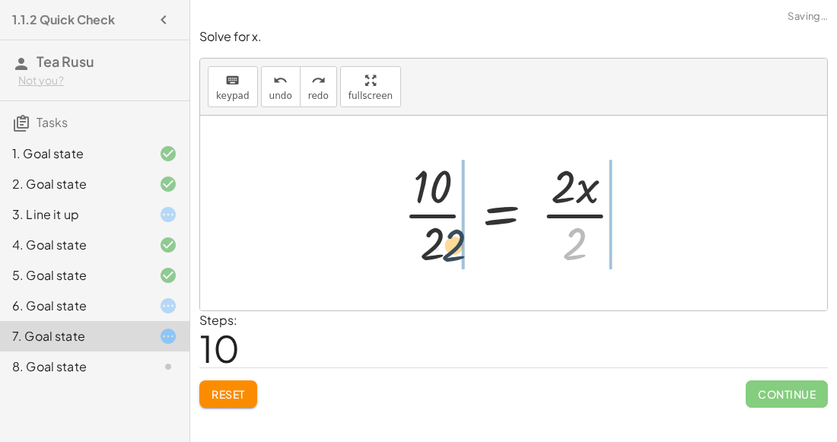
drag, startPoint x: 576, startPoint y: 247, endPoint x: 438, endPoint y: 248, distance: 137.8
click at [438, 248] on div at bounding box center [519, 213] width 247 height 117
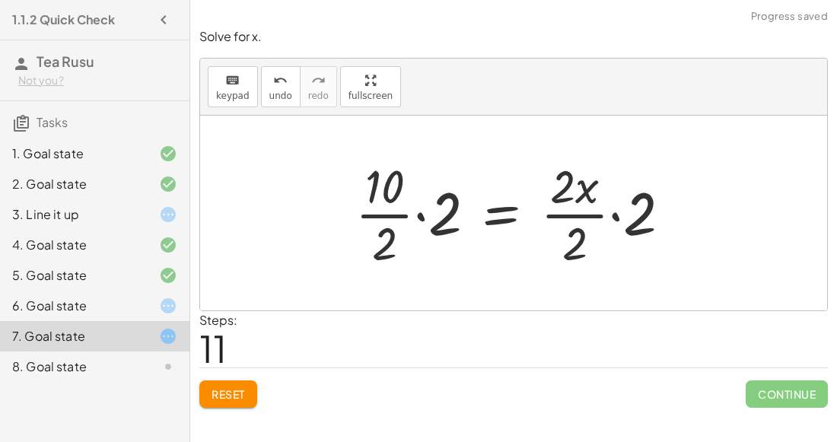
click at [426, 211] on div at bounding box center [519, 213] width 343 height 117
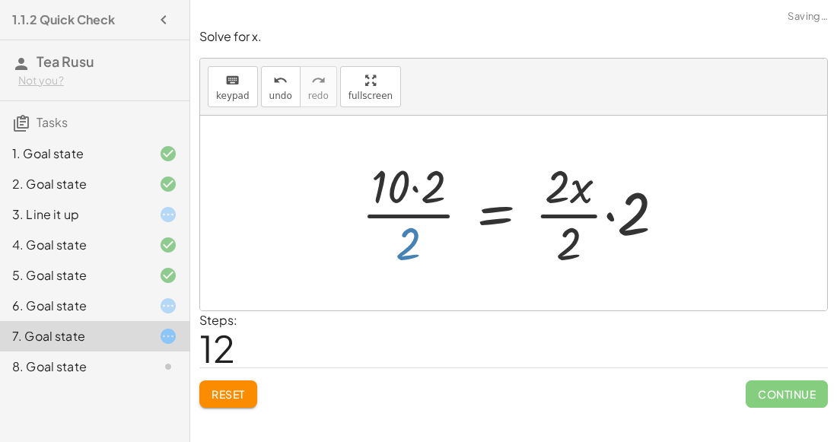
click at [416, 238] on div at bounding box center [519, 213] width 331 height 117
click at [608, 222] on div at bounding box center [519, 213] width 331 height 117
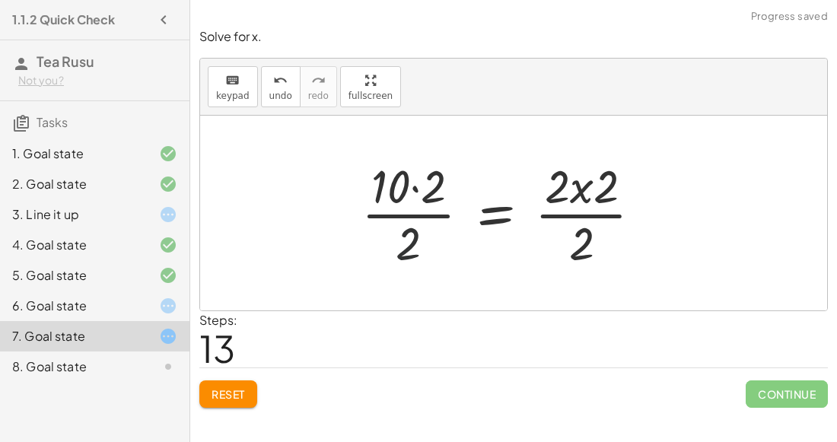
click at [573, 199] on div at bounding box center [508, 213] width 308 height 117
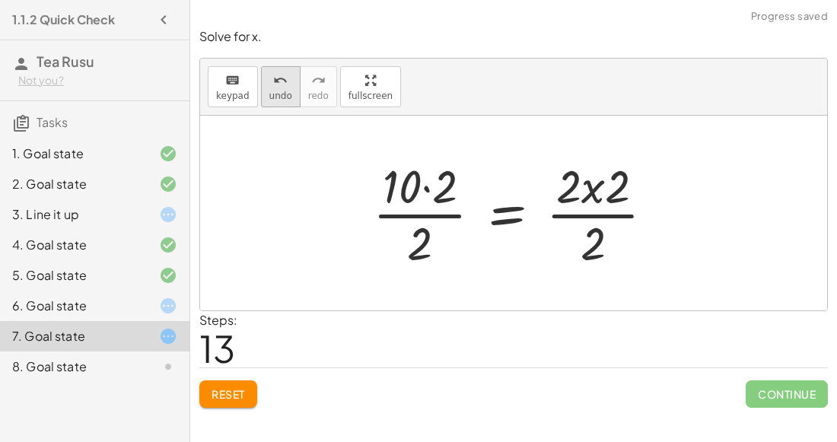
click at [263, 92] on button "undo undo" at bounding box center [281, 86] width 40 height 41
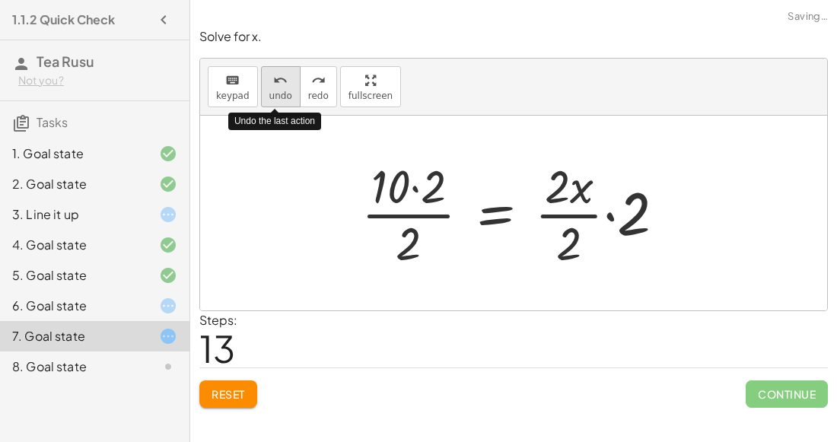
click at [263, 92] on button "undo undo" at bounding box center [281, 86] width 40 height 41
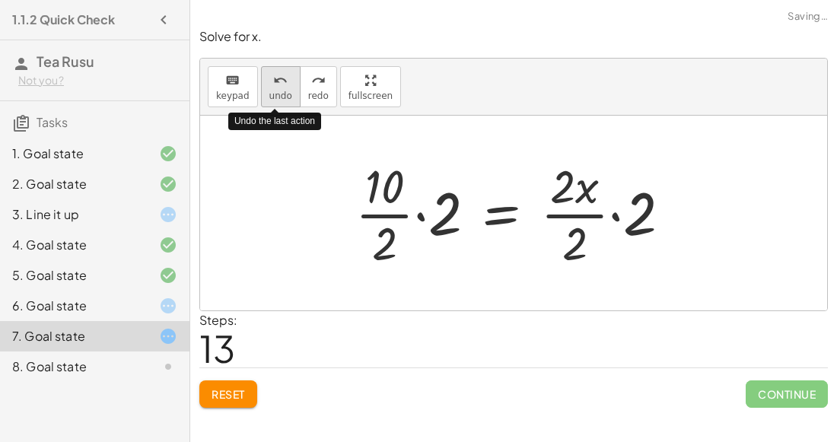
click at [263, 92] on button "undo undo" at bounding box center [281, 86] width 40 height 41
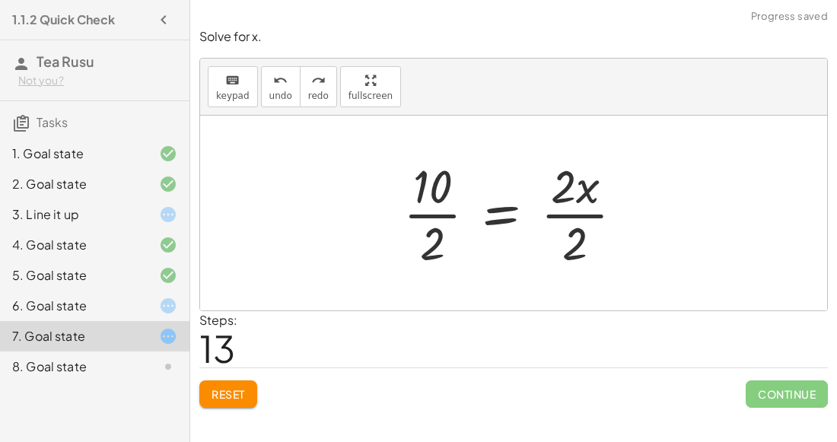
click at [474, 232] on div at bounding box center [519, 213] width 247 height 117
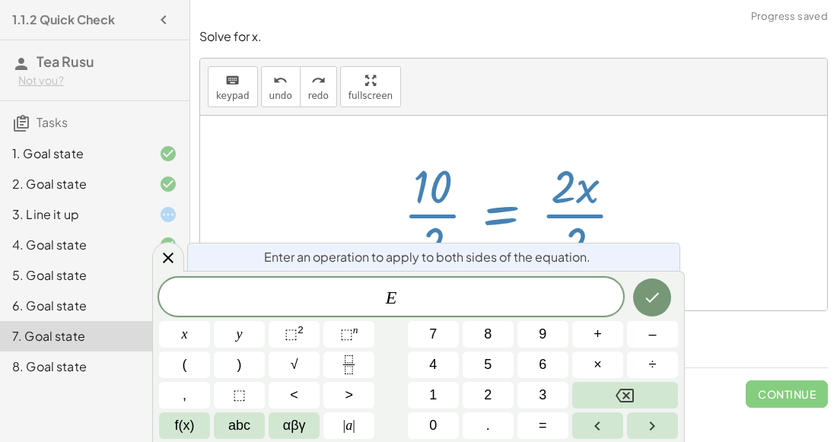
click at [728, 259] on div at bounding box center [513, 213] width 627 height 195
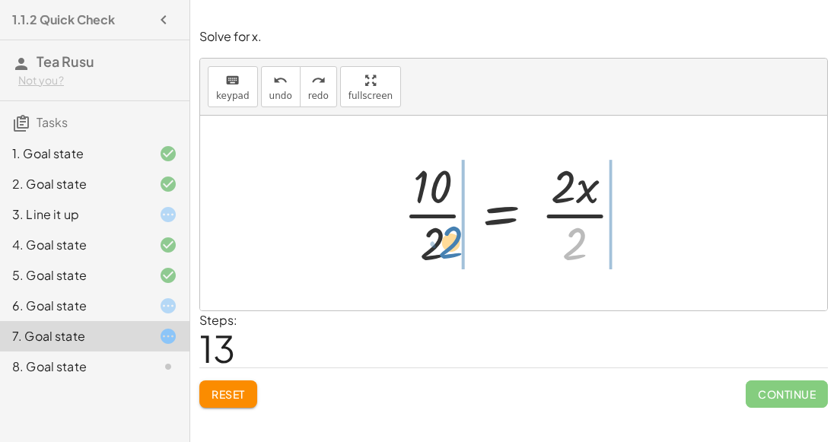
drag, startPoint x: 587, startPoint y: 240, endPoint x: 453, endPoint y: 238, distance: 134.0
click at [453, 238] on div at bounding box center [519, 213] width 247 height 117
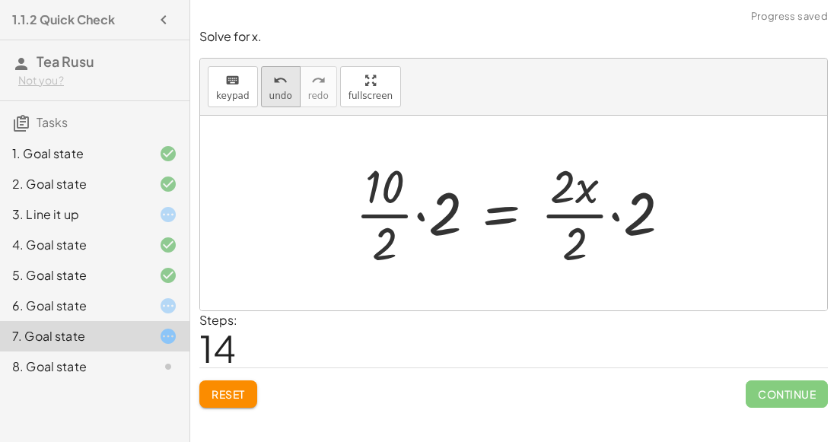
click at [277, 94] on span "undo" at bounding box center [281, 96] width 23 height 11
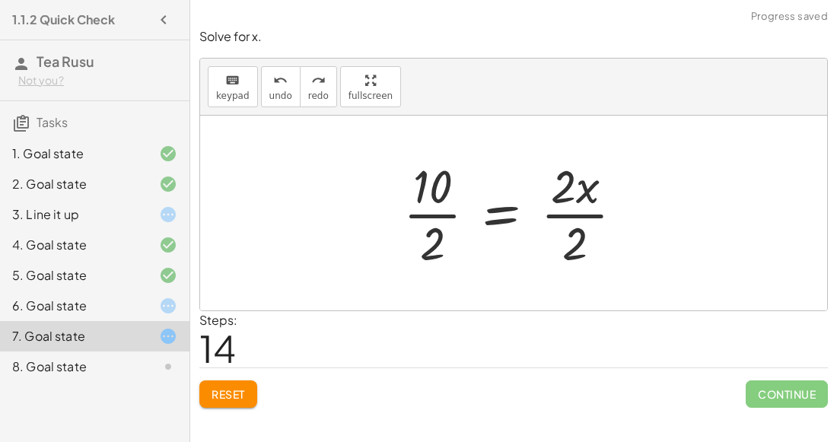
click at [423, 183] on div at bounding box center [519, 213] width 247 height 117
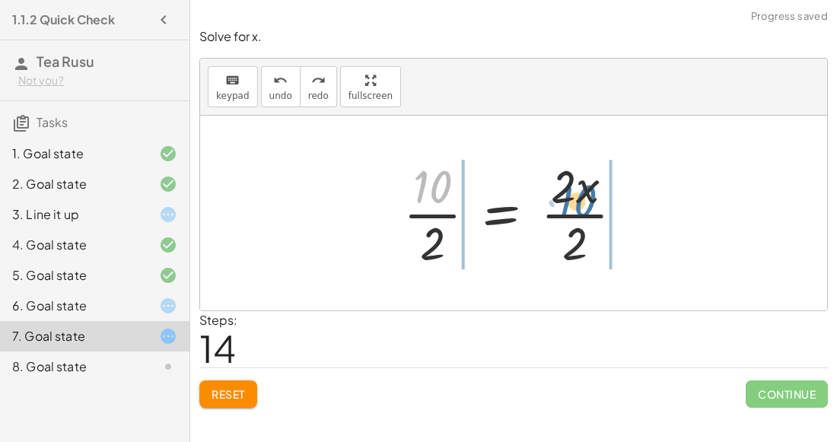
drag, startPoint x: 423, startPoint y: 183, endPoint x: 571, endPoint y: 195, distance: 148.1
click at [571, 195] on div at bounding box center [519, 213] width 247 height 117
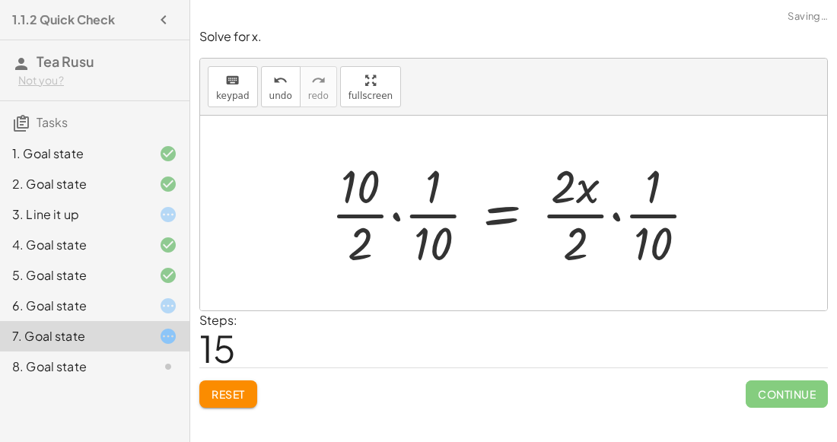
click at [391, 212] on div at bounding box center [521, 213] width 394 height 117
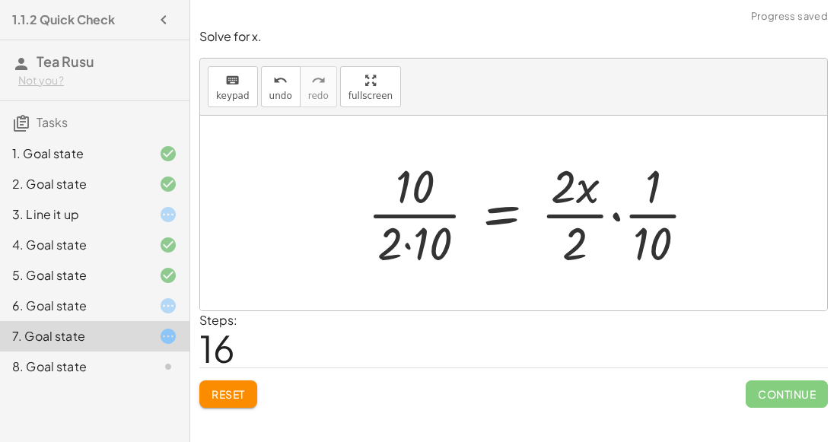
click at [617, 217] on div at bounding box center [538, 213] width 356 height 117
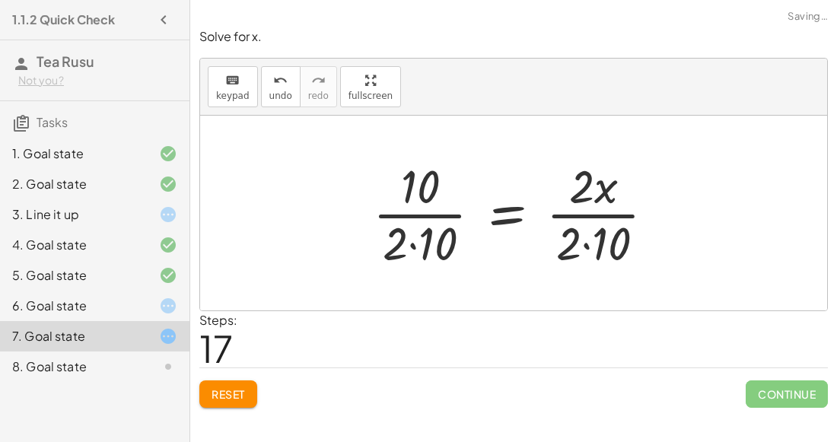
click at [591, 238] on div at bounding box center [520, 213] width 310 height 117
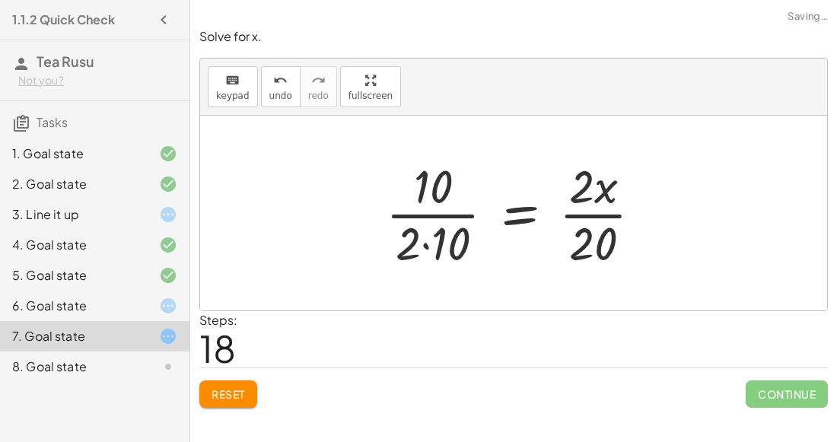
click at [424, 243] on div at bounding box center [520, 213] width 284 height 117
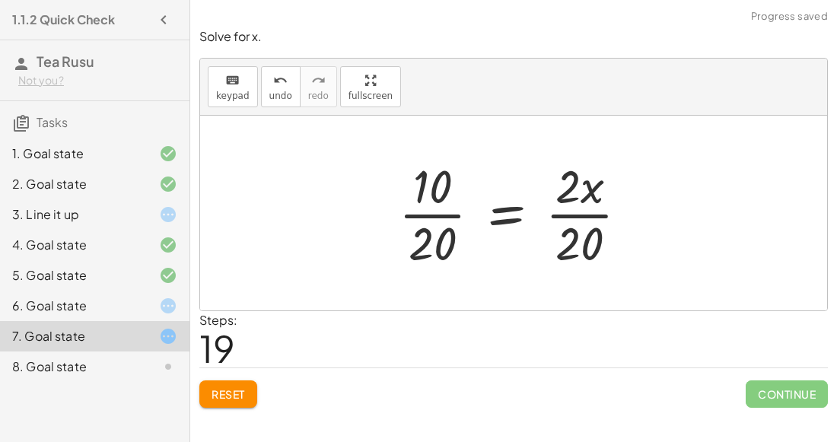
click at [442, 187] on div at bounding box center [519, 213] width 257 height 117
drag, startPoint x: 442, startPoint y: 187, endPoint x: 573, endPoint y: 187, distance: 131.0
click at [573, 187] on div at bounding box center [519, 213] width 257 height 117
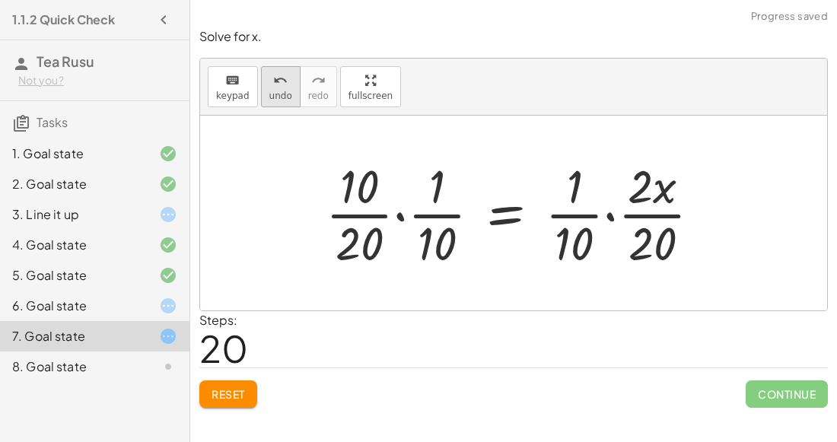
click at [280, 87] on icon "undo" at bounding box center [280, 81] width 14 height 18
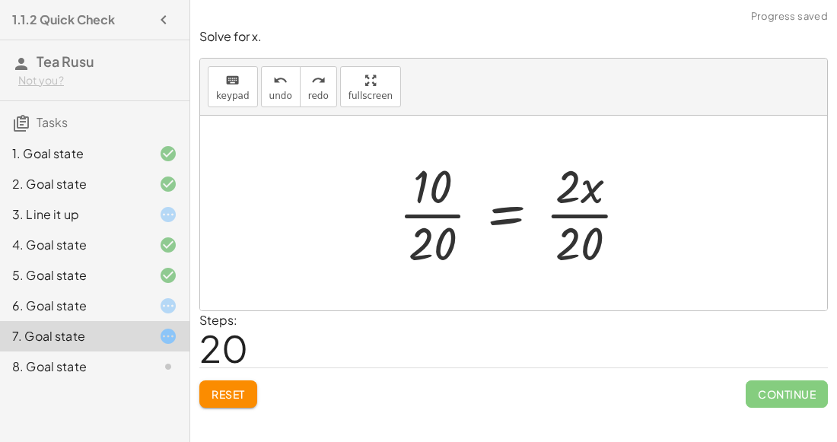
click at [226, 388] on span "Reset" at bounding box center [228, 395] width 33 height 14
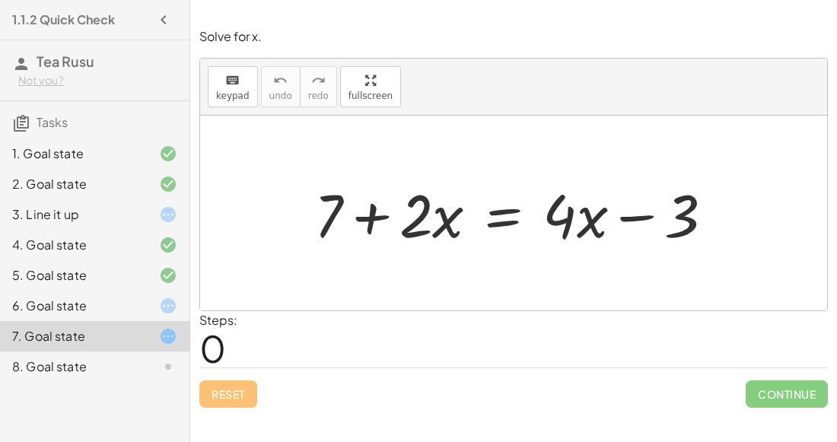
click at [77, 375] on div "8. Goal state" at bounding box center [73, 367] width 123 height 18
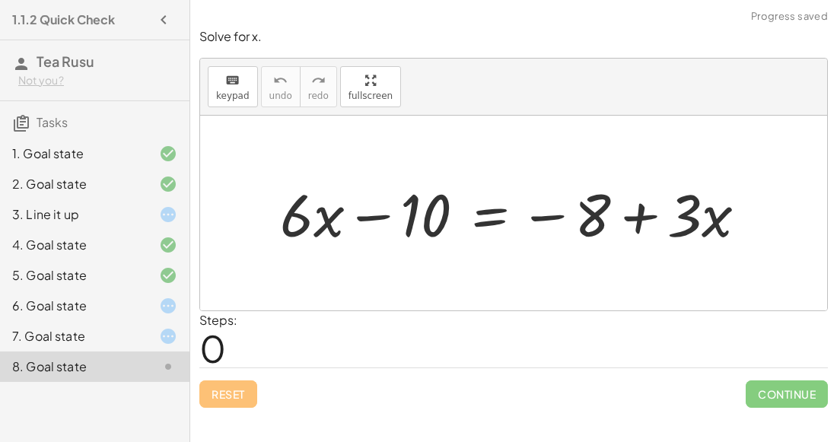
click at [367, 220] on div at bounding box center [520, 212] width 494 height 77
click at [561, 209] on div at bounding box center [520, 212] width 494 height 77
click at [632, 216] on div at bounding box center [520, 212] width 494 height 77
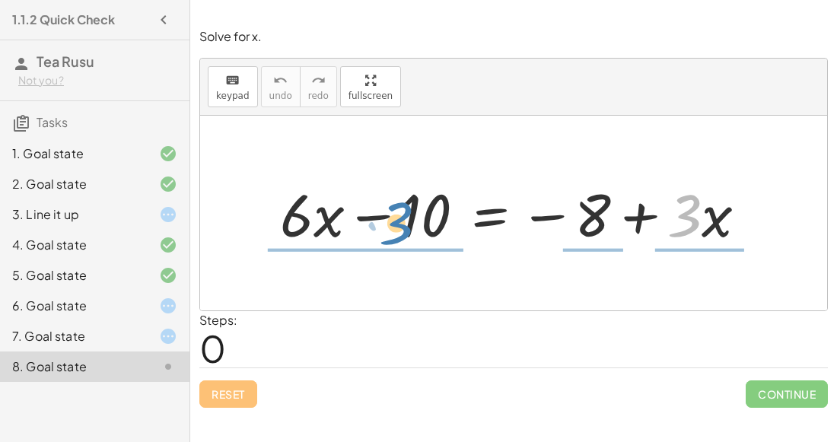
drag, startPoint x: 687, startPoint y: 218, endPoint x: 386, endPoint y: 224, distance: 300.8
click at [386, 224] on div at bounding box center [520, 212] width 494 height 77
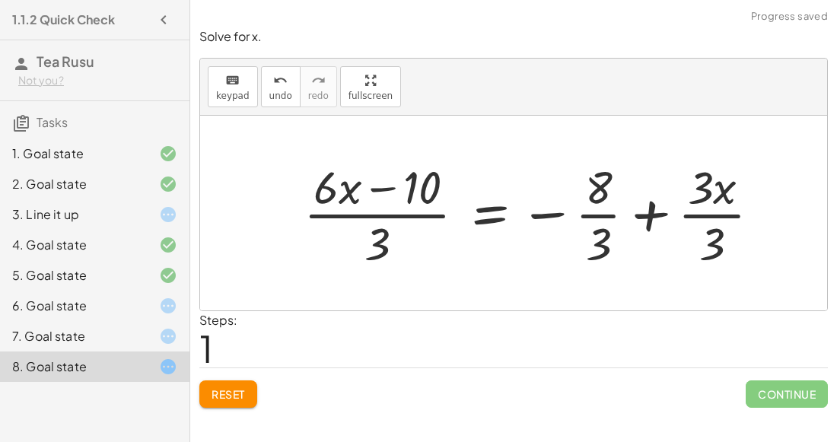
click at [370, 185] on div at bounding box center [538, 213] width 485 height 116
click at [643, 219] on div at bounding box center [538, 213] width 485 height 116
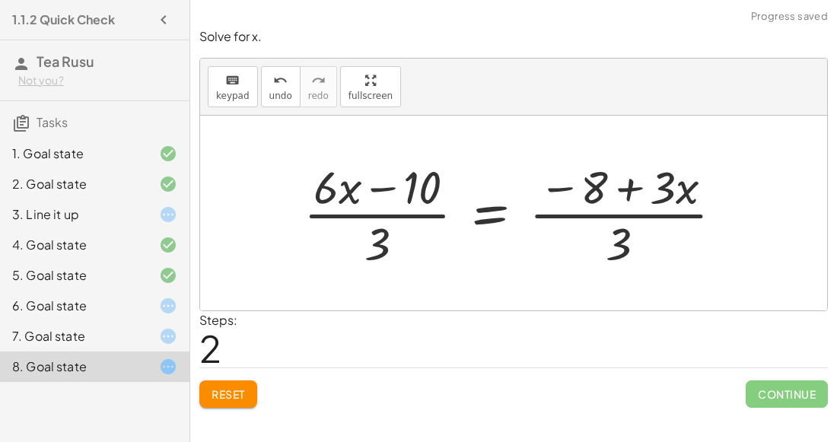
click at [617, 194] on div at bounding box center [519, 213] width 447 height 116
click at [623, 234] on div at bounding box center [519, 213] width 447 height 116
drag, startPoint x: 623, startPoint y: 234, endPoint x: 387, endPoint y: 241, distance: 236.1
click at [387, 241] on div at bounding box center [519, 213] width 447 height 116
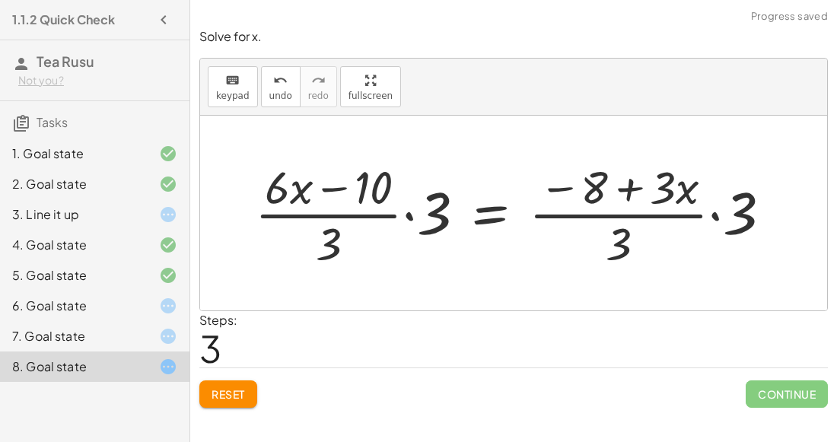
click at [231, 391] on span "Reset" at bounding box center [228, 395] width 33 height 14
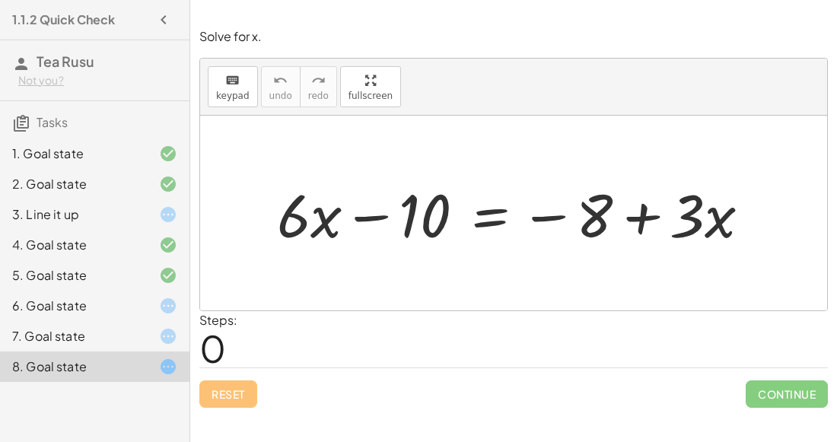
click at [378, 105] on button "fullscreen" at bounding box center [370, 86] width 61 height 41
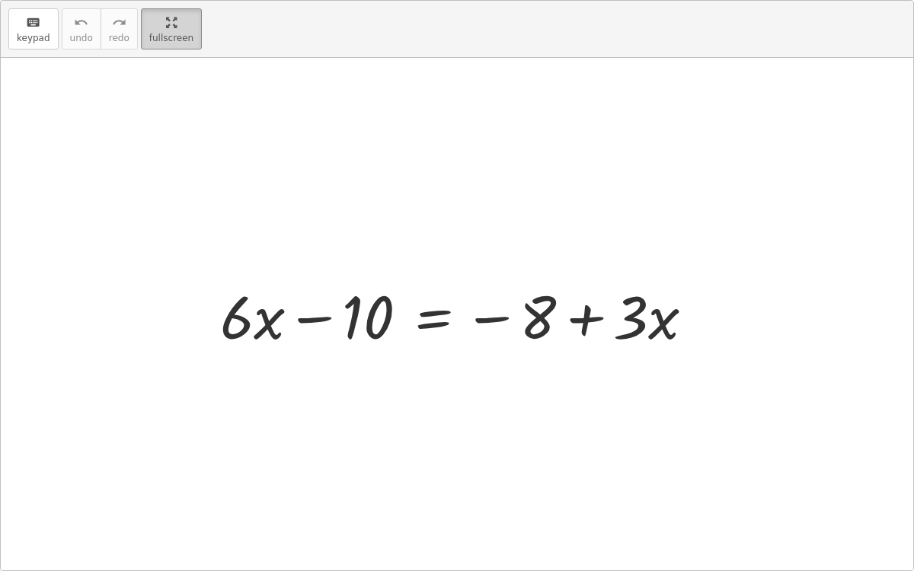
click at [69, 0] on html "1.1.2 Quick Check Tea Rusu Not you? Tasks 1. Goal state 2. Goal state 3. Line i…" at bounding box center [457, 285] width 914 height 571
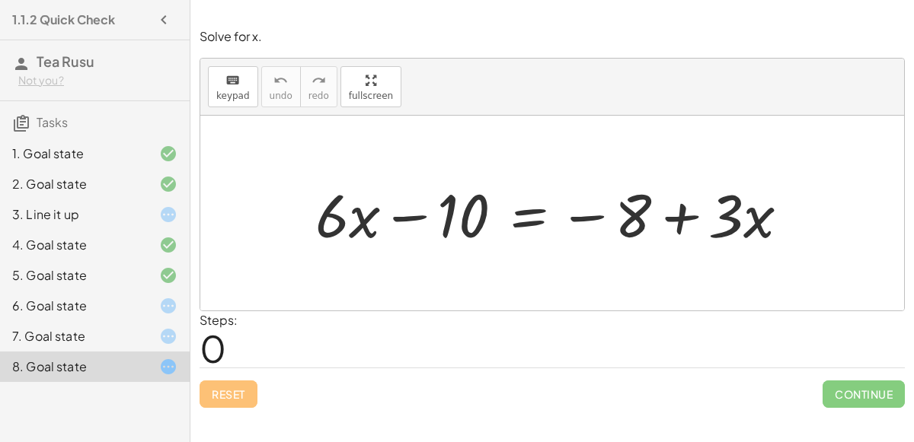
click at [155, 298] on div at bounding box center [156, 306] width 43 height 18
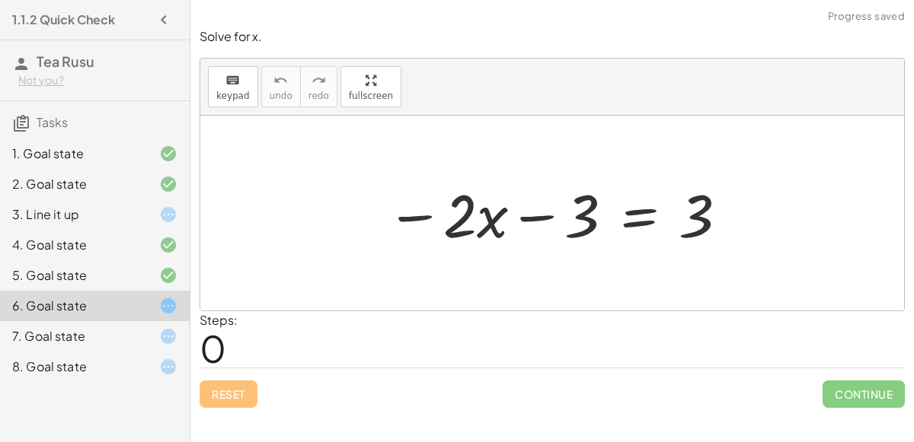
click at [550, 215] on div at bounding box center [557, 213] width 359 height 78
click at [598, 215] on div at bounding box center [557, 213] width 359 height 78
click at [635, 212] on div at bounding box center [557, 213] width 359 height 78
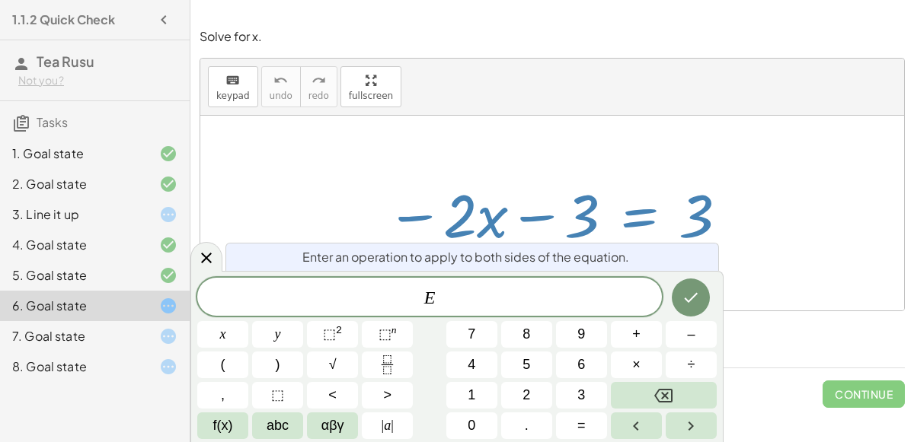
click at [248, 321] on div at bounding box center [222, 334] width 51 height 27
click at [676, 298] on button "Done" at bounding box center [691, 298] width 38 height 38
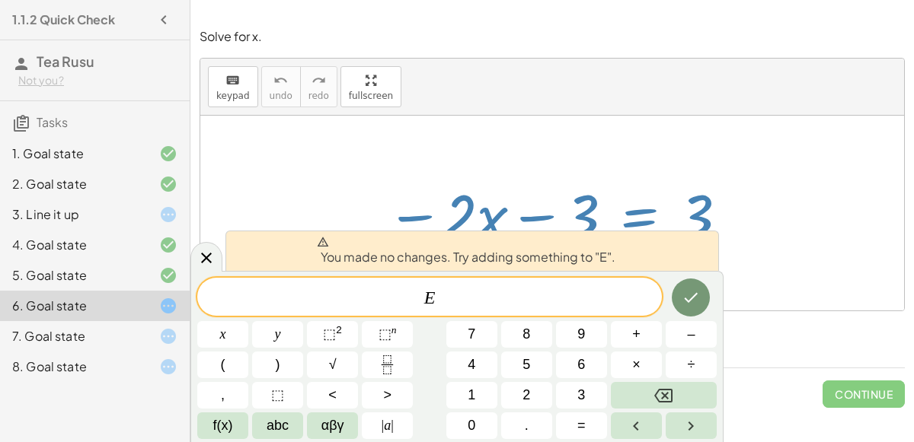
click at [738, 237] on div "− · 2 · x − 3 = 3" at bounding box center [552, 214] width 378 height 86
click at [666, 206] on div at bounding box center [557, 213] width 359 height 78
click at [282, 171] on div at bounding box center [551, 213] width 703 height 195
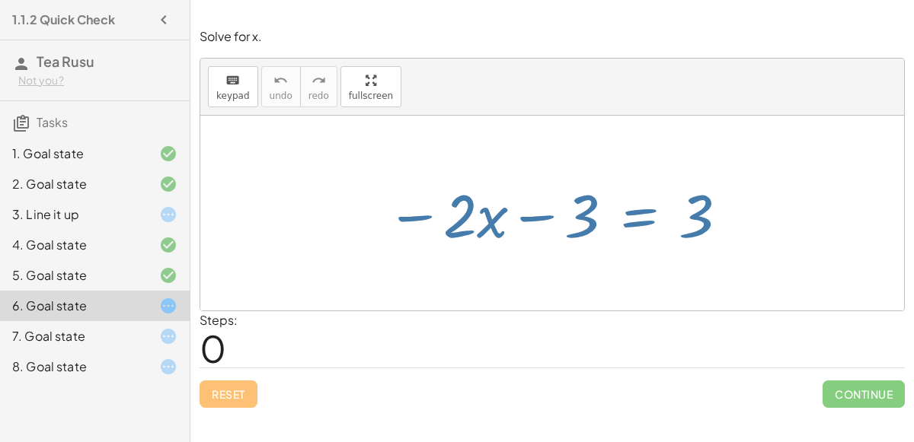
click at [282, 171] on div at bounding box center [551, 213] width 703 height 195
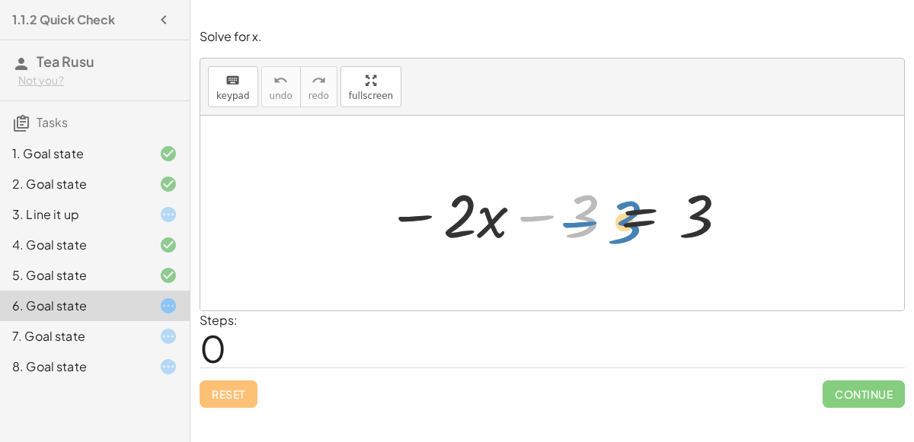
drag, startPoint x: 575, startPoint y: 222, endPoint x: 616, endPoint y: 229, distance: 41.8
click at [616, 229] on div at bounding box center [557, 213] width 359 height 78
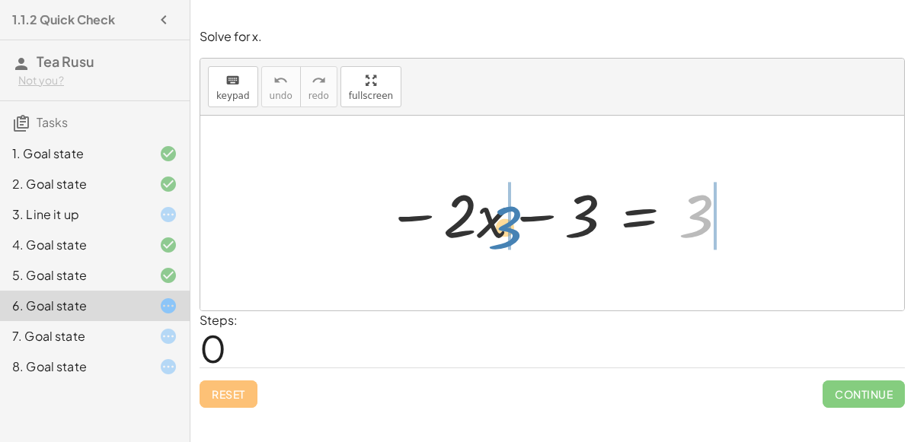
drag, startPoint x: 713, startPoint y: 223, endPoint x: 522, endPoint y: 234, distance: 192.2
click at [522, 234] on div at bounding box center [557, 213] width 359 height 78
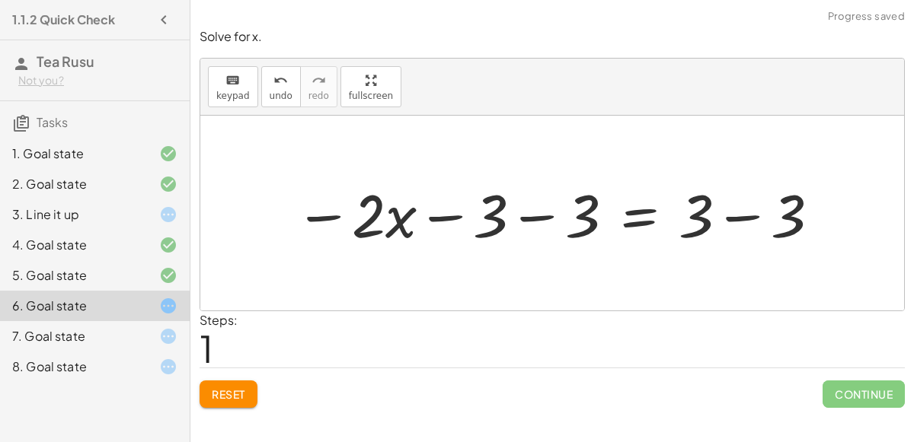
click at [544, 214] on div at bounding box center [558, 213] width 542 height 78
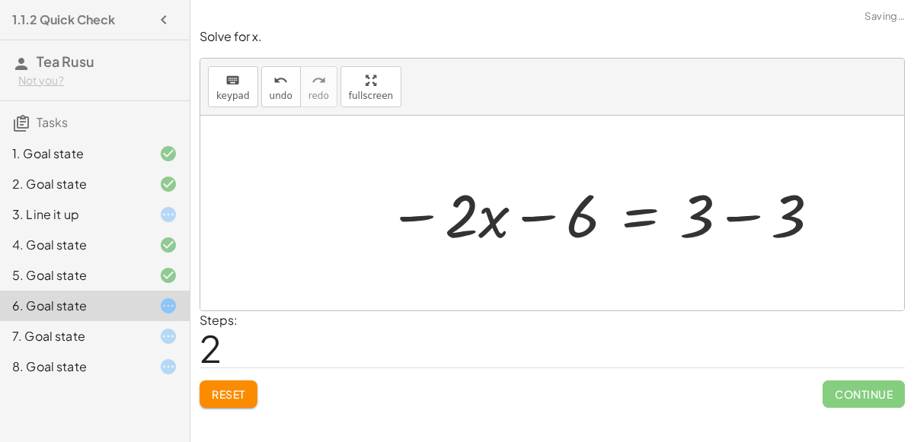
click at [734, 225] on div at bounding box center [604, 213] width 449 height 78
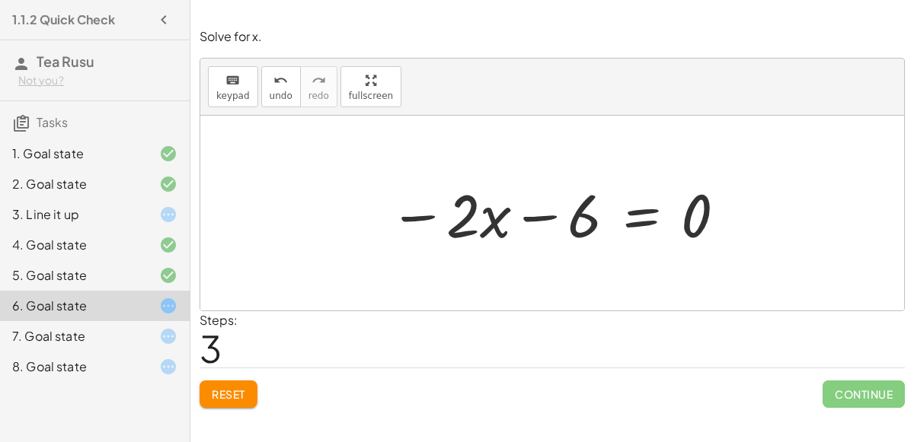
click at [549, 209] on div at bounding box center [557, 213] width 353 height 78
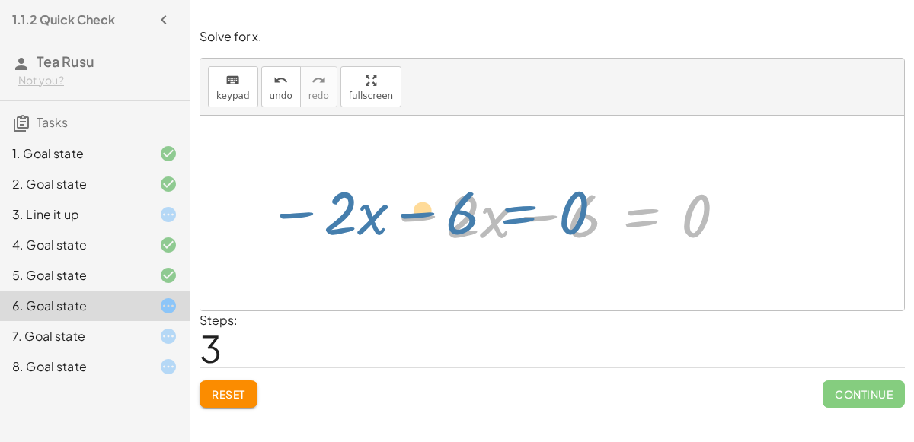
drag, startPoint x: 648, startPoint y: 207, endPoint x: 640, endPoint y: 222, distance: 16.7
click at [640, 222] on div at bounding box center [557, 213] width 353 height 78
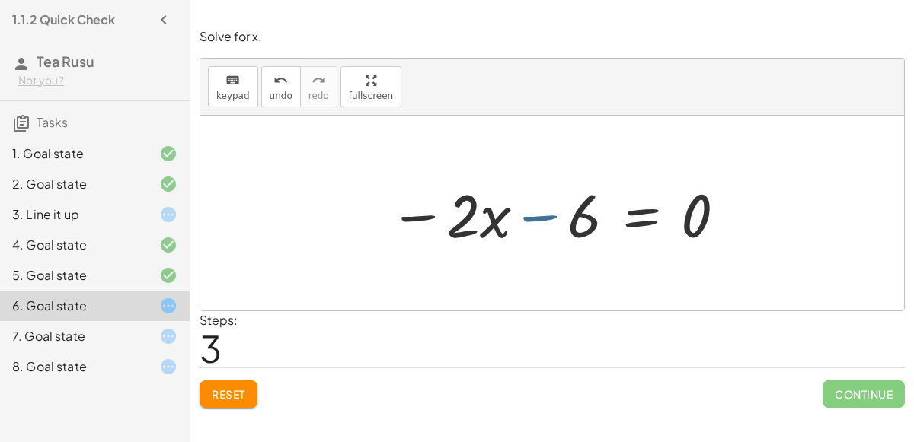
click at [544, 222] on div at bounding box center [557, 213] width 353 height 78
click at [543, 222] on div at bounding box center [557, 213] width 353 height 78
click at [426, 215] on div at bounding box center [557, 213] width 353 height 78
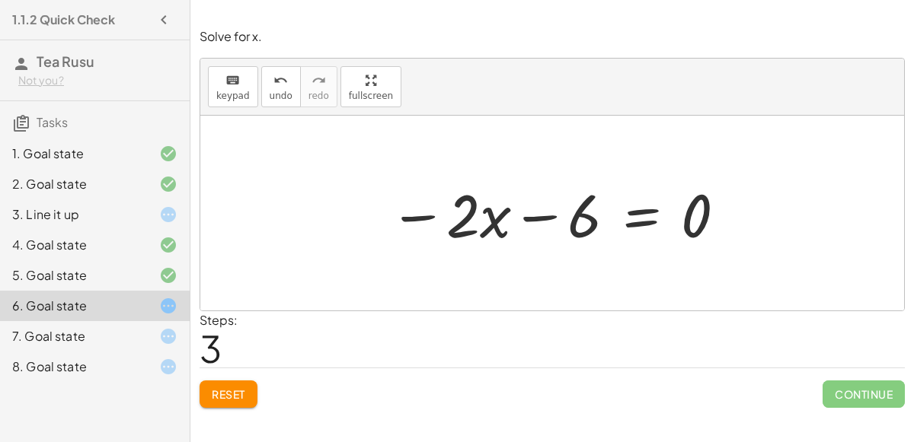
click at [556, 214] on div at bounding box center [557, 213] width 353 height 78
click at [574, 220] on div at bounding box center [557, 213] width 353 height 78
click at [625, 215] on div at bounding box center [557, 213] width 353 height 78
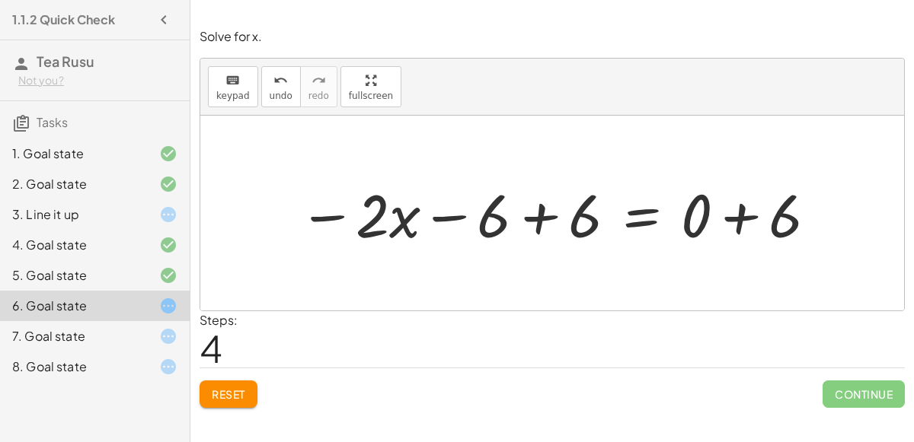
click at [538, 218] on div at bounding box center [558, 213] width 535 height 78
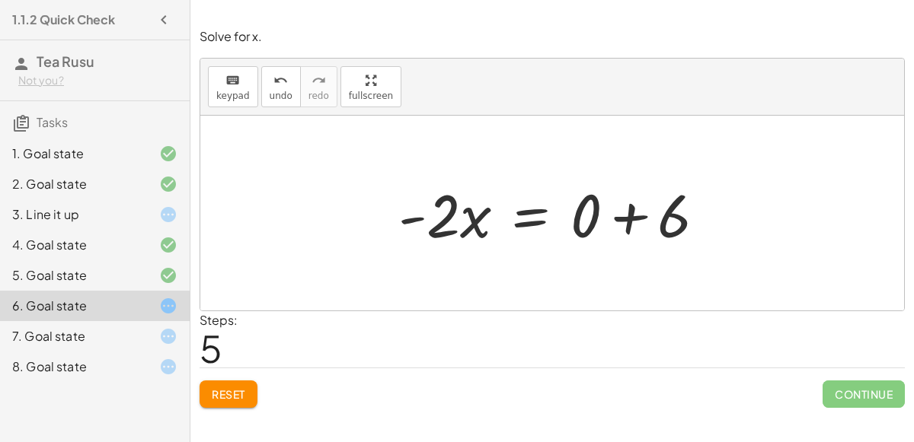
click at [626, 215] on div at bounding box center [558, 213] width 335 height 78
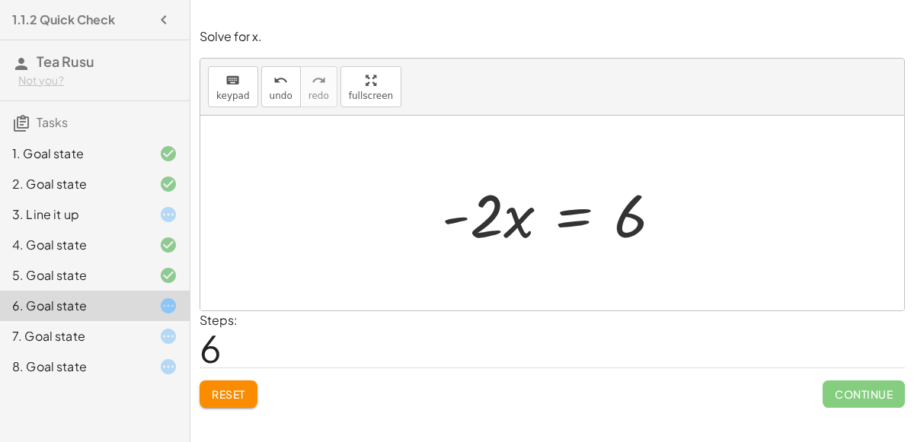
click at [617, 219] on div at bounding box center [557, 213] width 247 height 78
click at [620, 224] on div at bounding box center [557, 213] width 247 height 78
click at [557, 217] on div at bounding box center [557, 213] width 247 height 78
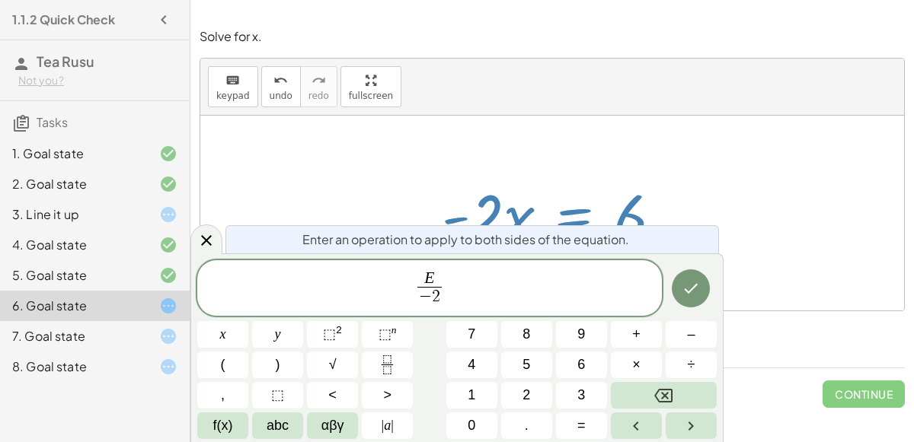
click at [248, 321] on div at bounding box center [222, 334] width 51 height 27
click at [678, 289] on button "Done" at bounding box center [691, 289] width 38 height 38
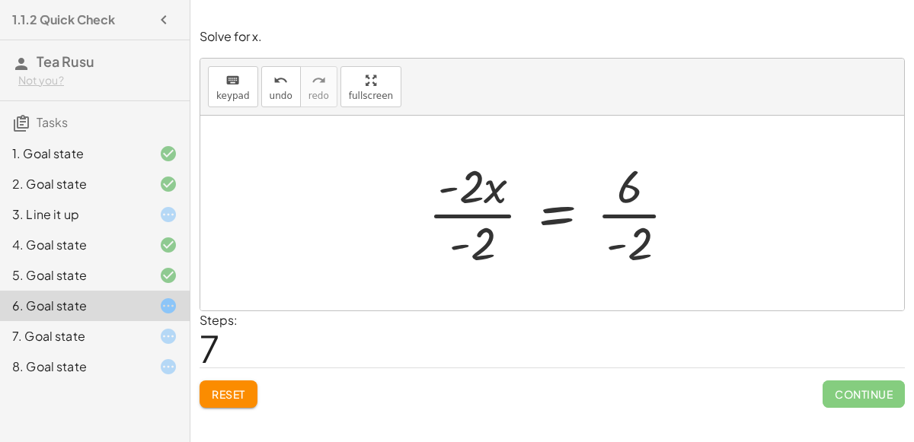
click at [479, 201] on div at bounding box center [558, 213] width 276 height 117
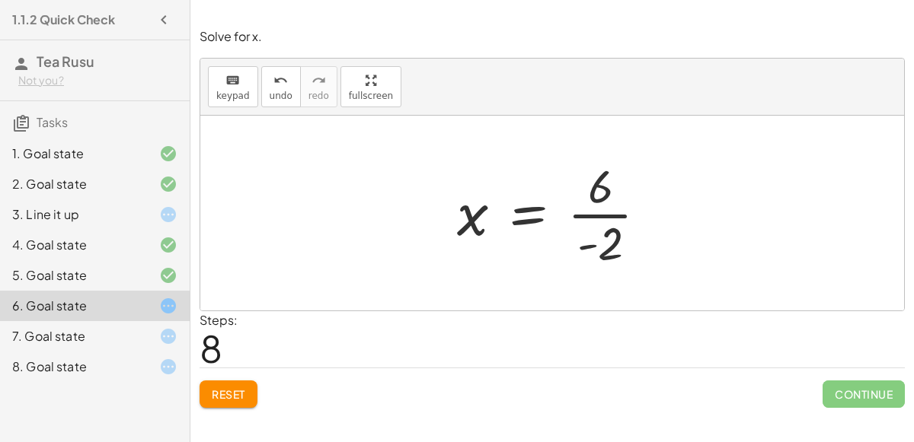
click at [600, 212] on div at bounding box center [558, 213] width 218 height 117
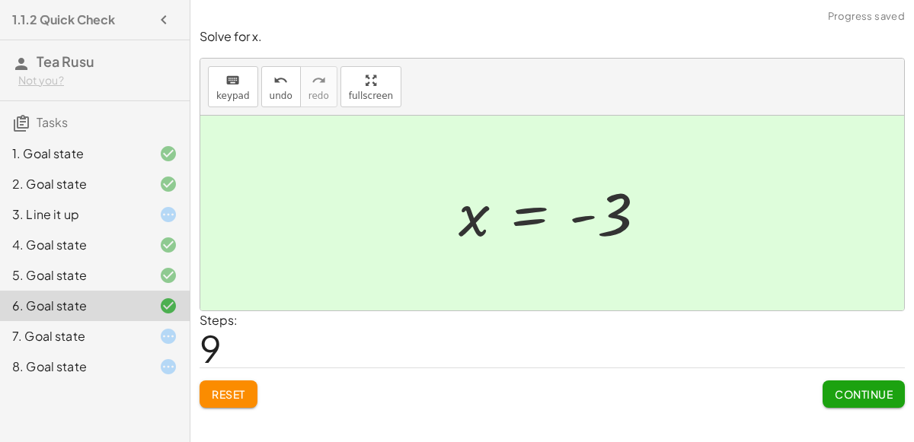
click at [853, 384] on button "Continue" at bounding box center [863, 394] width 82 height 27
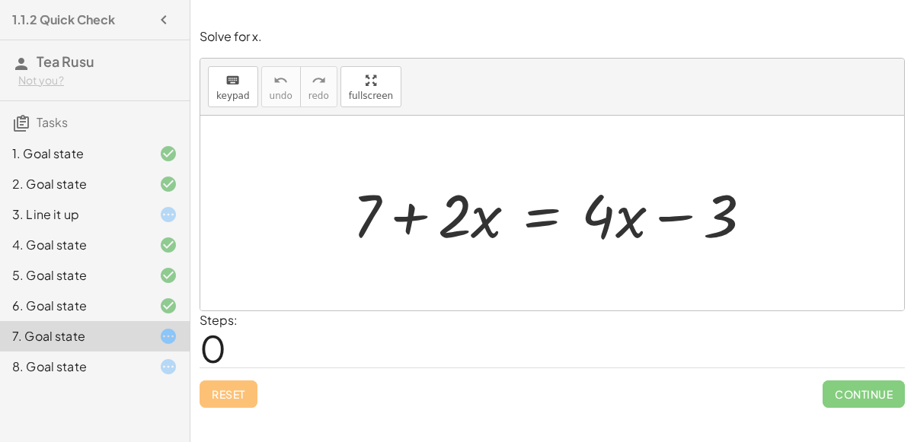
click at [539, 209] on div at bounding box center [558, 213] width 427 height 78
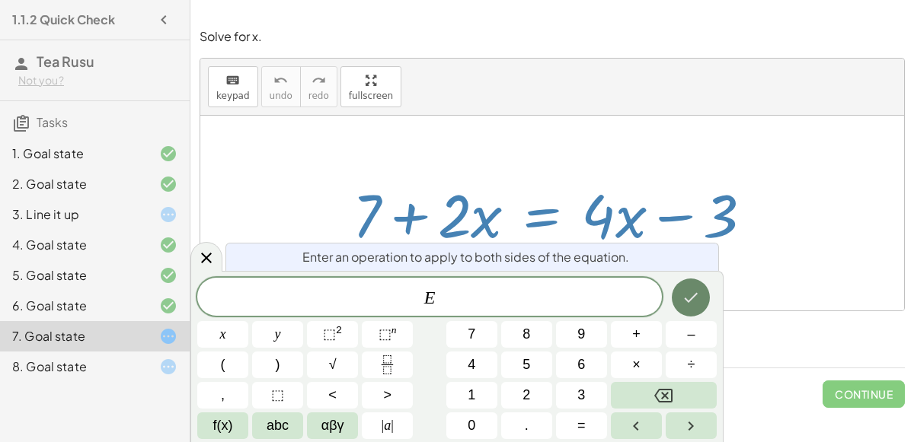
click at [697, 306] on icon "Done" at bounding box center [690, 298] width 18 height 18
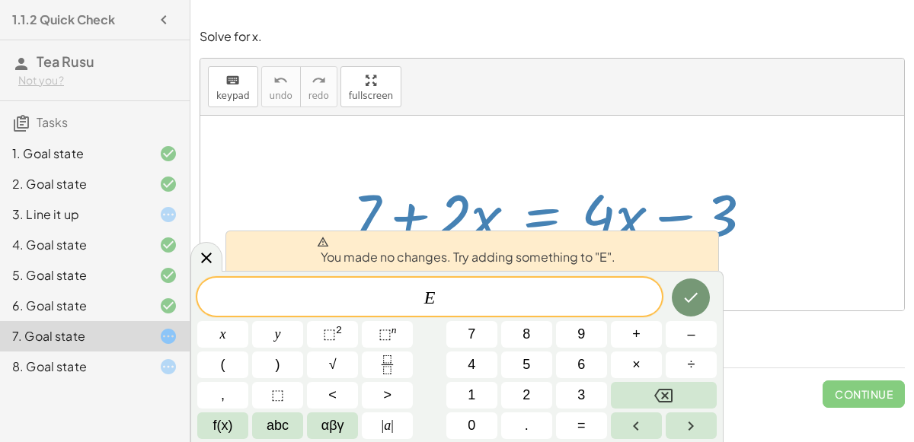
click at [298, 145] on div at bounding box center [551, 213] width 703 height 195
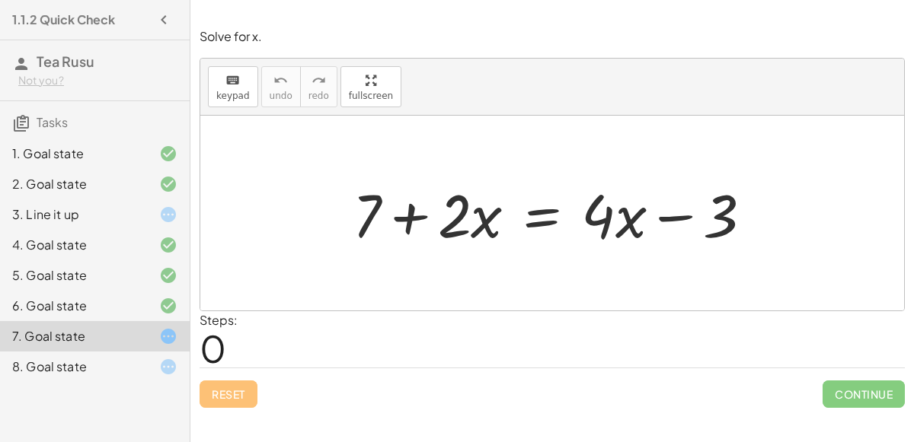
click at [407, 212] on div at bounding box center [558, 213] width 427 height 78
click at [682, 225] on div at bounding box center [558, 213] width 427 height 78
drag, startPoint x: 731, startPoint y: 215, endPoint x: 454, endPoint y: 215, distance: 277.1
click at [454, 215] on div at bounding box center [558, 213] width 427 height 78
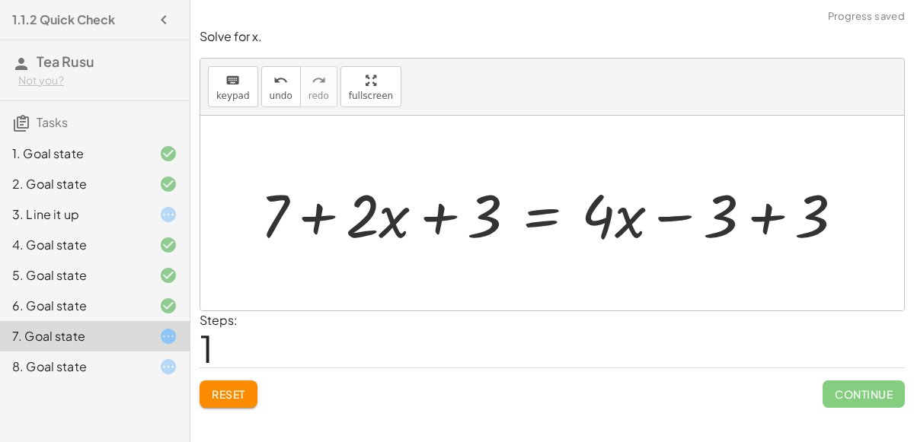
click at [316, 219] on div at bounding box center [558, 213] width 611 height 78
click at [759, 217] on div at bounding box center [558, 213] width 611 height 78
click at [444, 220] on div at bounding box center [466, 213] width 427 height 78
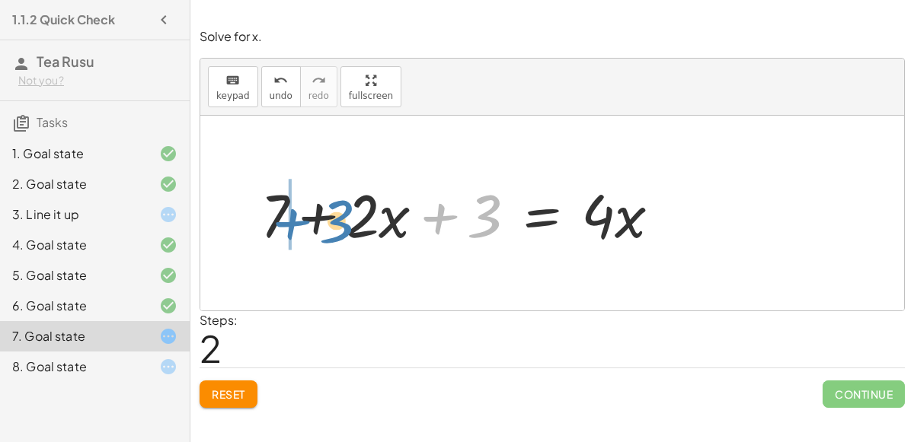
drag, startPoint x: 477, startPoint y: 210, endPoint x: 330, endPoint y: 214, distance: 147.7
click at [330, 214] on div at bounding box center [466, 213] width 427 height 78
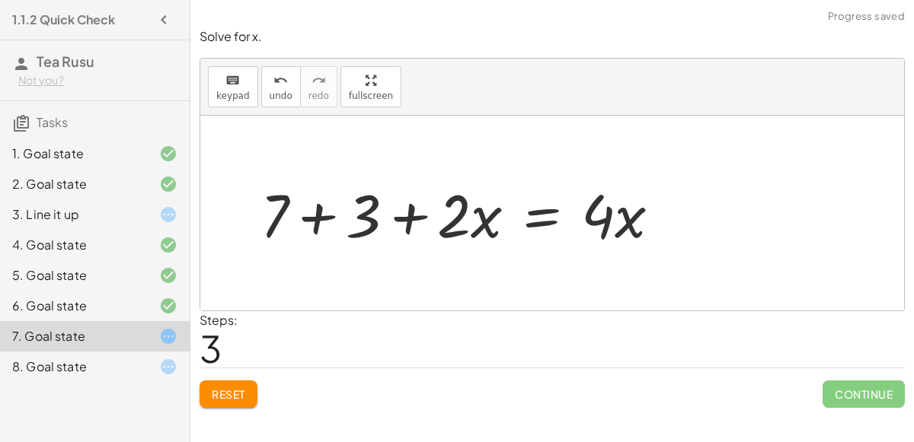
click at [314, 212] on div at bounding box center [466, 213] width 427 height 78
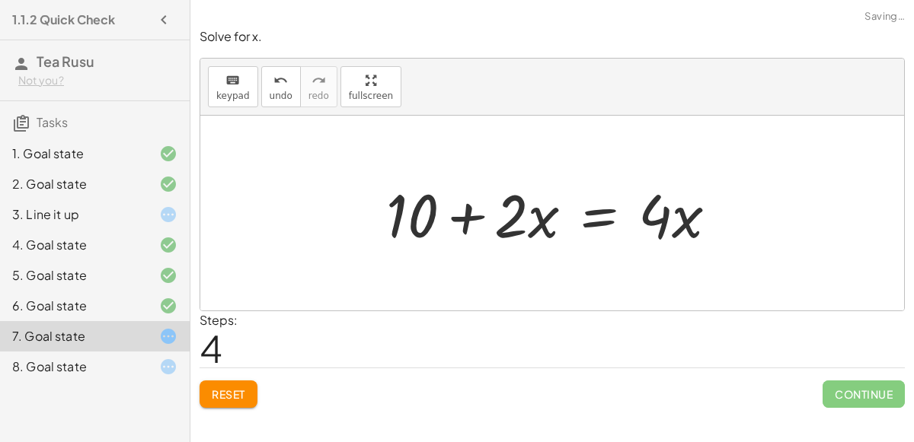
click at [460, 219] on div at bounding box center [557, 213] width 359 height 78
click at [594, 219] on div at bounding box center [557, 213] width 359 height 78
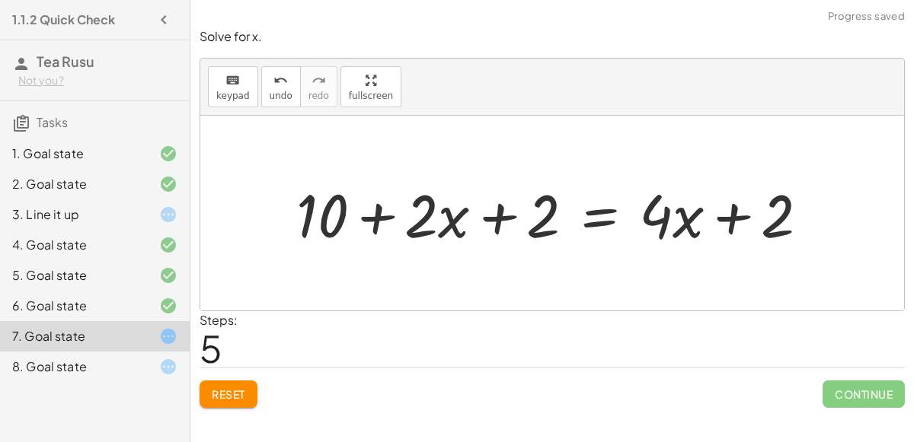
click at [512, 215] on div at bounding box center [559, 213] width 540 height 78
click at [552, 218] on div at bounding box center [559, 213] width 540 height 78
click at [736, 203] on div at bounding box center [559, 213] width 540 height 78
click at [270, 96] on span "undo" at bounding box center [281, 96] width 23 height 11
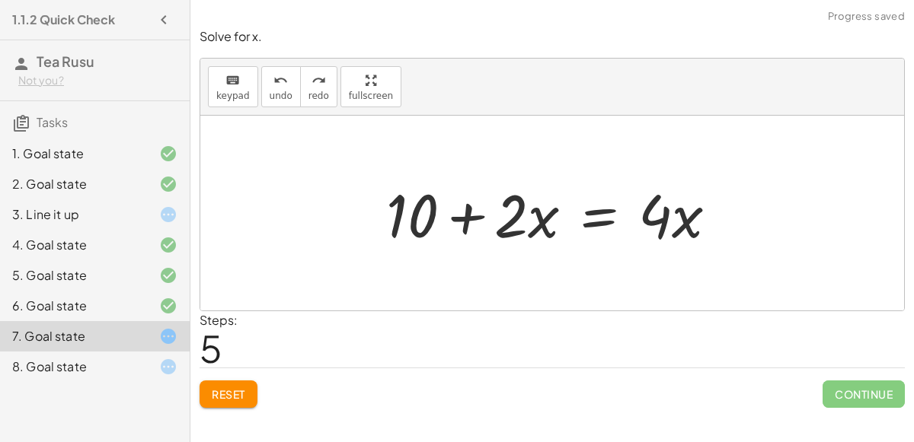
click at [452, 217] on div at bounding box center [557, 213] width 359 height 78
click at [573, 217] on div at bounding box center [557, 213] width 359 height 78
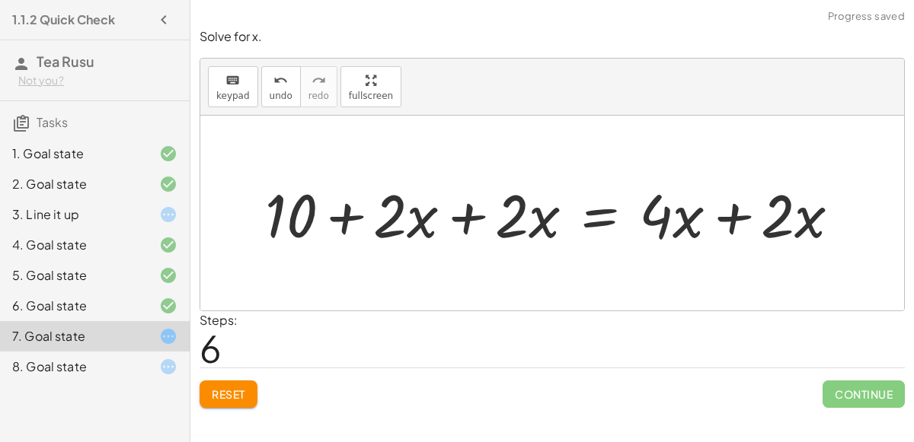
click at [464, 217] on div at bounding box center [558, 213] width 602 height 78
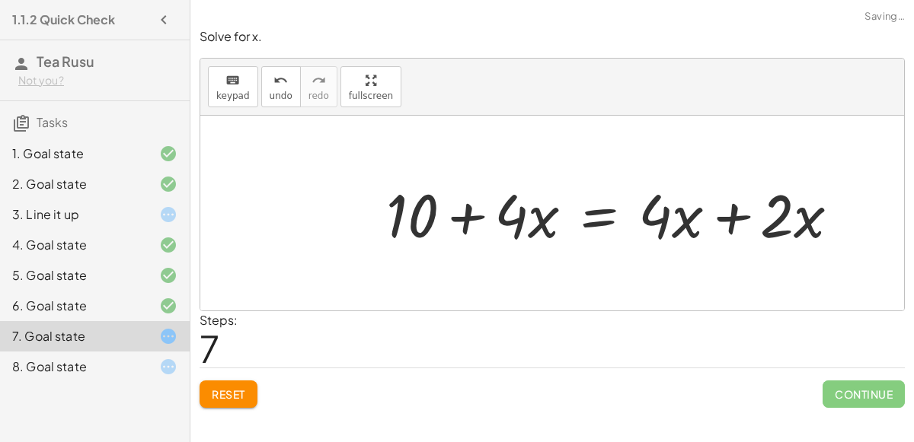
click at [731, 215] on div at bounding box center [618, 213] width 480 height 78
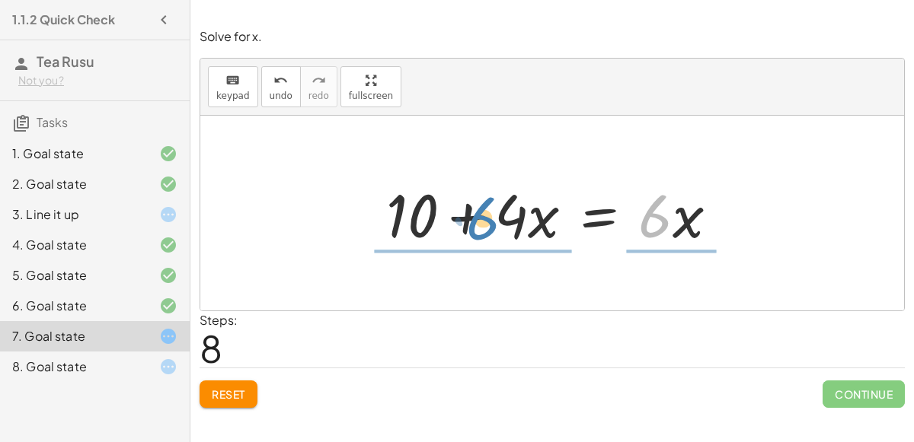
drag, startPoint x: 667, startPoint y: 219, endPoint x: 493, endPoint y: 221, distance: 173.6
click at [493, 221] on div at bounding box center [557, 213] width 359 height 78
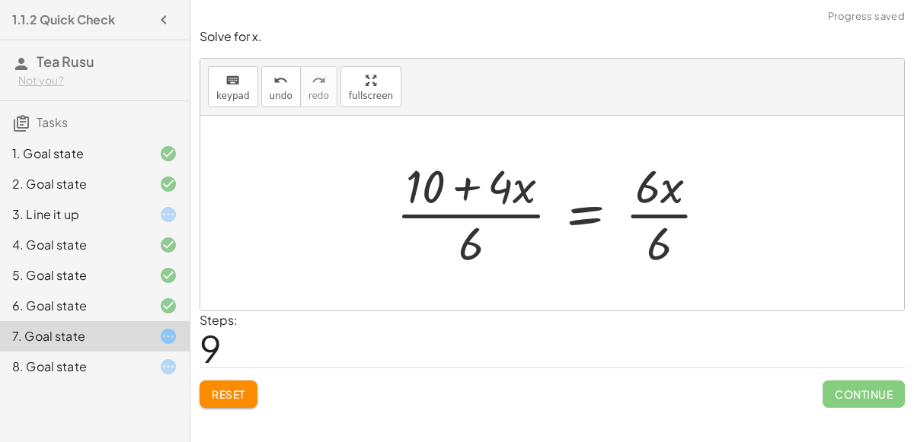
click at [649, 196] on div at bounding box center [558, 213] width 340 height 117
click at [648, 196] on div at bounding box center [558, 213] width 340 height 117
click at [459, 187] on div at bounding box center [558, 213] width 340 height 117
drag, startPoint x: 459, startPoint y: 187, endPoint x: 459, endPoint y: 222, distance: 35.0
click at [459, 222] on div at bounding box center [558, 213] width 340 height 117
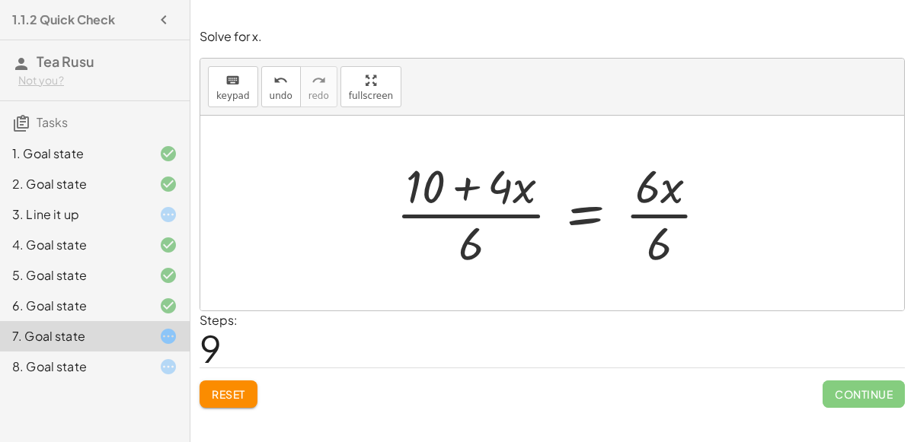
click at [223, 394] on span "Reset" at bounding box center [228, 395] width 33 height 14
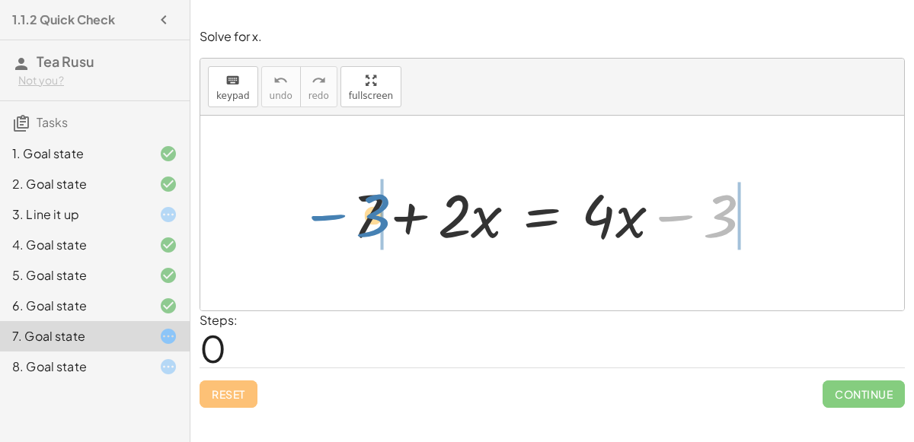
drag, startPoint x: 675, startPoint y: 214, endPoint x: 415, endPoint y: 214, distance: 259.6
click at [415, 214] on div at bounding box center [558, 213] width 427 height 78
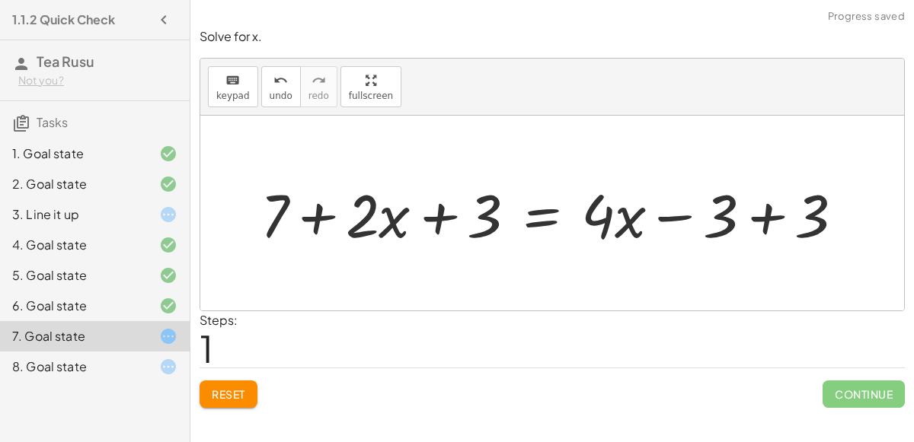
click at [747, 202] on div at bounding box center [558, 213] width 611 height 78
click at [310, 212] on div at bounding box center [466, 213] width 427 height 78
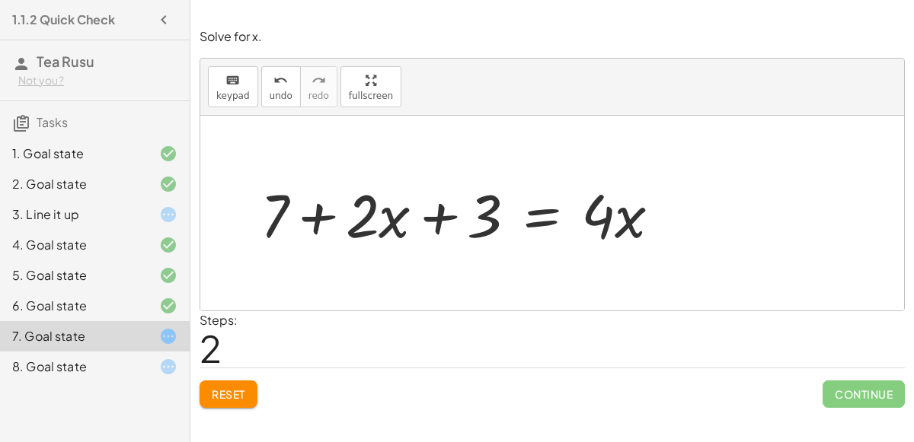
click at [531, 213] on div at bounding box center [466, 213] width 427 height 78
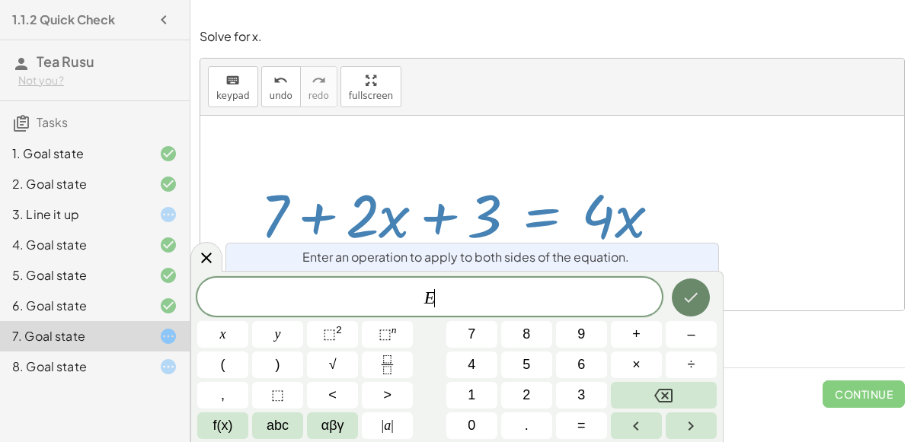
click at [678, 292] on button "Done" at bounding box center [691, 298] width 38 height 38
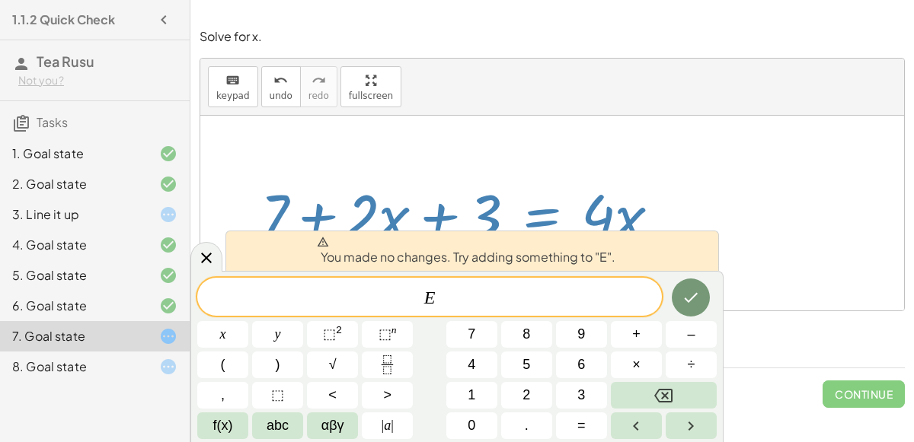
click at [486, 104] on div "keyboard keypad undo [PERSON_NAME] redo fullscreen" at bounding box center [551, 87] width 703 height 57
click at [483, 130] on div at bounding box center [551, 213] width 703 height 195
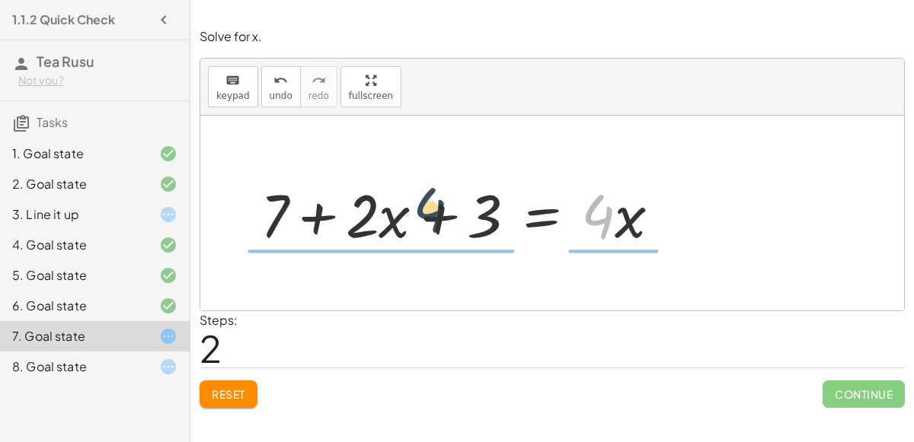
drag, startPoint x: 608, startPoint y: 225, endPoint x: 433, endPoint y: 219, distance: 175.2
click at [433, 219] on div at bounding box center [466, 213] width 427 height 78
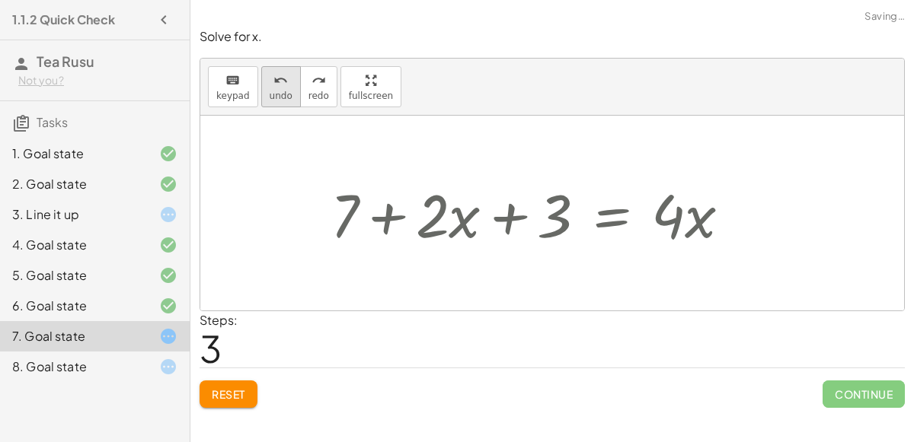
click at [263, 92] on button "undo undo" at bounding box center [281, 86] width 40 height 41
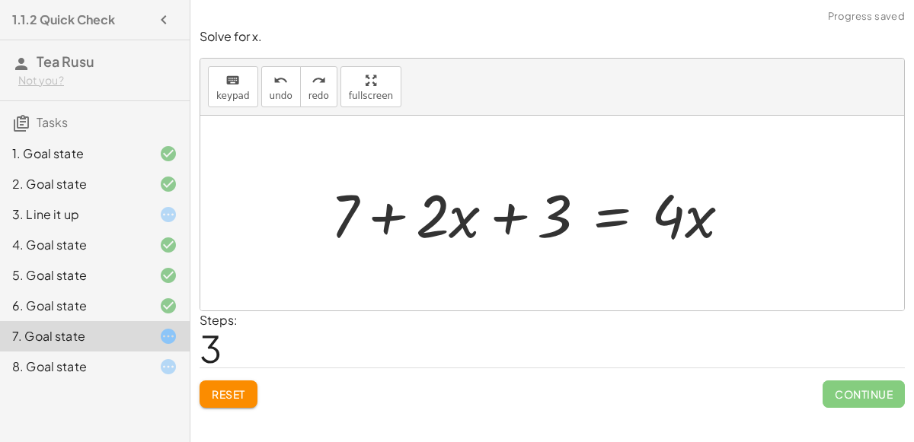
click at [511, 223] on div at bounding box center [536, 213] width 427 height 78
click at [472, 216] on div at bounding box center [536, 213] width 427 height 78
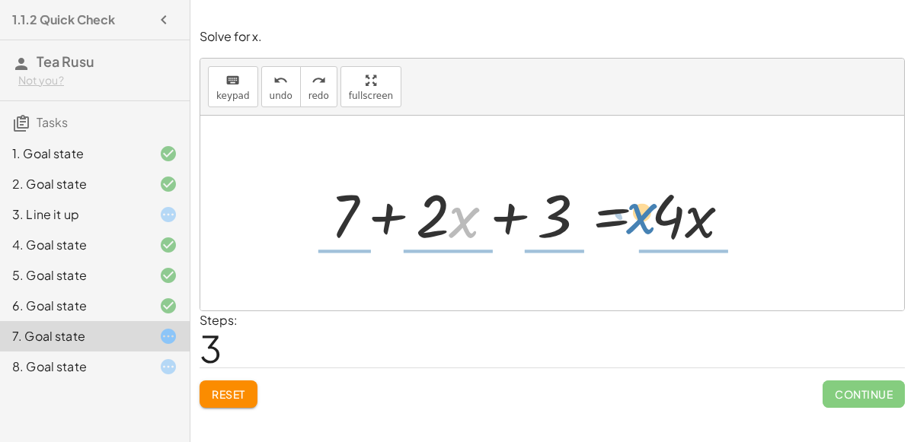
drag, startPoint x: 472, startPoint y: 216, endPoint x: 649, endPoint y: 212, distance: 177.5
click at [649, 212] on div at bounding box center [536, 213] width 427 height 78
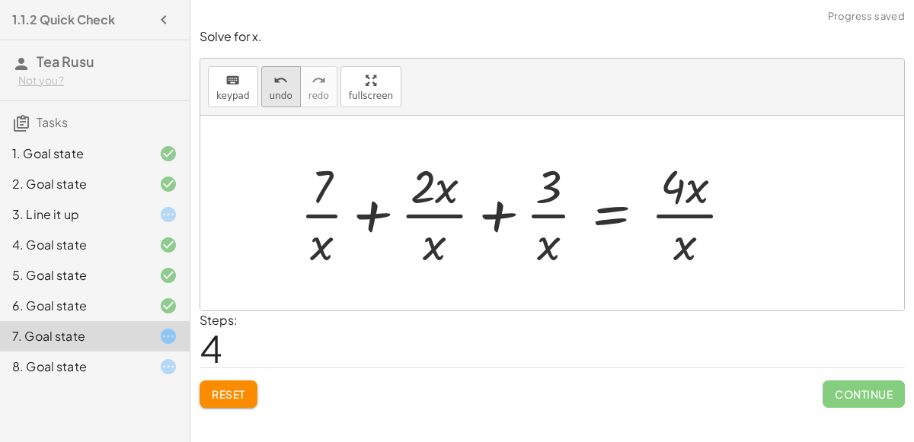
click at [273, 85] on icon "undo" at bounding box center [280, 81] width 14 height 18
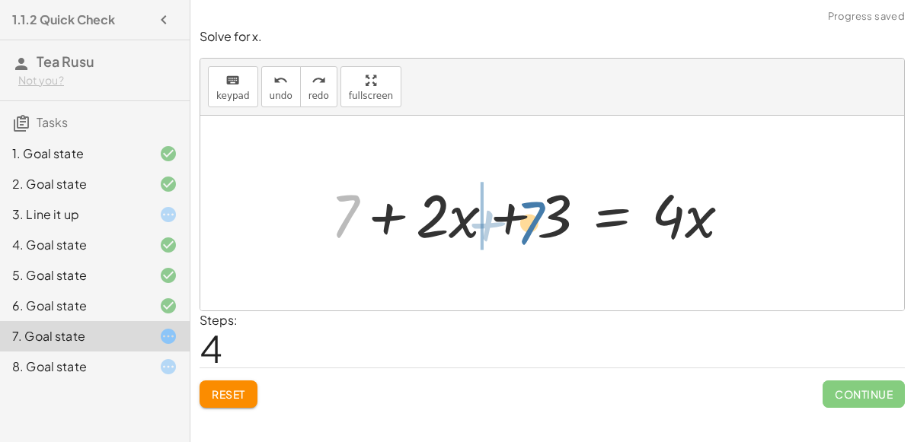
drag, startPoint x: 345, startPoint y: 225, endPoint x: 536, endPoint y: 231, distance: 191.2
click at [536, 231] on div at bounding box center [536, 213] width 427 height 78
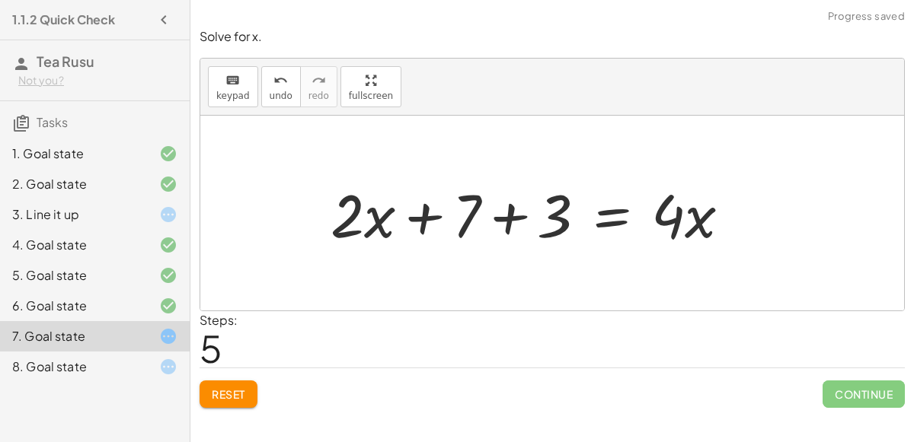
click at [516, 222] on div at bounding box center [536, 213] width 427 height 78
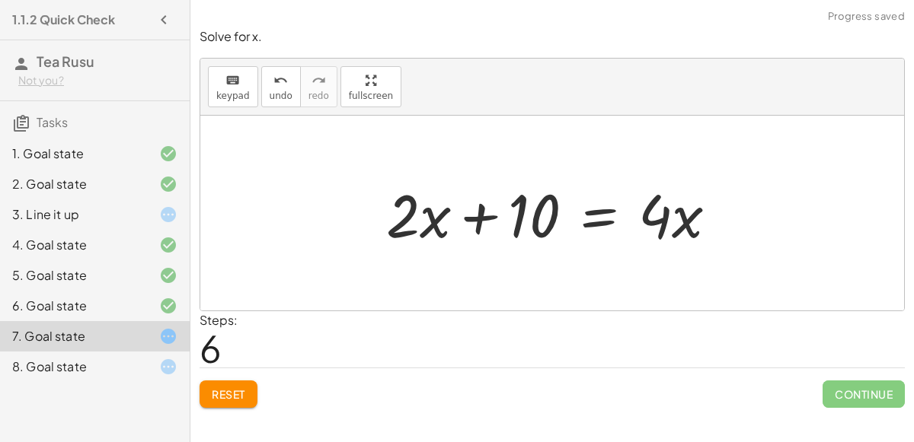
click at [485, 219] on div at bounding box center [557, 213] width 359 height 78
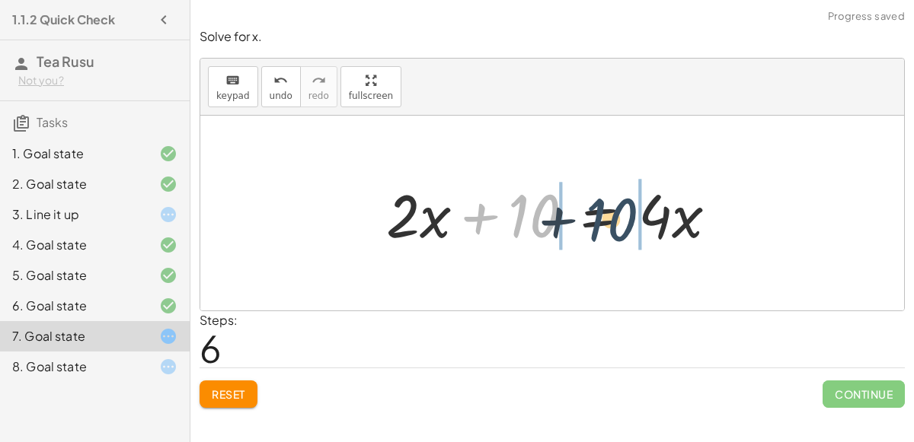
drag, startPoint x: 519, startPoint y: 220, endPoint x: 609, endPoint y: 222, distance: 89.9
click at [609, 222] on div at bounding box center [557, 213] width 359 height 78
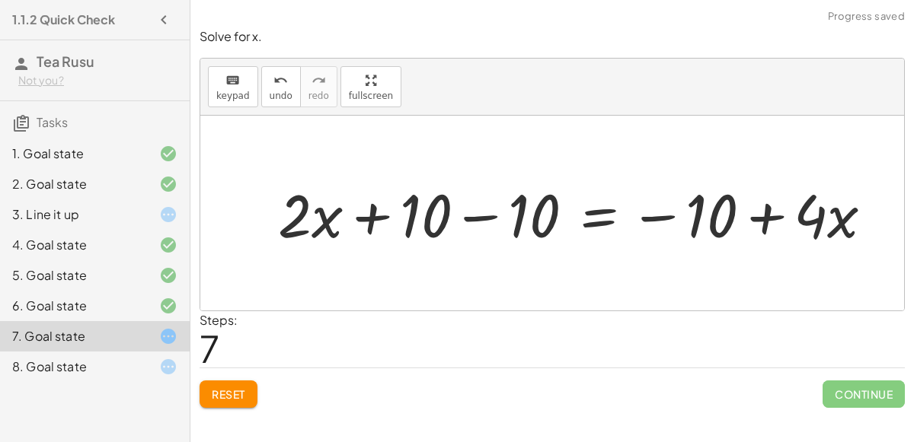
click at [470, 222] on div at bounding box center [581, 213] width 623 height 78
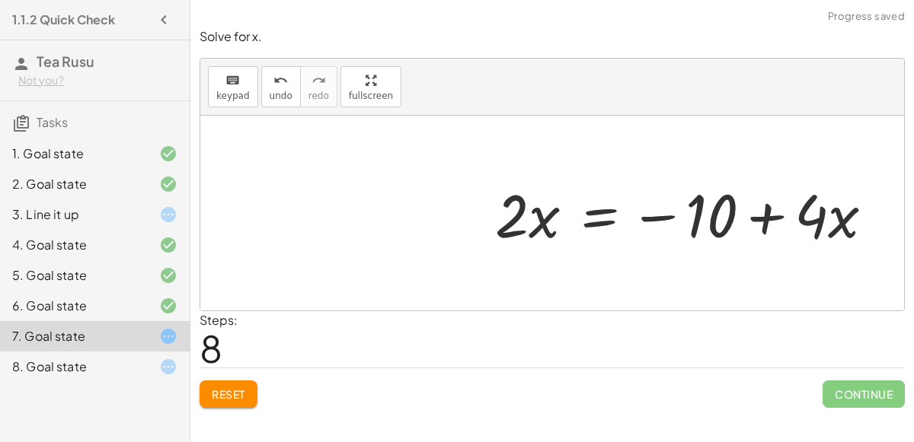
click at [680, 219] on div at bounding box center [690, 213] width 406 height 78
click at [651, 206] on div at bounding box center [690, 213] width 406 height 78
click at [650, 216] on div at bounding box center [690, 213] width 406 height 78
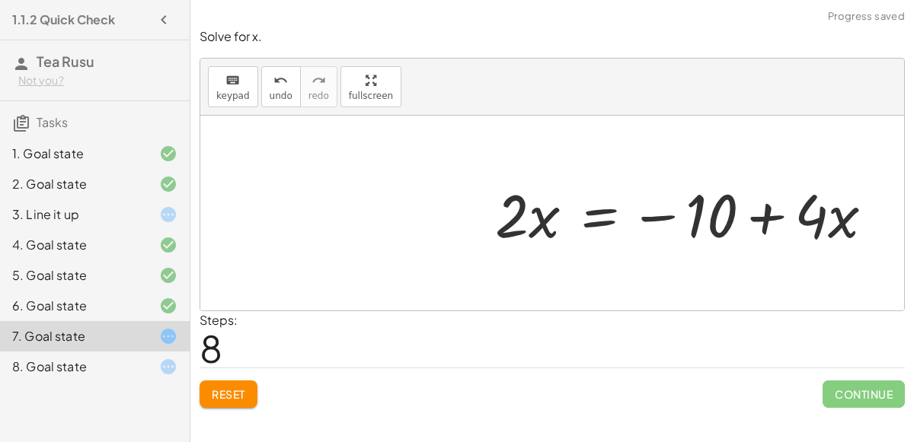
click at [650, 216] on div at bounding box center [690, 213] width 406 height 78
click at [775, 218] on div at bounding box center [690, 213] width 406 height 78
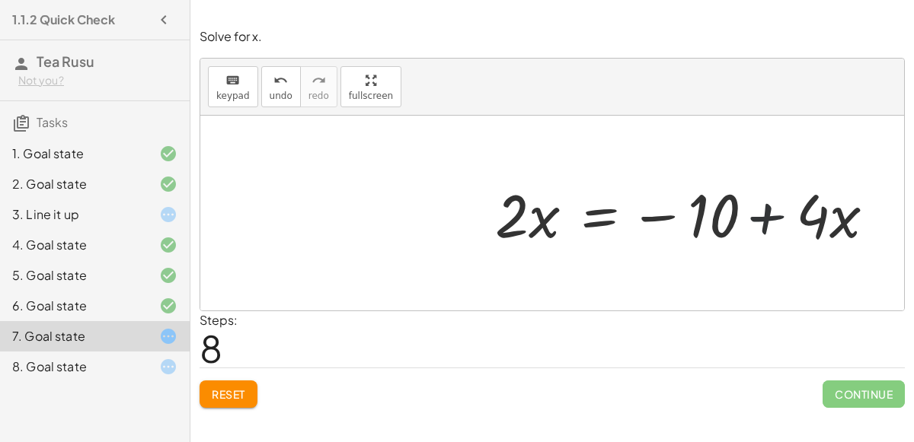
click at [775, 218] on div at bounding box center [690, 213] width 406 height 78
click at [755, 228] on div at bounding box center [690, 213] width 406 height 78
click at [614, 215] on div at bounding box center [690, 213] width 406 height 78
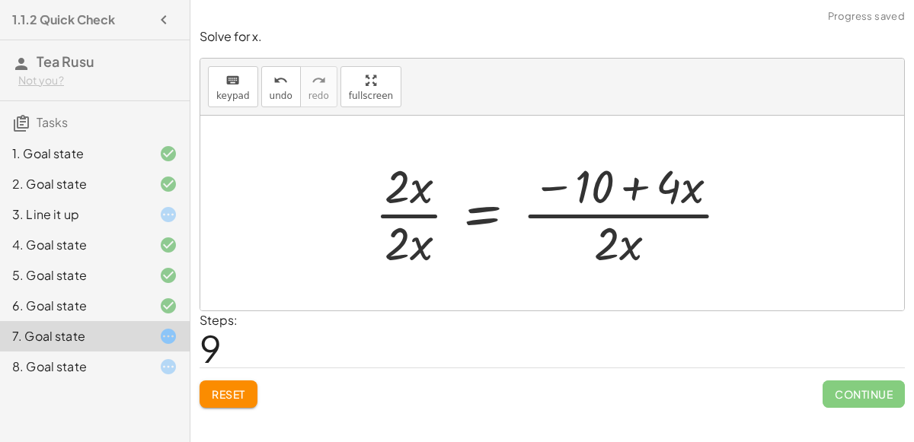
click at [398, 161] on div at bounding box center [557, 213] width 381 height 117
click at [618, 187] on div at bounding box center [557, 213] width 381 height 117
click at [252, 397] on button "Reset" at bounding box center [228, 394] width 58 height 27
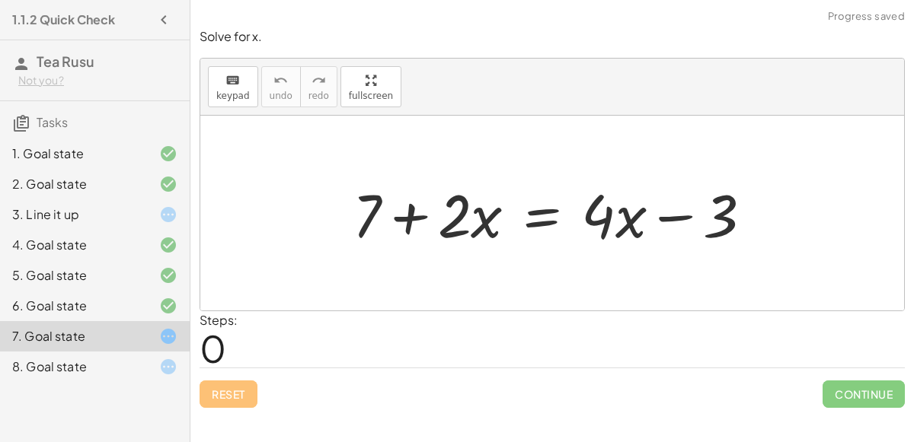
click at [100, 359] on div "8. Goal state" at bounding box center [73, 367] width 123 height 18
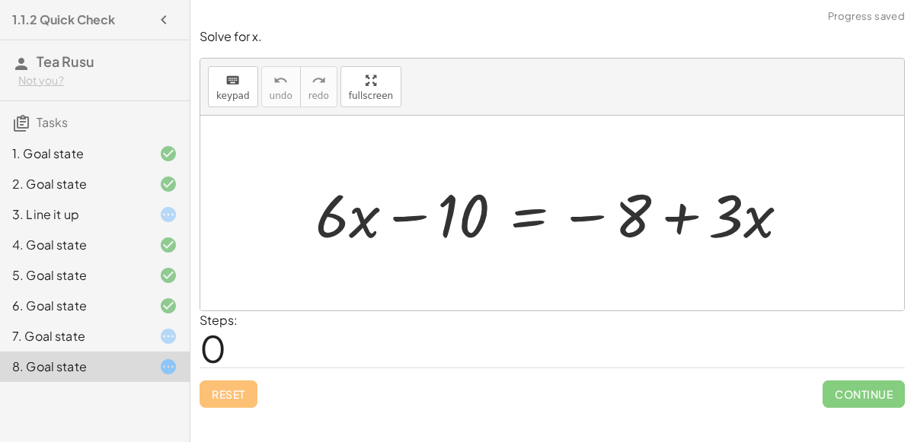
click at [576, 206] on div at bounding box center [558, 213] width 501 height 78
click at [419, 206] on div at bounding box center [558, 213] width 501 height 78
click at [462, 213] on div at bounding box center [558, 213] width 501 height 78
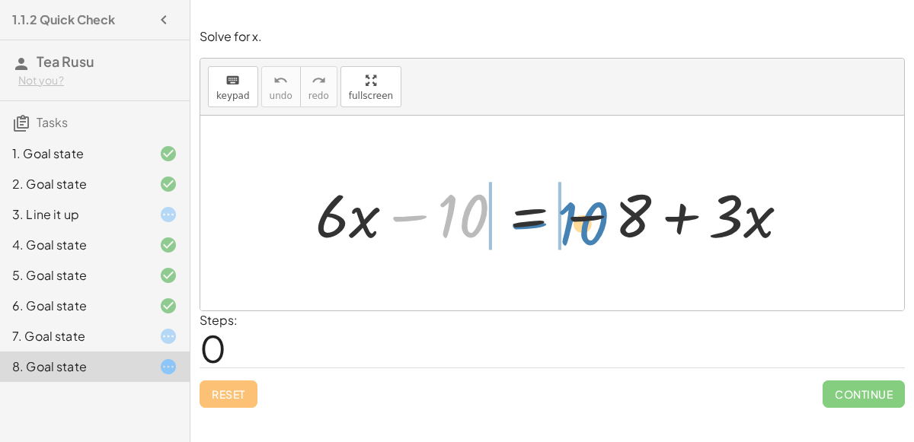
drag, startPoint x: 462, startPoint y: 213, endPoint x: 580, endPoint y: 221, distance: 118.3
click at [580, 221] on div at bounding box center [558, 213] width 501 height 78
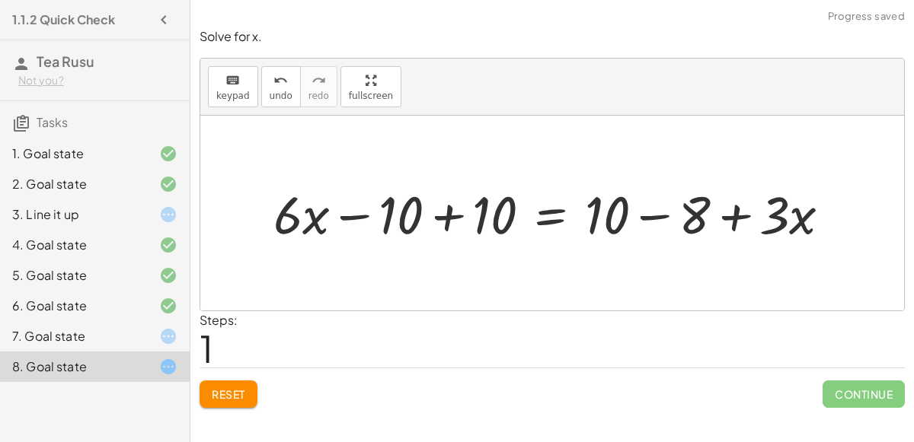
click at [647, 213] on div at bounding box center [558, 213] width 585 height 69
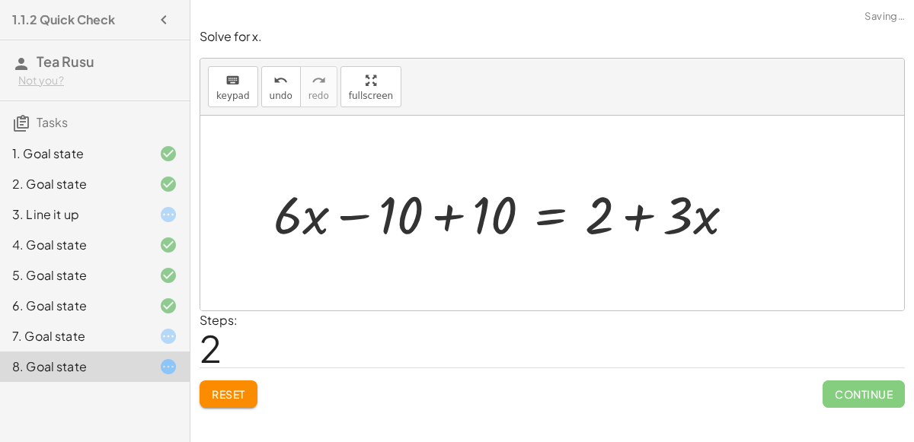
click at [449, 222] on div at bounding box center [510, 213] width 488 height 69
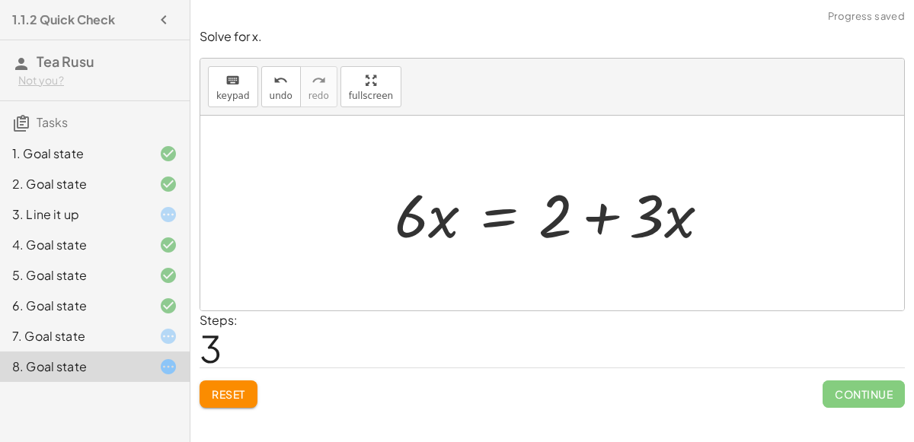
click at [591, 212] on div at bounding box center [558, 213] width 343 height 78
click at [432, 236] on div at bounding box center [558, 213] width 343 height 78
click at [486, 212] on div at bounding box center [558, 213] width 343 height 78
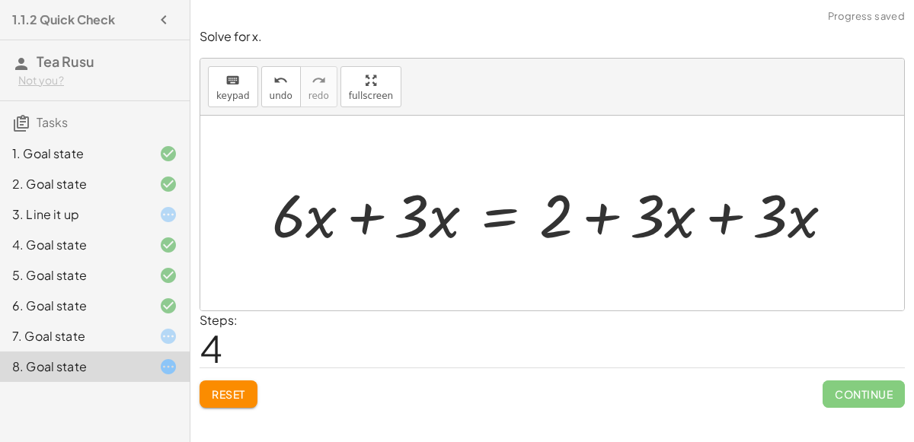
click at [370, 225] on div at bounding box center [558, 213] width 589 height 78
click at [725, 221] on div at bounding box center [621, 213] width 461 height 78
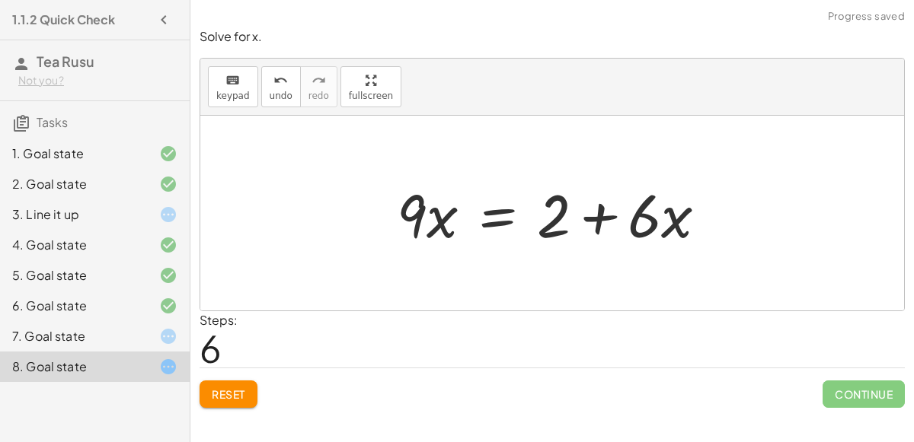
click at [439, 214] on div at bounding box center [557, 213] width 337 height 78
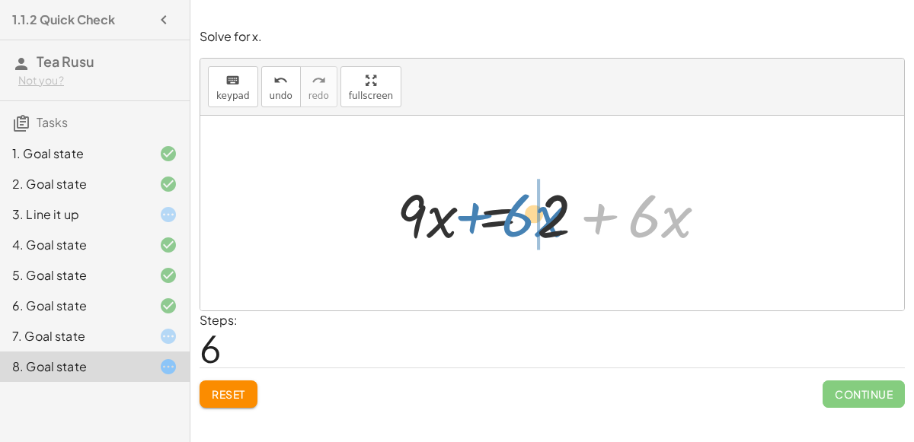
drag, startPoint x: 604, startPoint y: 205, endPoint x: 477, endPoint y: 204, distance: 127.1
click at [477, 204] on div at bounding box center [557, 213] width 337 height 78
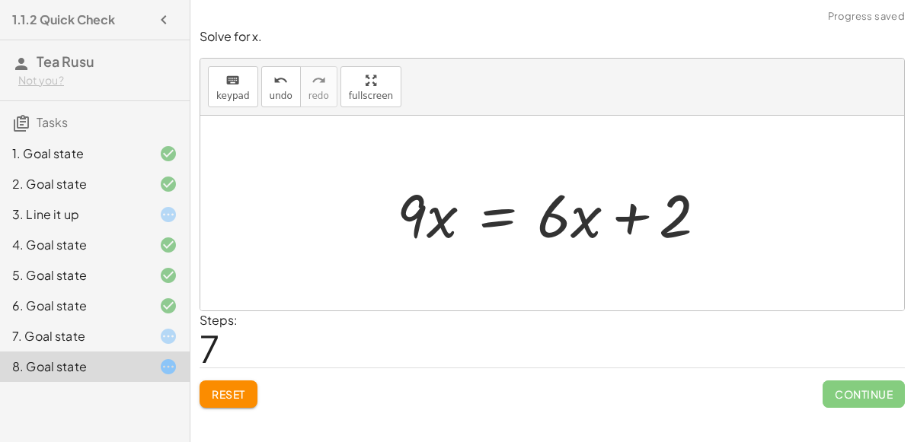
click at [619, 212] on div at bounding box center [557, 213] width 337 height 78
click at [506, 222] on div at bounding box center [557, 213] width 337 height 78
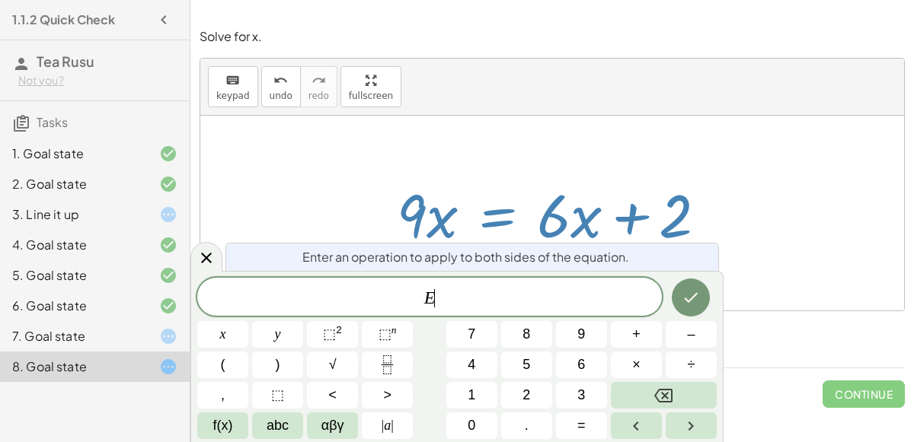
click at [313, 180] on div at bounding box center [551, 213] width 703 height 195
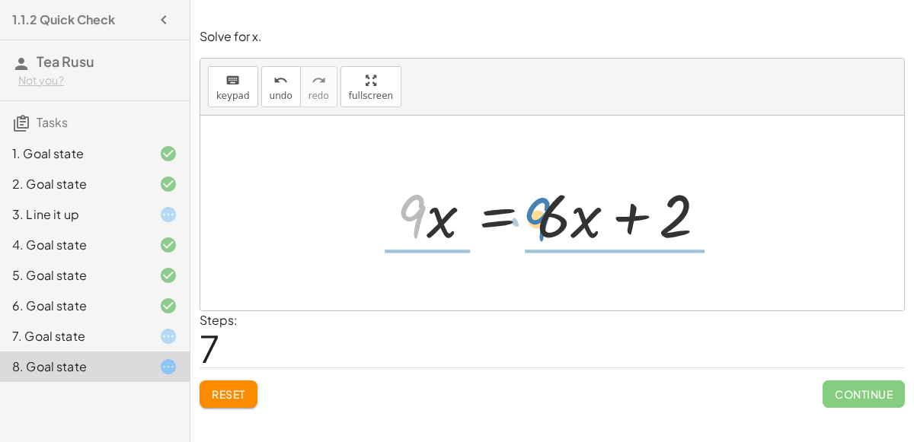
drag, startPoint x: 399, startPoint y: 206, endPoint x: 524, endPoint y: 209, distance: 124.9
click at [524, 209] on div at bounding box center [557, 213] width 337 height 78
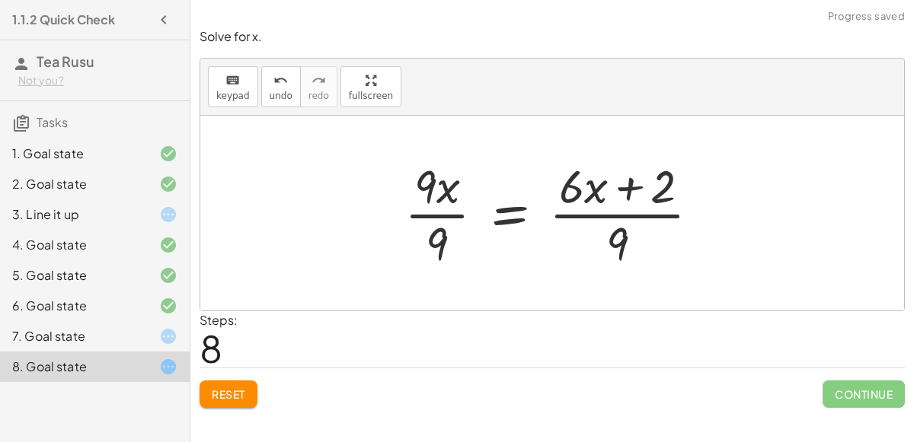
click at [444, 196] on div at bounding box center [558, 213] width 323 height 117
click at [630, 189] on div at bounding box center [558, 213] width 323 height 117
drag, startPoint x: 630, startPoint y: 189, endPoint x: 612, endPoint y: 262, distance: 75.2
click at [612, 262] on div at bounding box center [558, 213] width 323 height 117
click at [272, 69] on button "undo undo" at bounding box center [281, 86] width 40 height 41
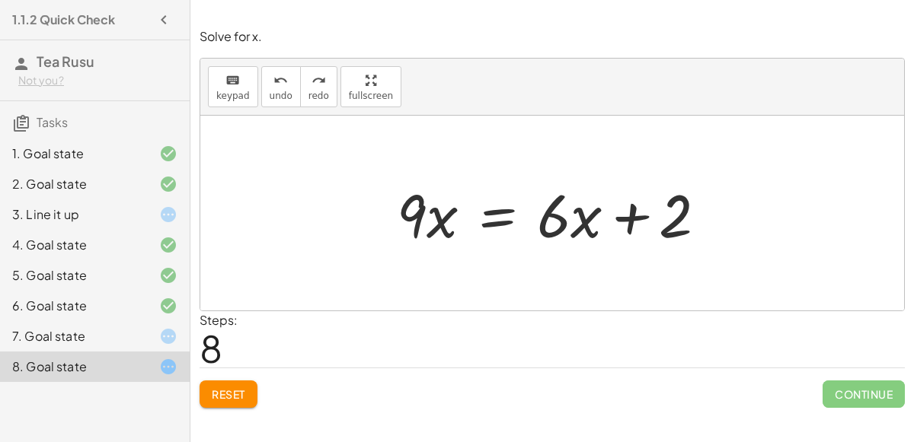
click at [631, 216] on div at bounding box center [557, 213] width 337 height 78
click at [493, 227] on div at bounding box center [557, 213] width 337 height 78
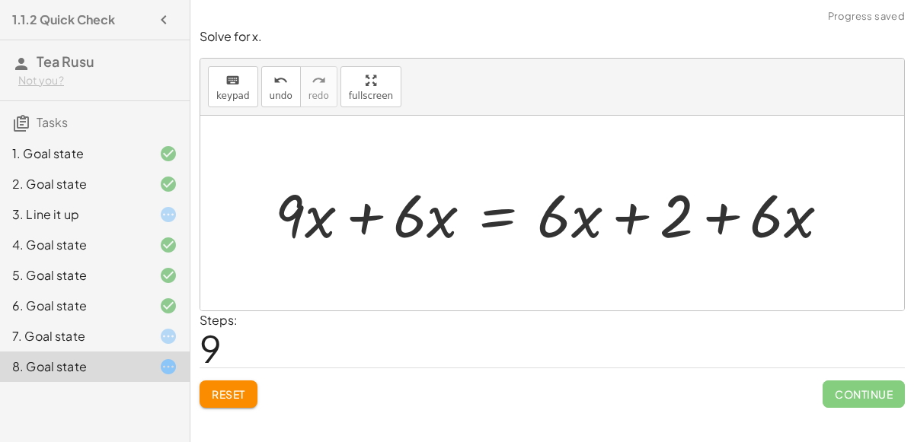
click at [378, 227] on div at bounding box center [558, 213] width 582 height 78
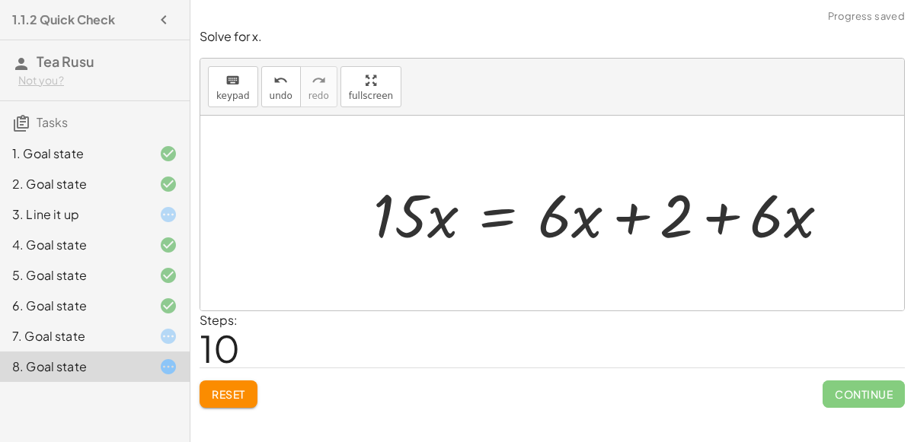
click at [639, 216] on div at bounding box center [606, 213] width 483 height 78
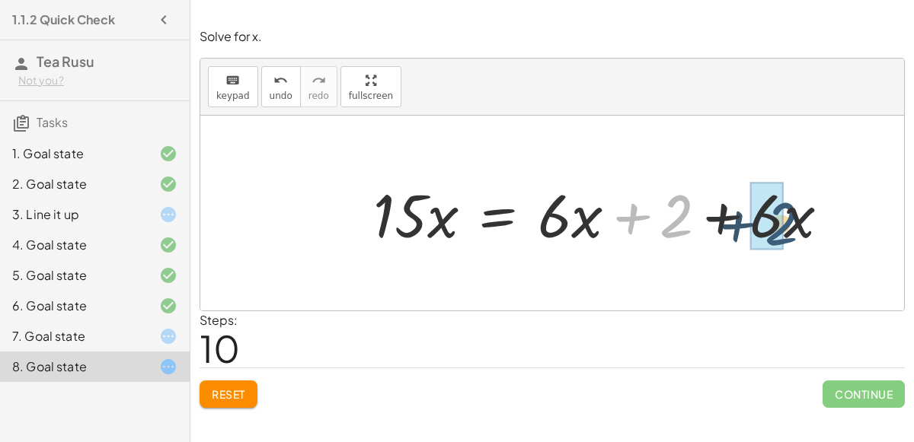
drag, startPoint x: 670, startPoint y: 215, endPoint x: 776, endPoint y: 222, distance: 106.0
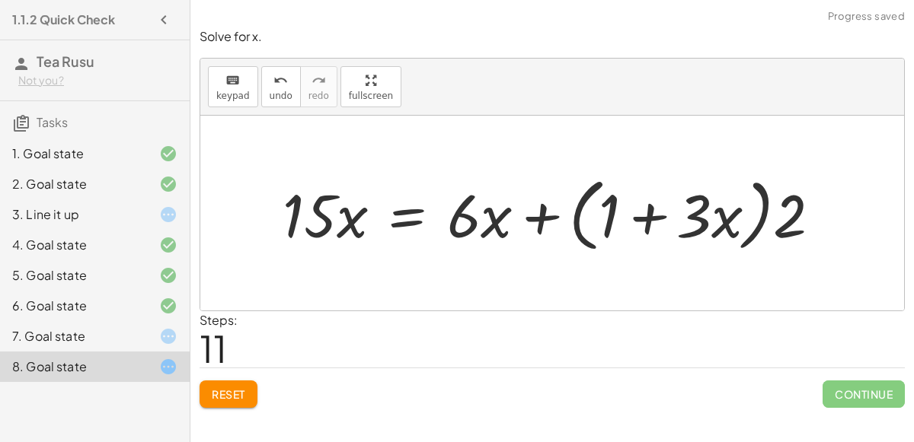
click at [225, 397] on span "Reset" at bounding box center [228, 395] width 33 height 14
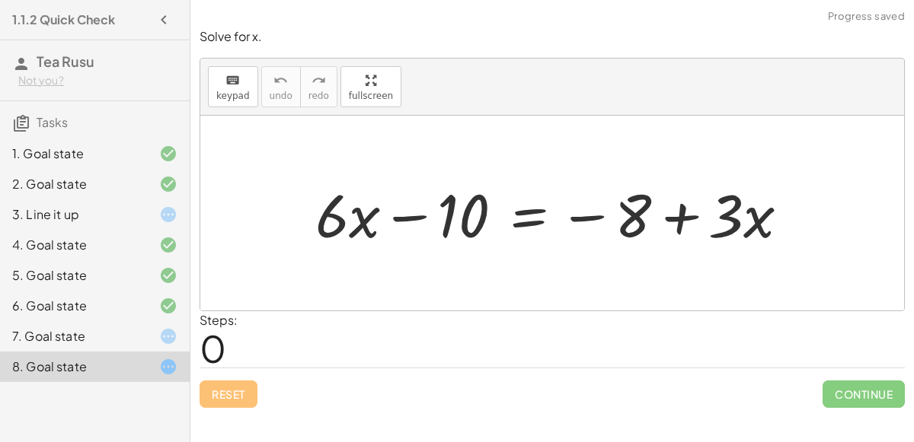
click at [126, 343] on div "7. Goal state" at bounding box center [73, 336] width 123 height 18
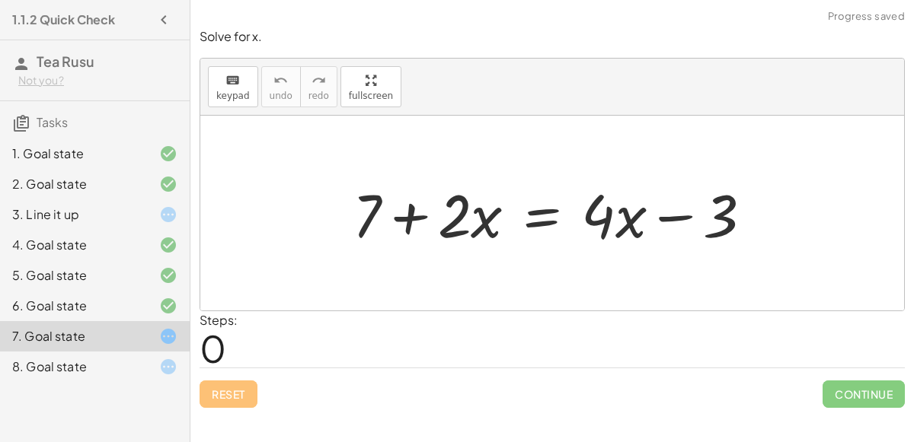
click at [673, 206] on div at bounding box center [558, 213] width 427 height 78
click at [426, 219] on div at bounding box center [558, 213] width 427 height 78
click at [452, 224] on div at bounding box center [558, 213] width 427 height 78
drag, startPoint x: 452, startPoint y: 222, endPoint x: 471, endPoint y: 222, distance: 19.0
click at [471, 222] on div at bounding box center [558, 213] width 427 height 78
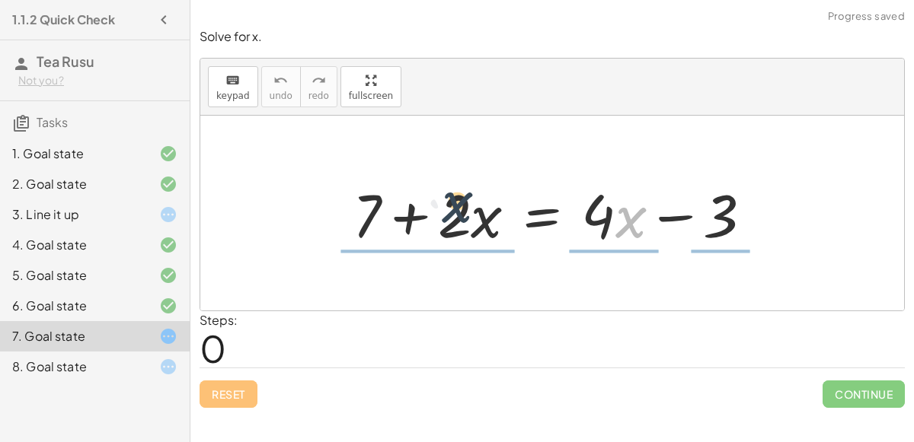
drag, startPoint x: 636, startPoint y: 231, endPoint x: 458, endPoint y: 215, distance: 179.6
click at [458, 215] on div at bounding box center [558, 213] width 427 height 78
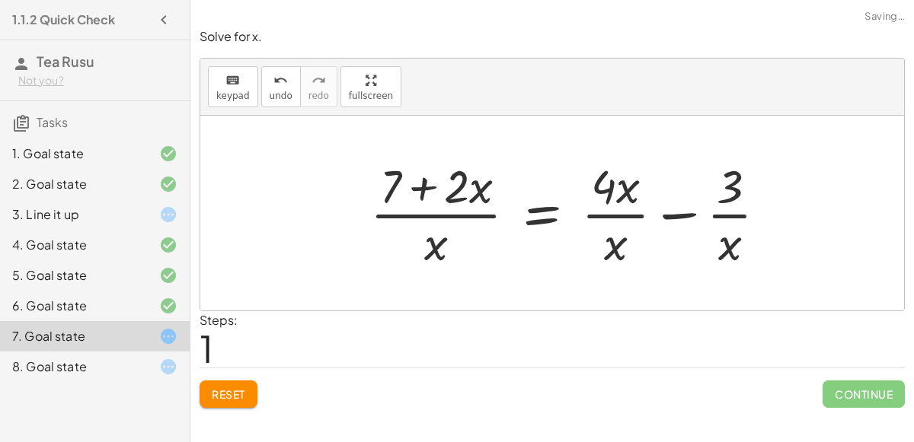
click at [439, 232] on div at bounding box center [574, 213] width 424 height 117
click at [489, 192] on div at bounding box center [574, 213] width 424 height 117
click at [598, 181] on div at bounding box center [574, 213] width 424 height 117
click at [234, 394] on span "Reset" at bounding box center [228, 395] width 33 height 14
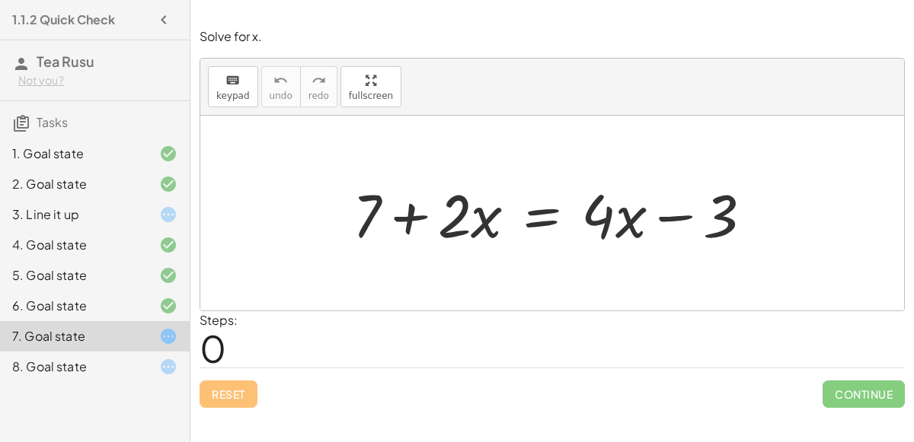
click at [664, 212] on div at bounding box center [558, 213] width 427 height 78
click at [531, 222] on div at bounding box center [558, 213] width 427 height 78
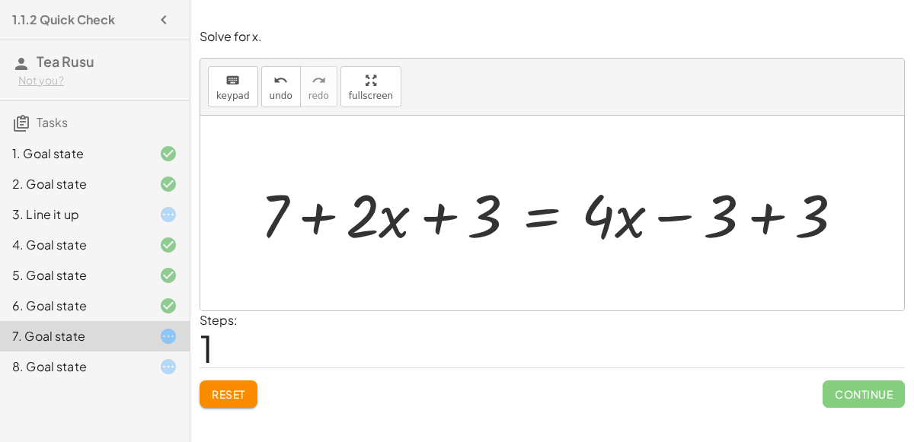
click at [764, 216] on div at bounding box center [558, 213] width 611 height 78
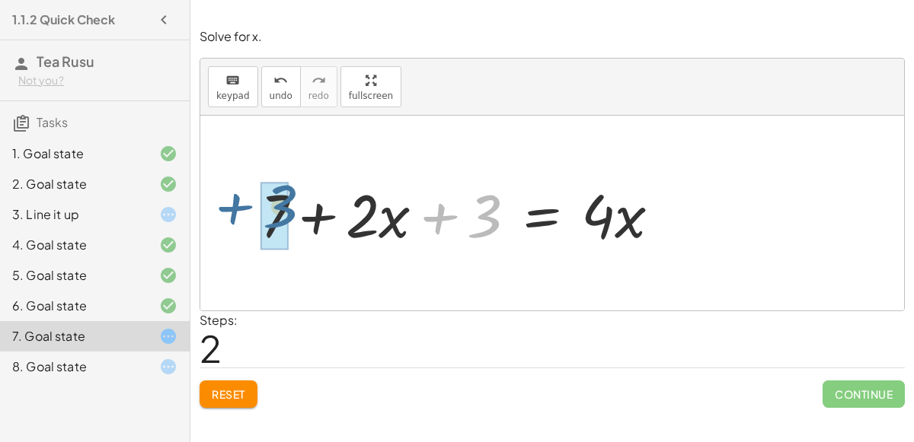
drag, startPoint x: 484, startPoint y: 223, endPoint x: 279, endPoint y: 213, distance: 205.8
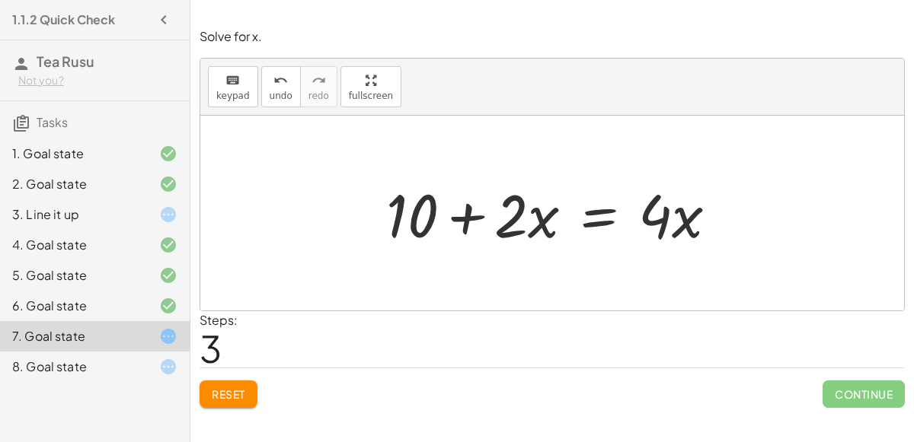
click at [614, 207] on div at bounding box center [557, 213] width 359 height 78
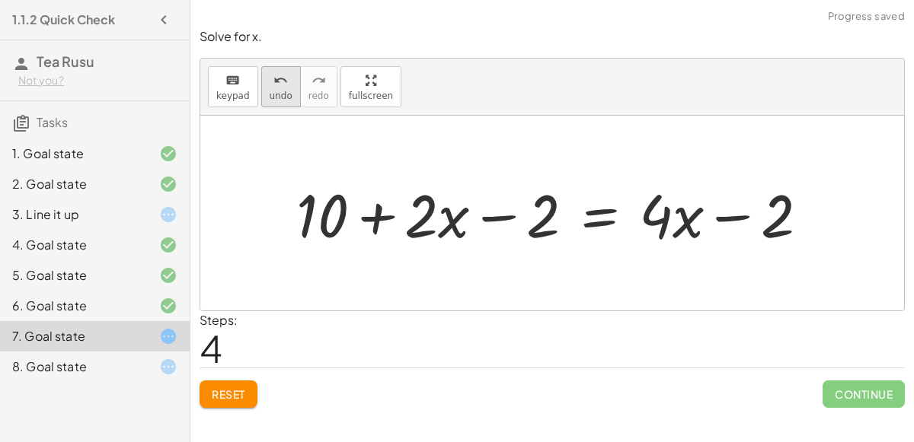
click at [276, 96] on span "undo" at bounding box center [281, 96] width 23 height 11
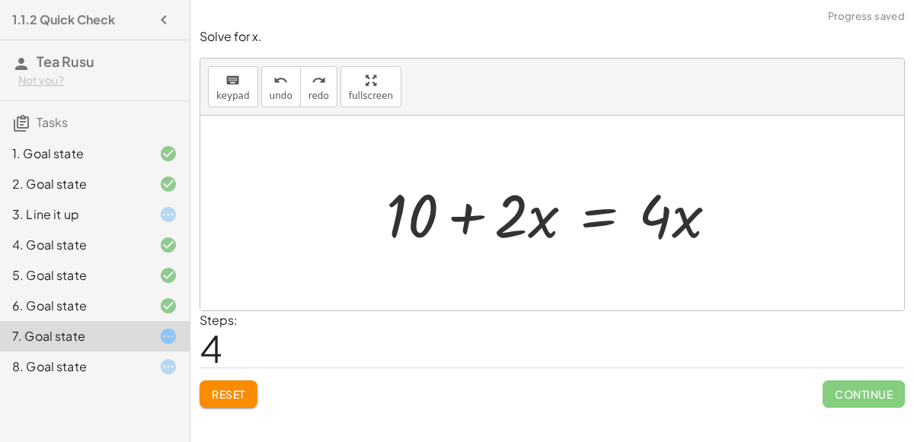
click at [588, 215] on div at bounding box center [557, 213] width 359 height 78
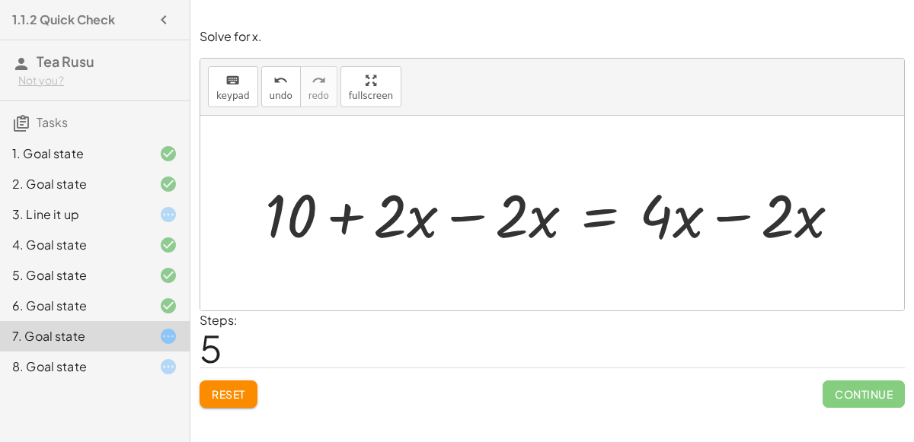
click at [465, 222] on div at bounding box center [558, 213] width 602 height 78
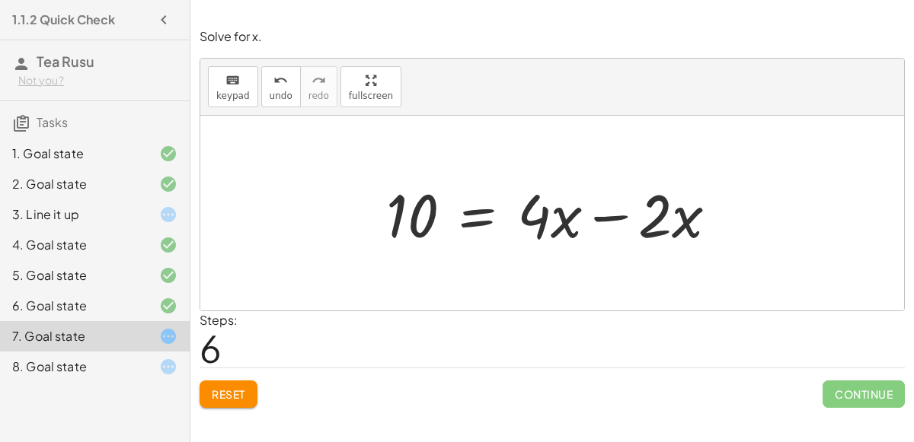
click at [602, 218] on div at bounding box center [557, 213] width 359 height 78
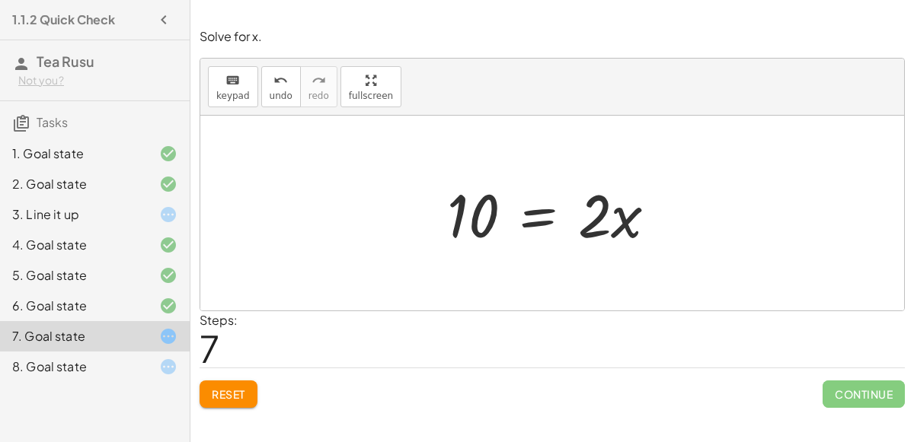
click at [543, 208] on div at bounding box center [558, 213] width 238 height 78
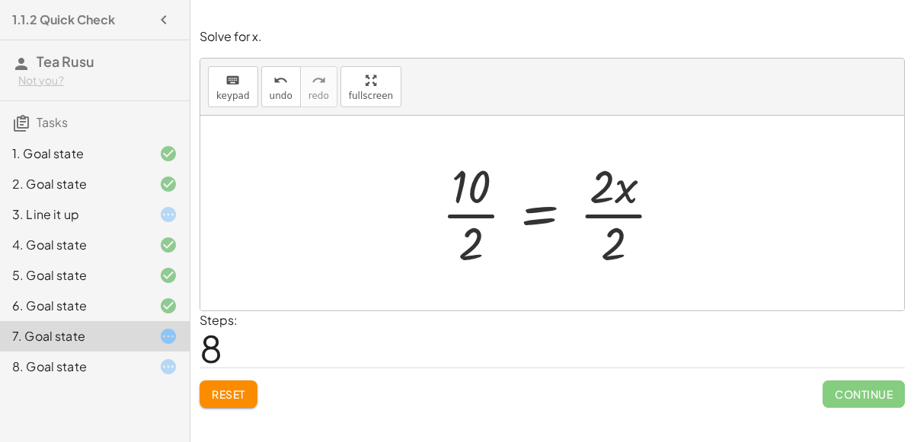
click at [590, 199] on div at bounding box center [557, 213] width 247 height 117
click at [602, 214] on div at bounding box center [557, 213] width 247 height 117
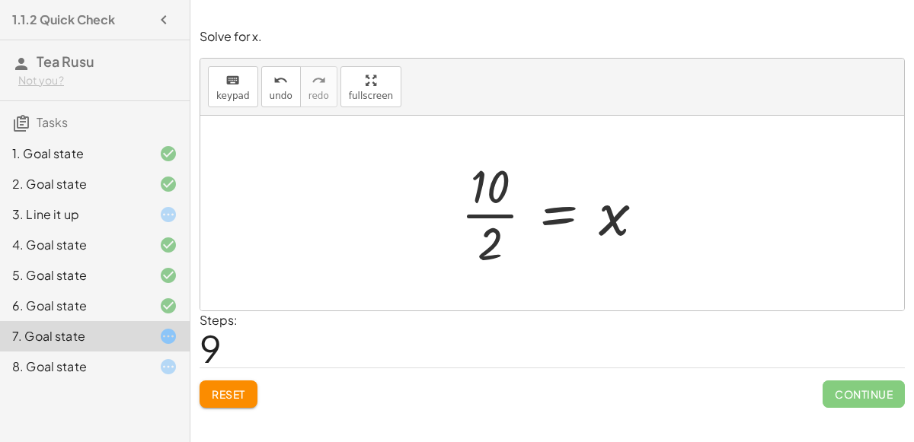
click at [490, 234] on div at bounding box center [558, 213] width 211 height 117
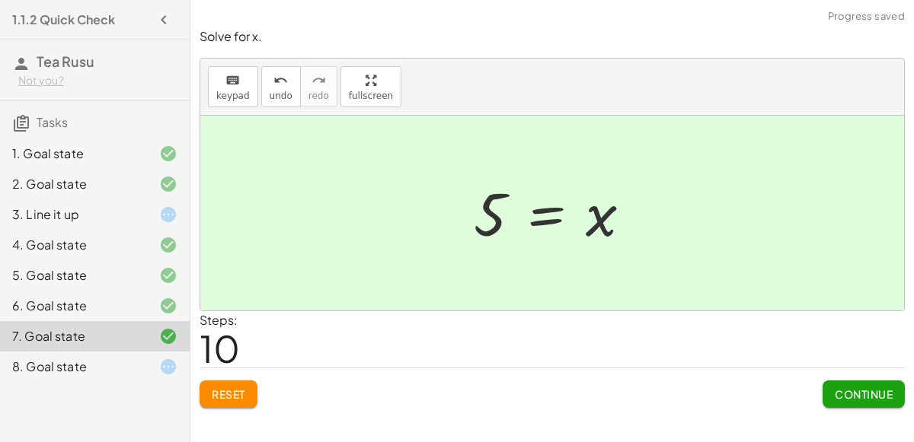
click at [834, 389] on span "Continue" at bounding box center [863, 395] width 58 height 14
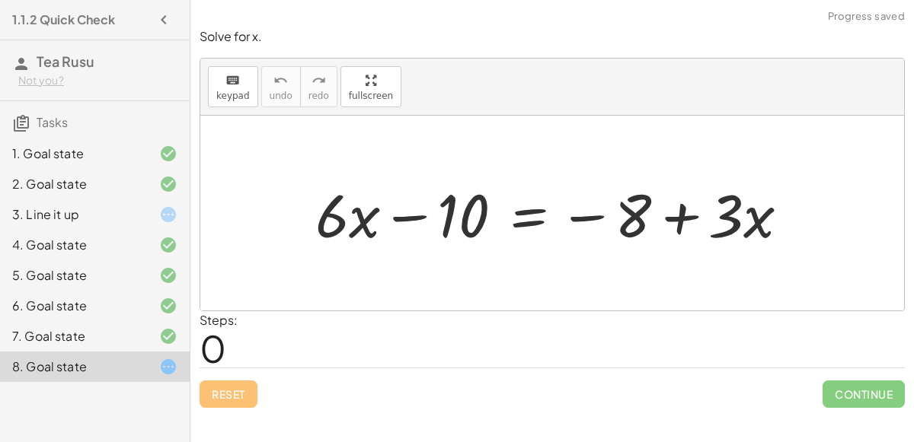
click at [448, 394] on div "Reset Continue" at bounding box center [551, 388] width 705 height 40
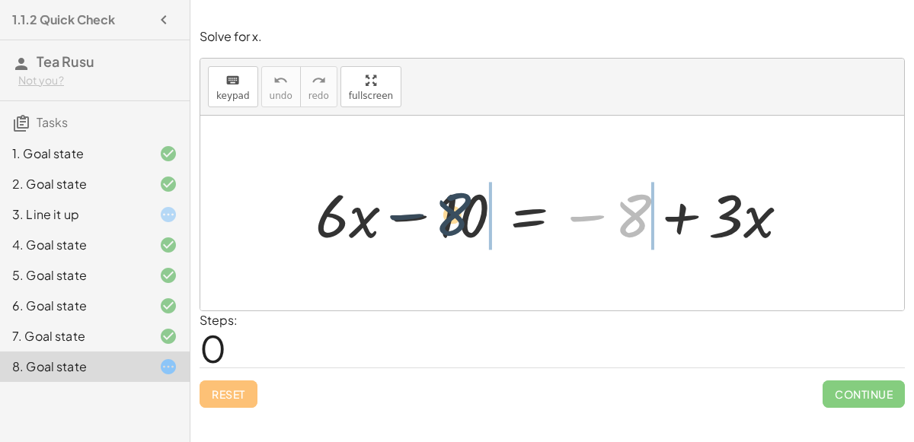
drag, startPoint x: 632, startPoint y: 224, endPoint x: 447, endPoint y: 222, distance: 185.0
click at [447, 222] on div at bounding box center [558, 213] width 501 height 78
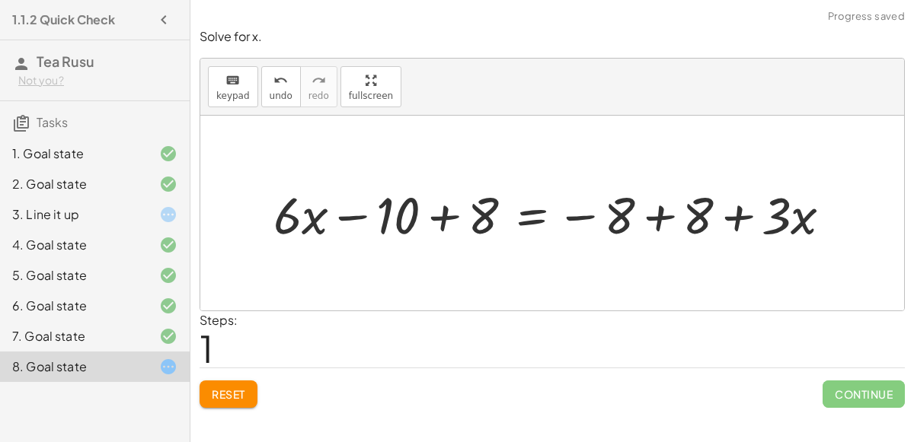
click at [421, 218] on div at bounding box center [558, 213] width 585 height 67
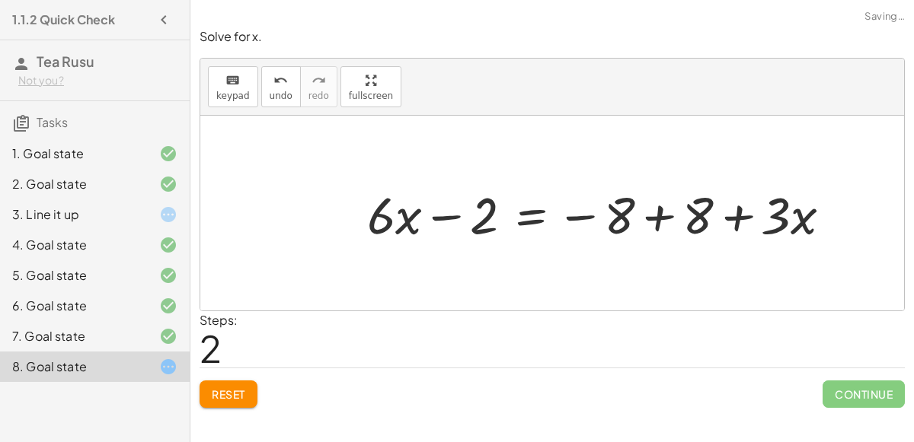
click at [668, 225] on div at bounding box center [604, 213] width 491 height 67
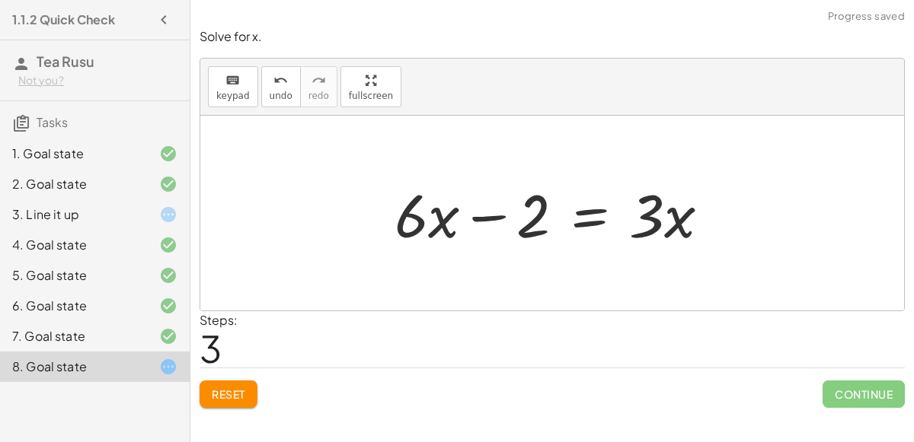
click at [494, 215] on div at bounding box center [558, 213] width 343 height 78
click at [582, 216] on div at bounding box center [558, 213] width 343 height 78
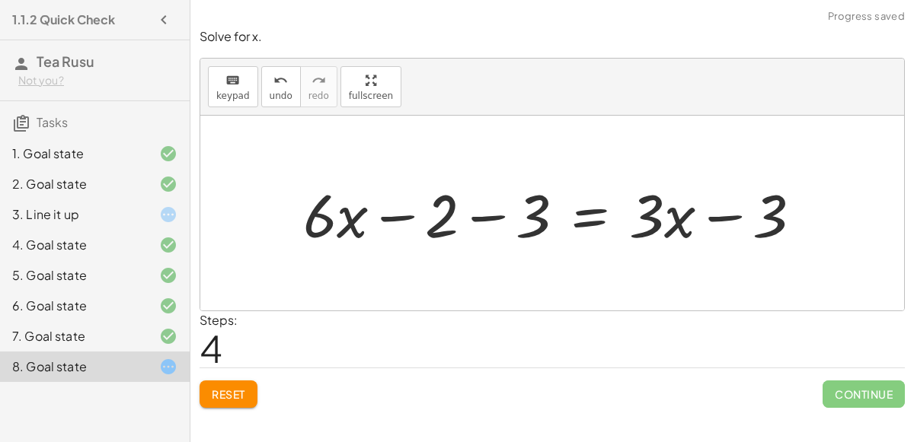
click at [724, 219] on div at bounding box center [558, 213] width 526 height 78
click at [279, 84] on icon "undo" at bounding box center [280, 81] width 14 height 18
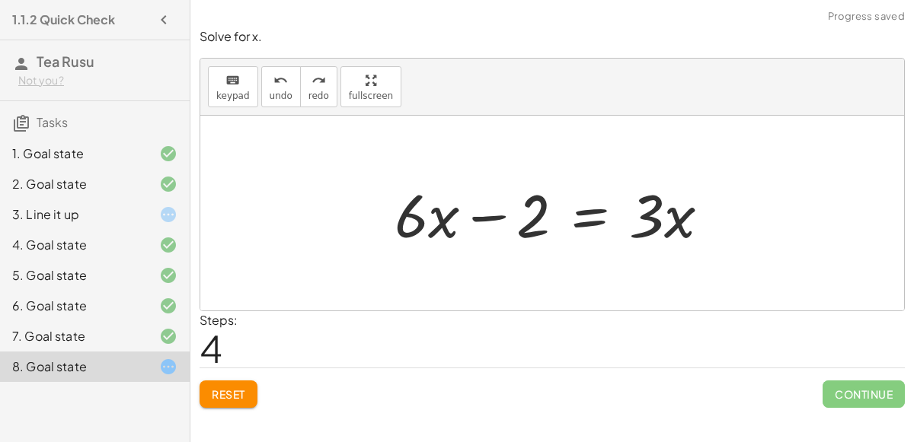
click at [566, 232] on div at bounding box center [558, 213] width 343 height 78
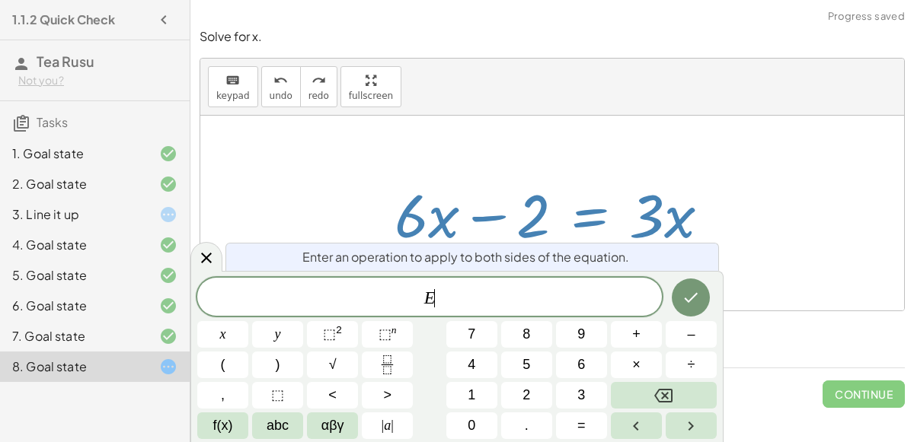
click at [566, 232] on div at bounding box center [558, 213] width 343 height 78
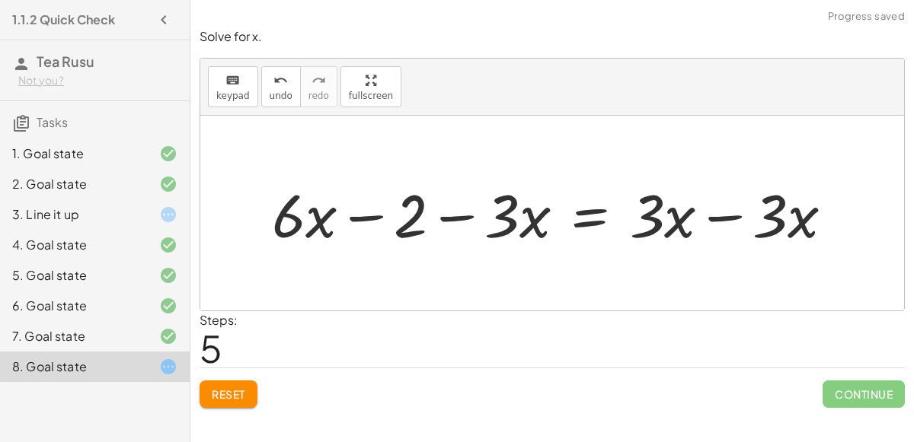
click at [735, 211] on div at bounding box center [558, 213] width 589 height 78
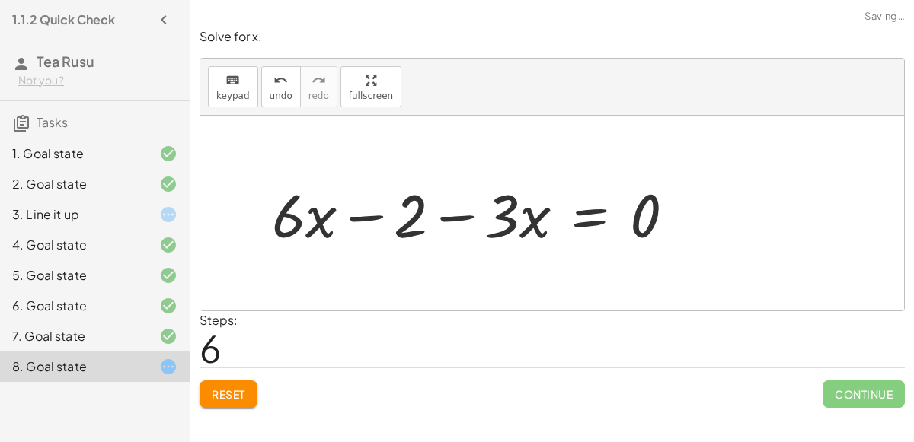
click at [362, 218] on div at bounding box center [479, 213] width 430 height 78
click at [455, 218] on div at bounding box center [479, 213] width 430 height 78
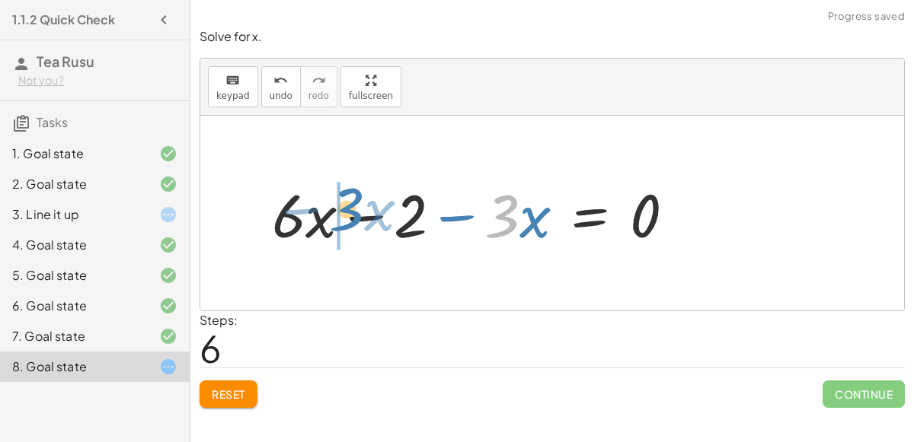
drag, startPoint x: 495, startPoint y: 221, endPoint x: 313, endPoint y: 215, distance: 182.0
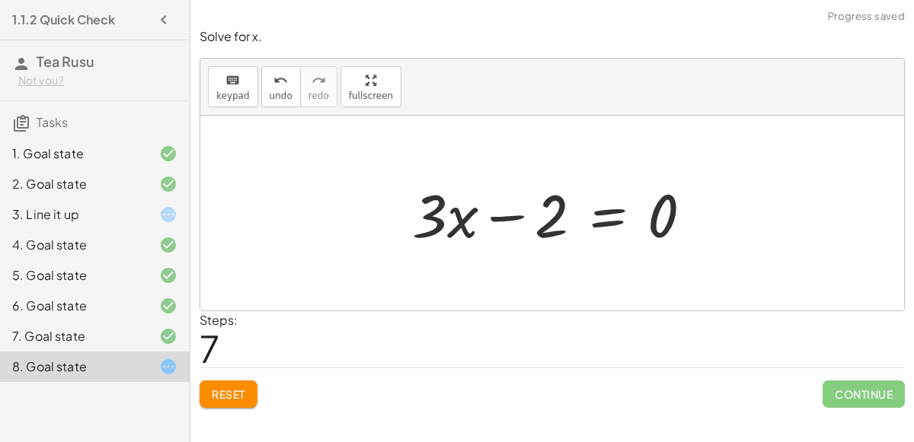
click at [611, 215] on div at bounding box center [558, 213] width 308 height 78
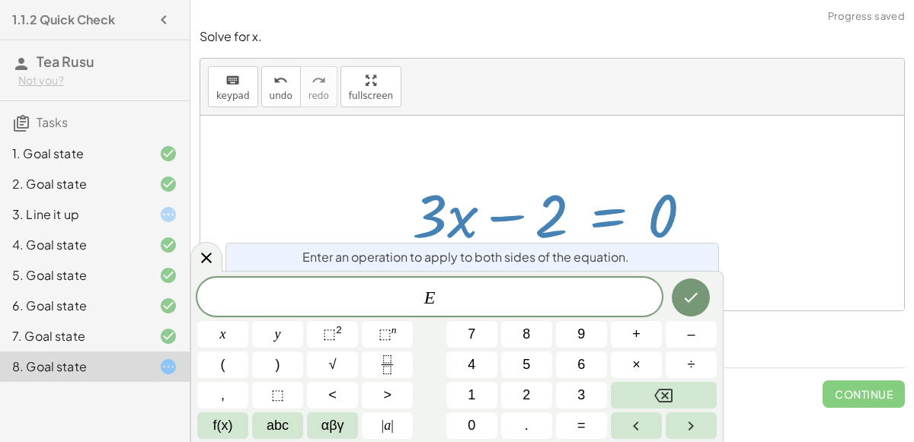
click at [783, 225] on div at bounding box center [551, 213] width 703 height 195
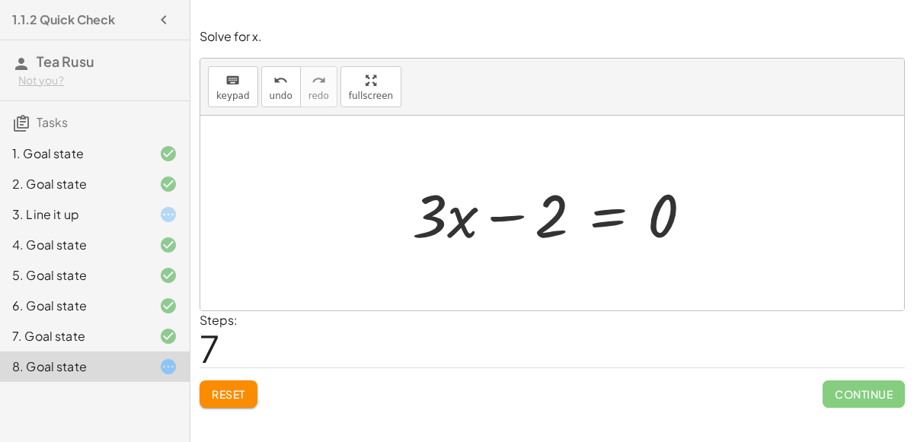
click at [515, 220] on div at bounding box center [558, 213] width 308 height 78
drag, startPoint x: 662, startPoint y: 220, endPoint x: 545, endPoint y: 222, distance: 116.5
click at [545, 222] on div at bounding box center [558, 213] width 308 height 78
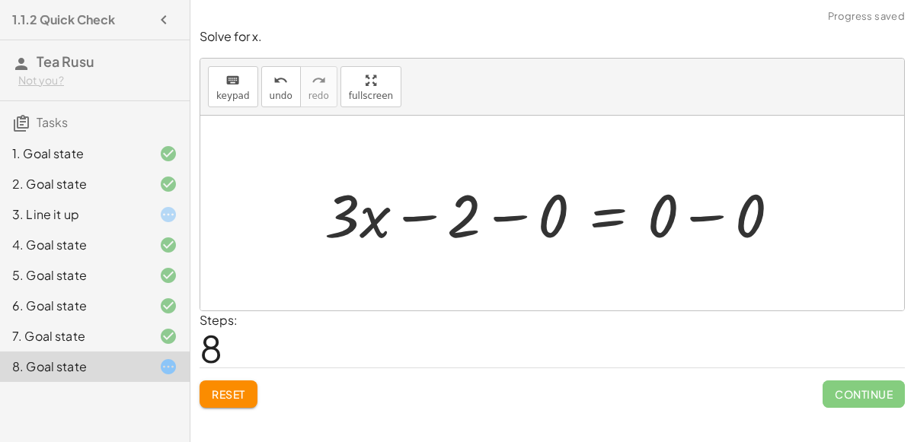
click at [710, 212] on div at bounding box center [558, 213] width 483 height 78
click at [495, 222] on div at bounding box center [514, 213] width 395 height 78
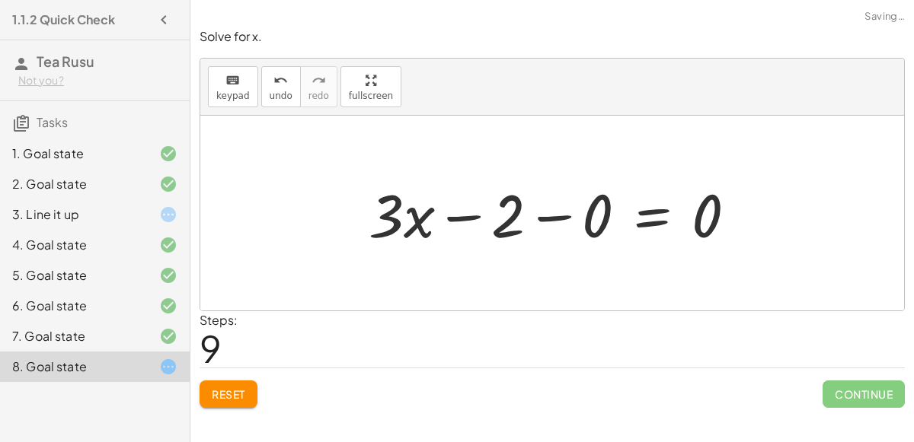
click at [573, 205] on div at bounding box center [558, 213] width 395 height 78
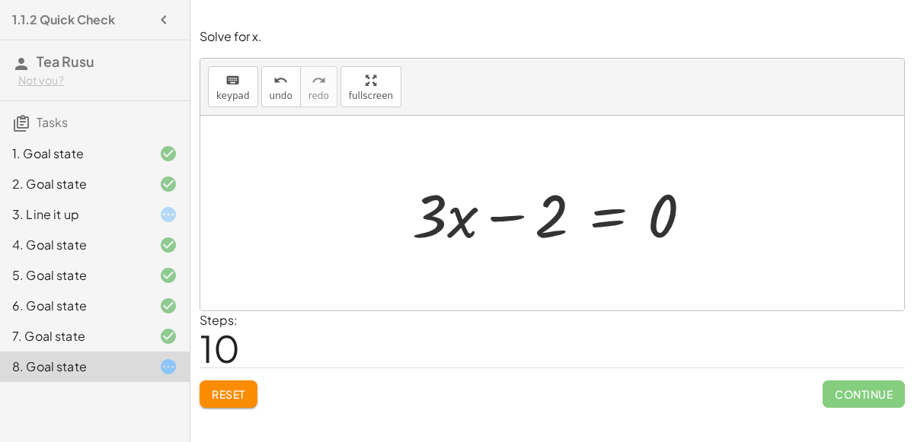
click at [620, 212] on div at bounding box center [558, 213] width 308 height 78
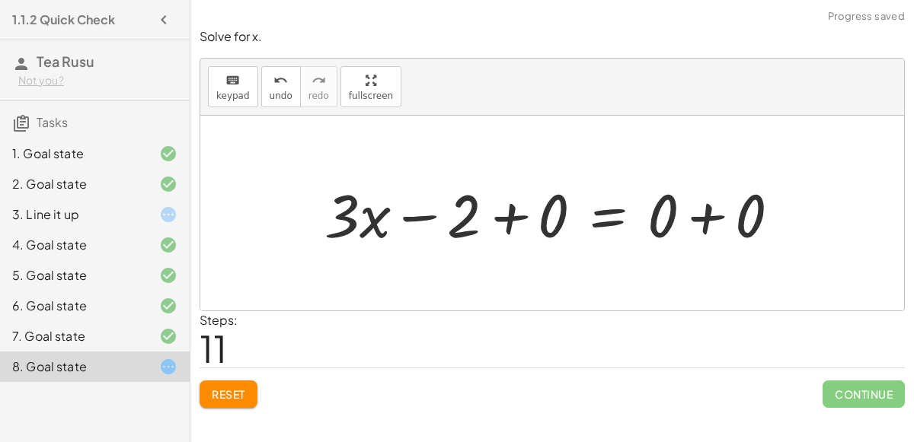
click at [525, 232] on div at bounding box center [558, 213] width 483 height 78
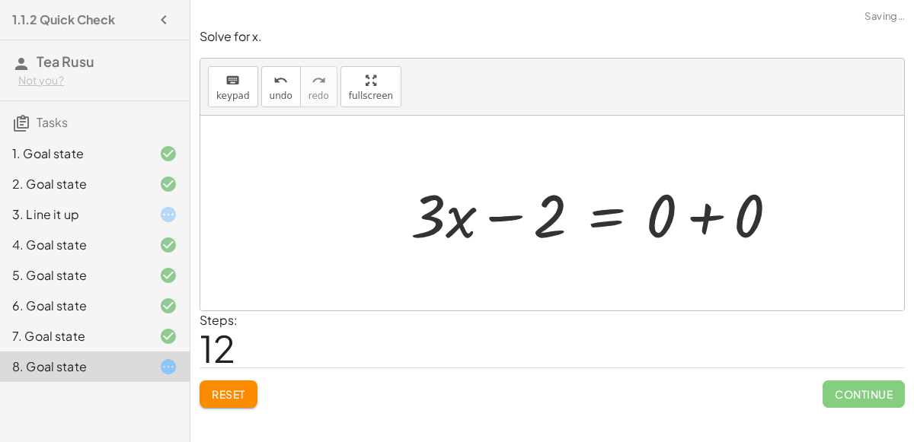
click at [689, 219] on div at bounding box center [600, 213] width 395 height 78
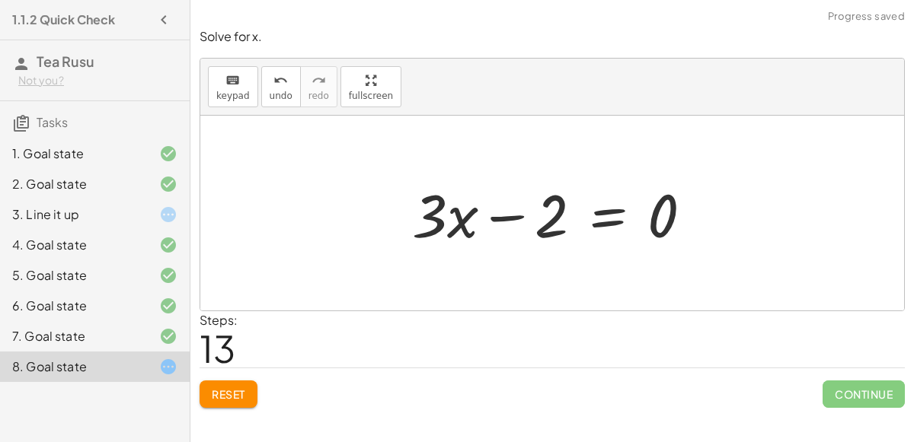
click at [607, 217] on div at bounding box center [558, 213] width 308 height 78
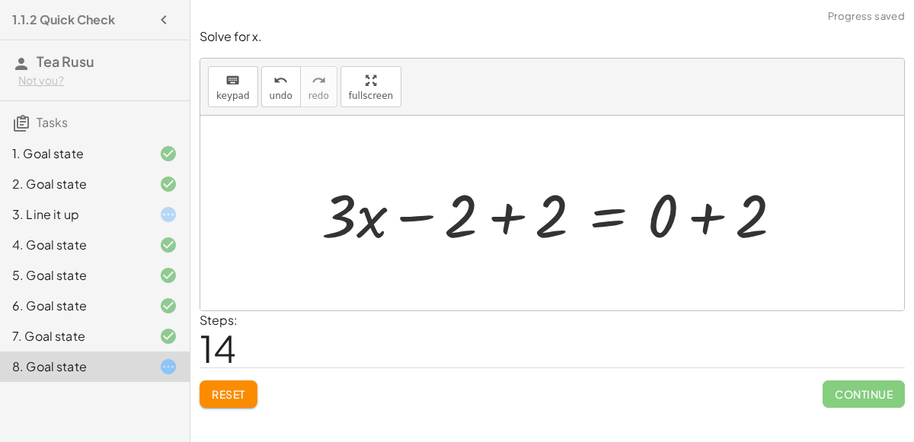
click at [700, 221] on div at bounding box center [558, 213] width 488 height 78
click at [518, 214] on div at bounding box center [514, 213] width 401 height 78
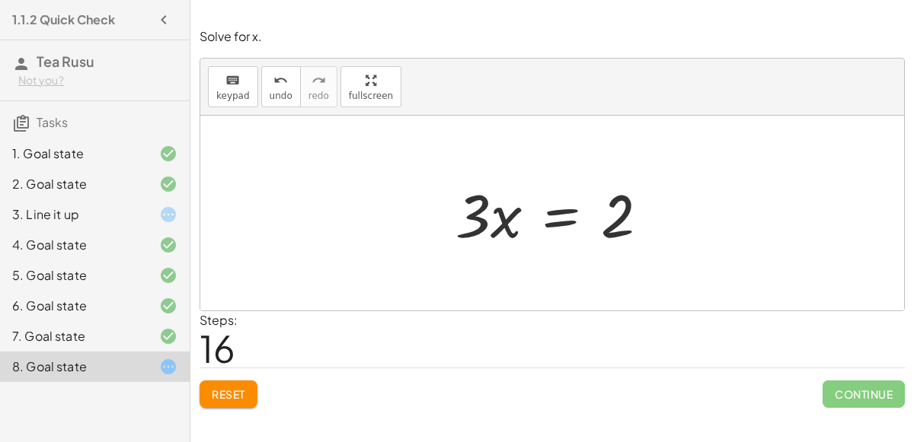
click at [550, 214] on div at bounding box center [558, 213] width 221 height 78
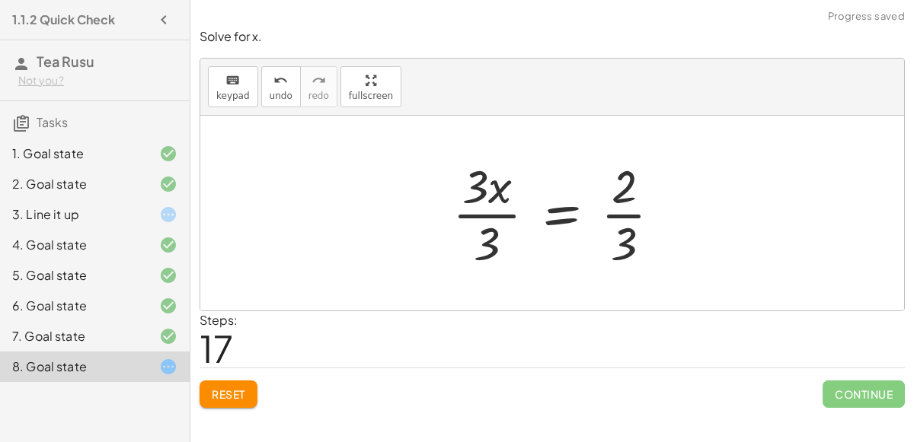
click at [491, 211] on div at bounding box center [563, 213] width 236 height 117
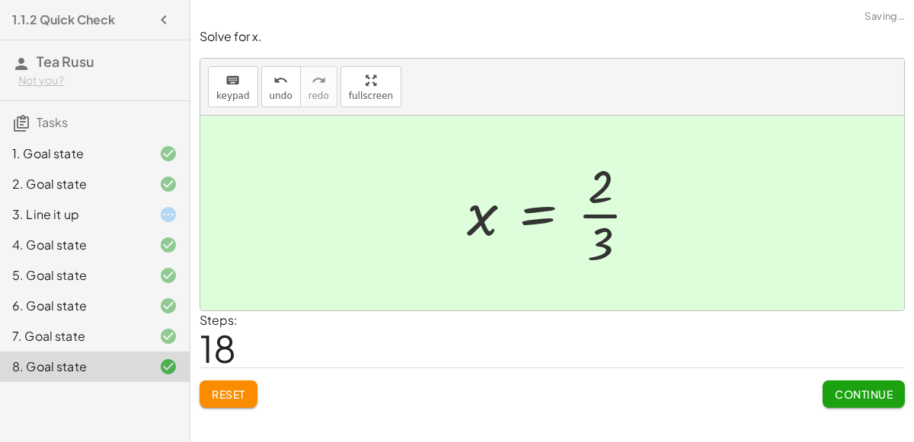
click at [605, 212] on div at bounding box center [558, 213] width 198 height 117
click at [859, 381] on button "Continue" at bounding box center [863, 394] width 82 height 27
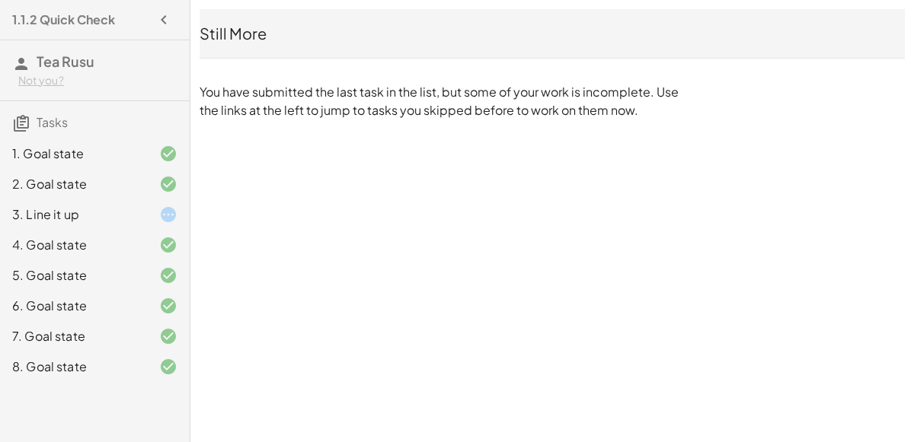
click at [93, 206] on div "3. Line it up" at bounding box center [73, 215] width 123 height 18
